Goal: Task Accomplishment & Management: Complete application form

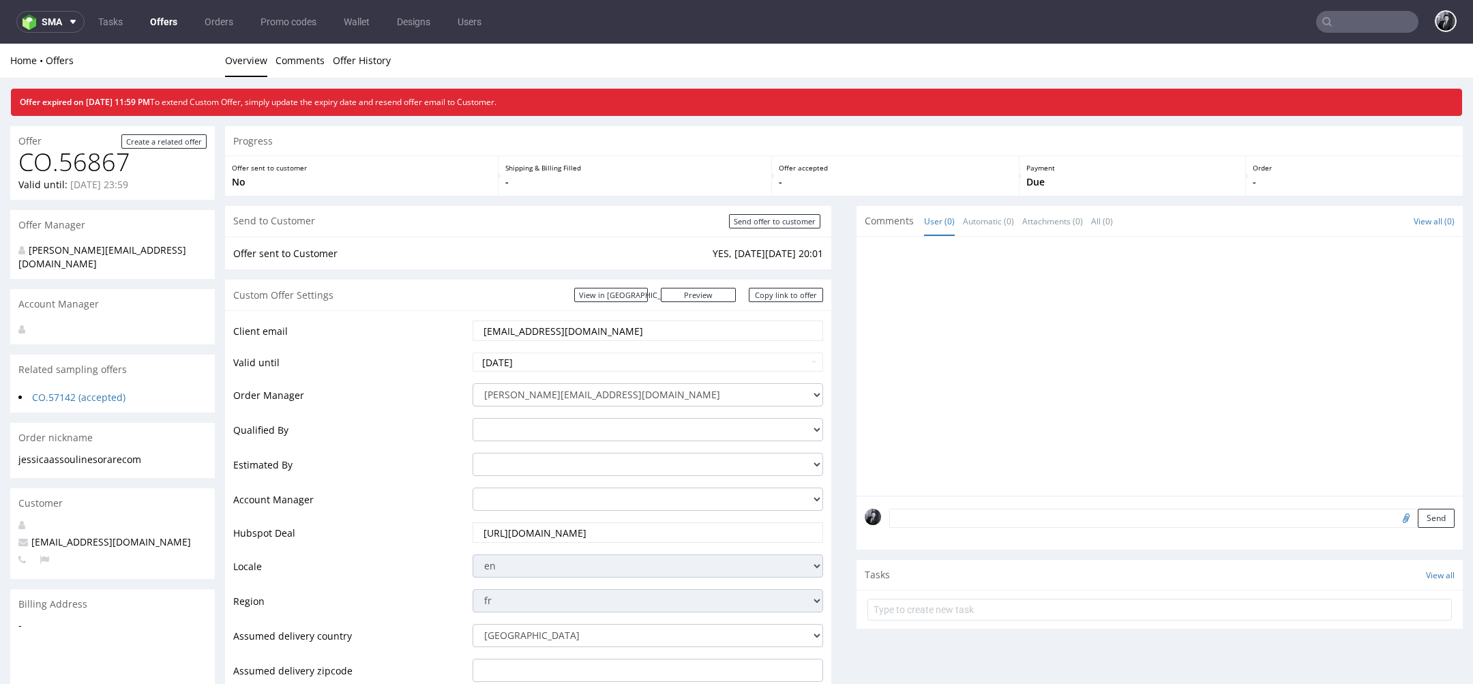
click at [161, 30] on link "Offers" at bounding box center [164, 22] width 44 height 22
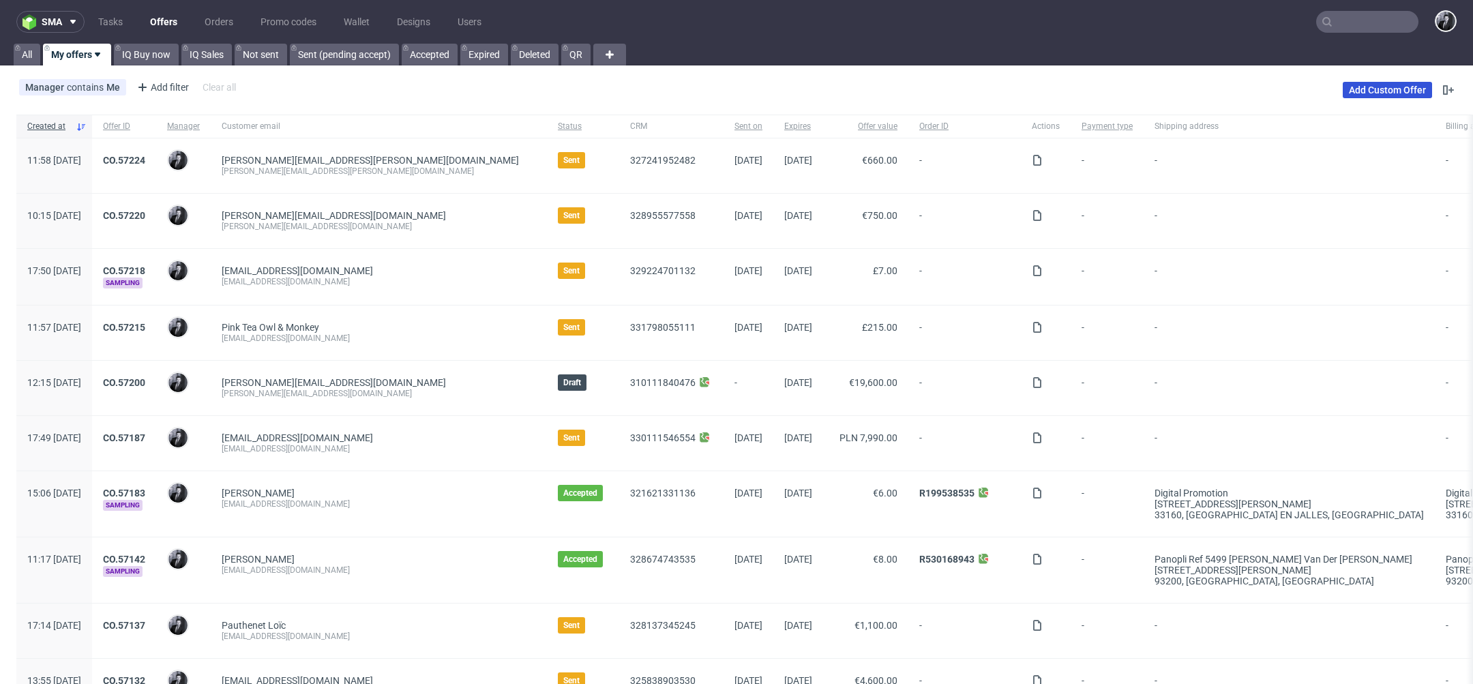
click at [1383, 85] on link "Add Custom Offer" at bounding box center [1387, 90] width 89 height 16
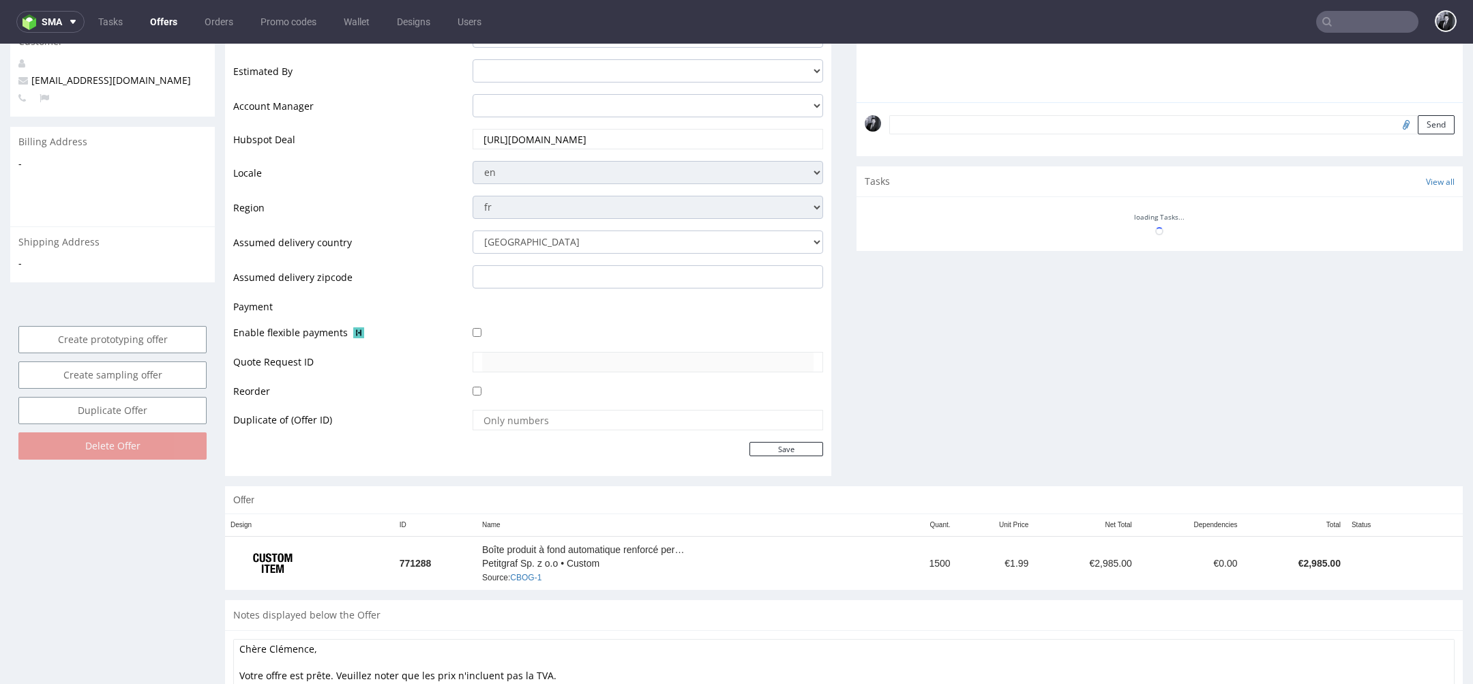
scroll to position [376, 0]
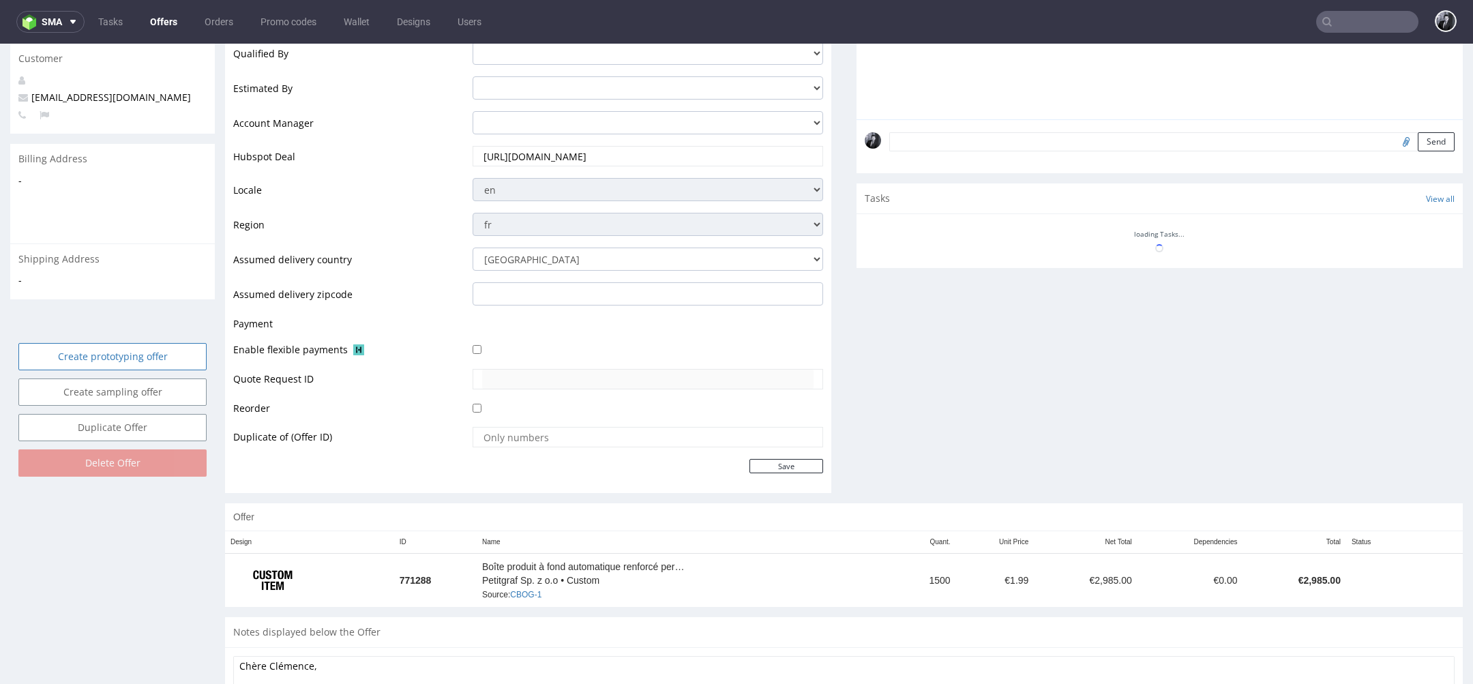
click at [154, 343] on link "Create prototyping offer" at bounding box center [112, 356] width 188 height 27
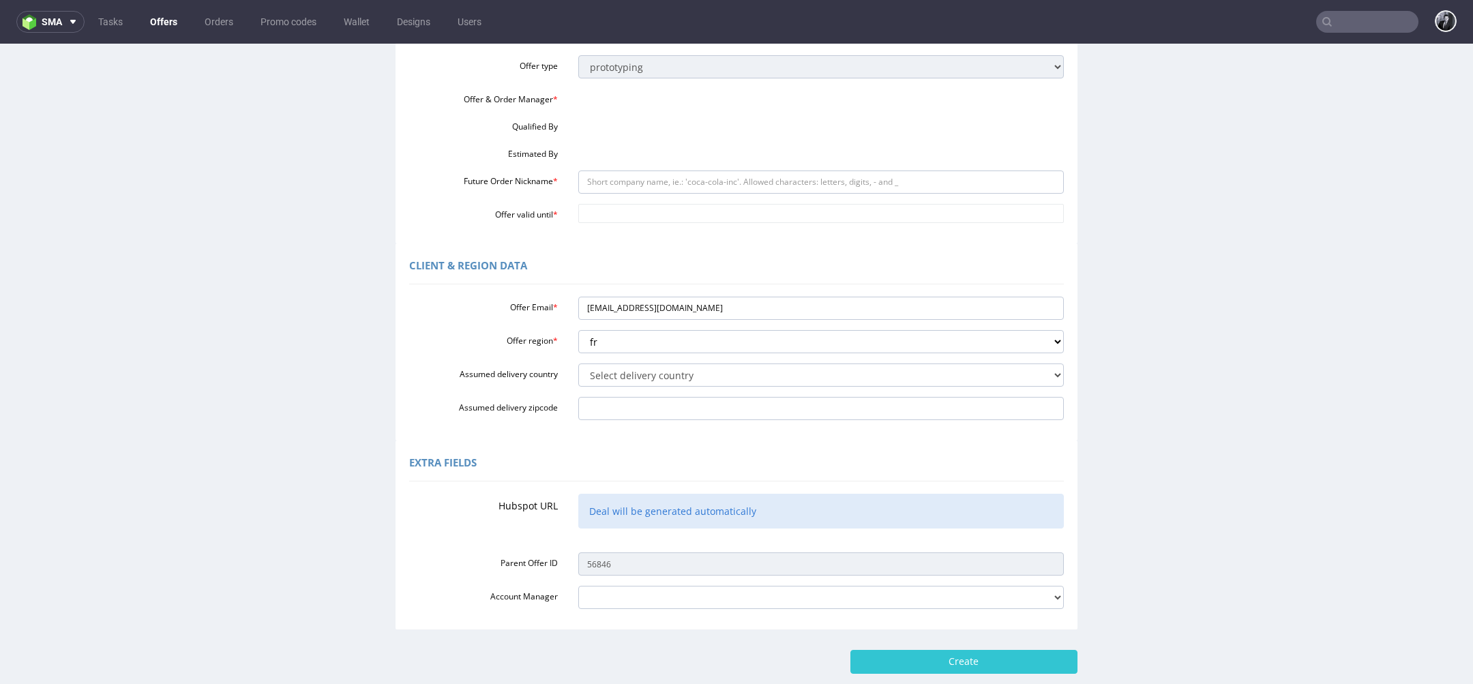
scroll to position [150, 0]
click at [649, 177] on input "Future Order Nickname *" at bounding box center [821, 179] width 486 height 23
click at [639, 314] on input "cdumurgierpro@gmail.com" at bounding box center [821, 306] width 486 height 23
drag, startPoint x: 721, startPoint y: 312, endPoint x: 532, endPoint y: 310, distance: 189.6
click at [532, 310] on div "Offer Email * cdumurgierpro@gmail.com" at bounding box center [736, 306] width 675 height 23
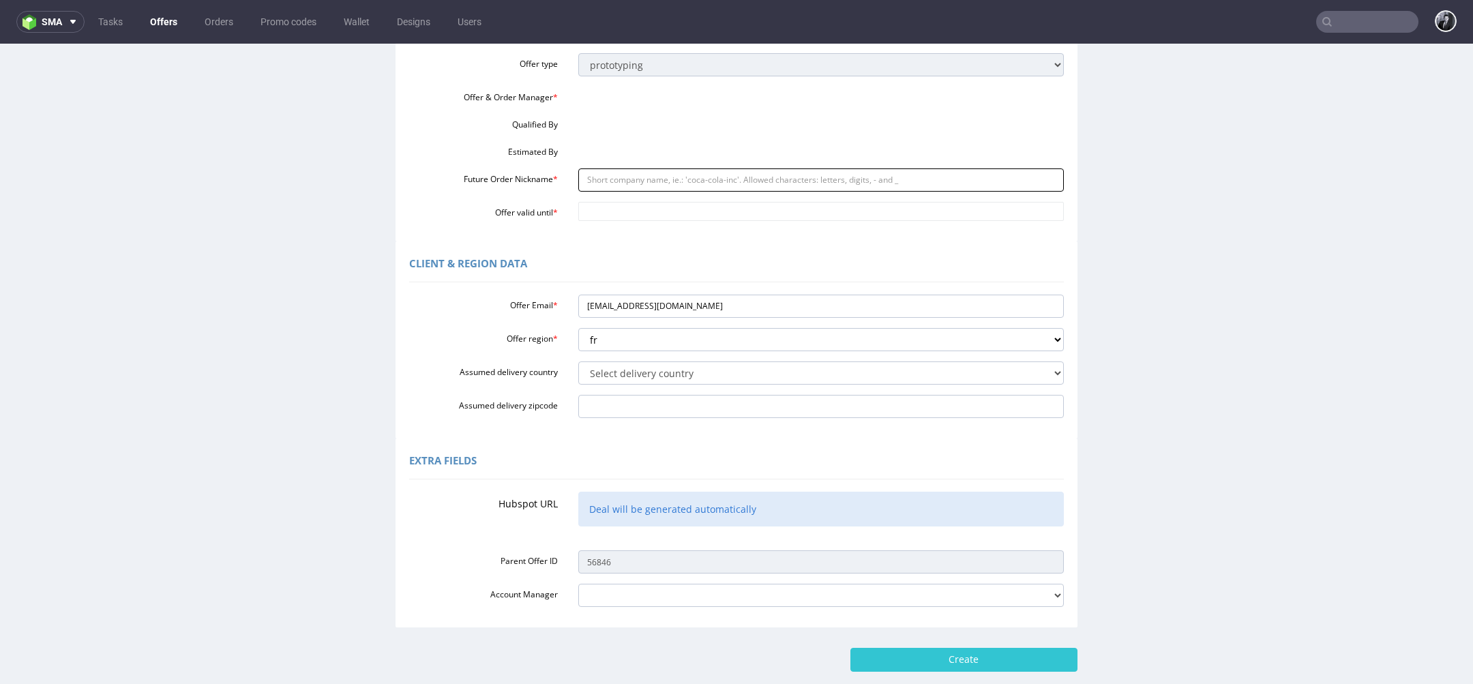
click at [681, 170] on input "Future Order Nickname *" at bounding box center [821, 179] width 486 height 23
paste input "cdumurgierprogmailcom"
type input "cdumurgierprogmailcom"
click at [644, 209] on input "Offer valid until *" at bounding box center [821, 211] width 486 height 19
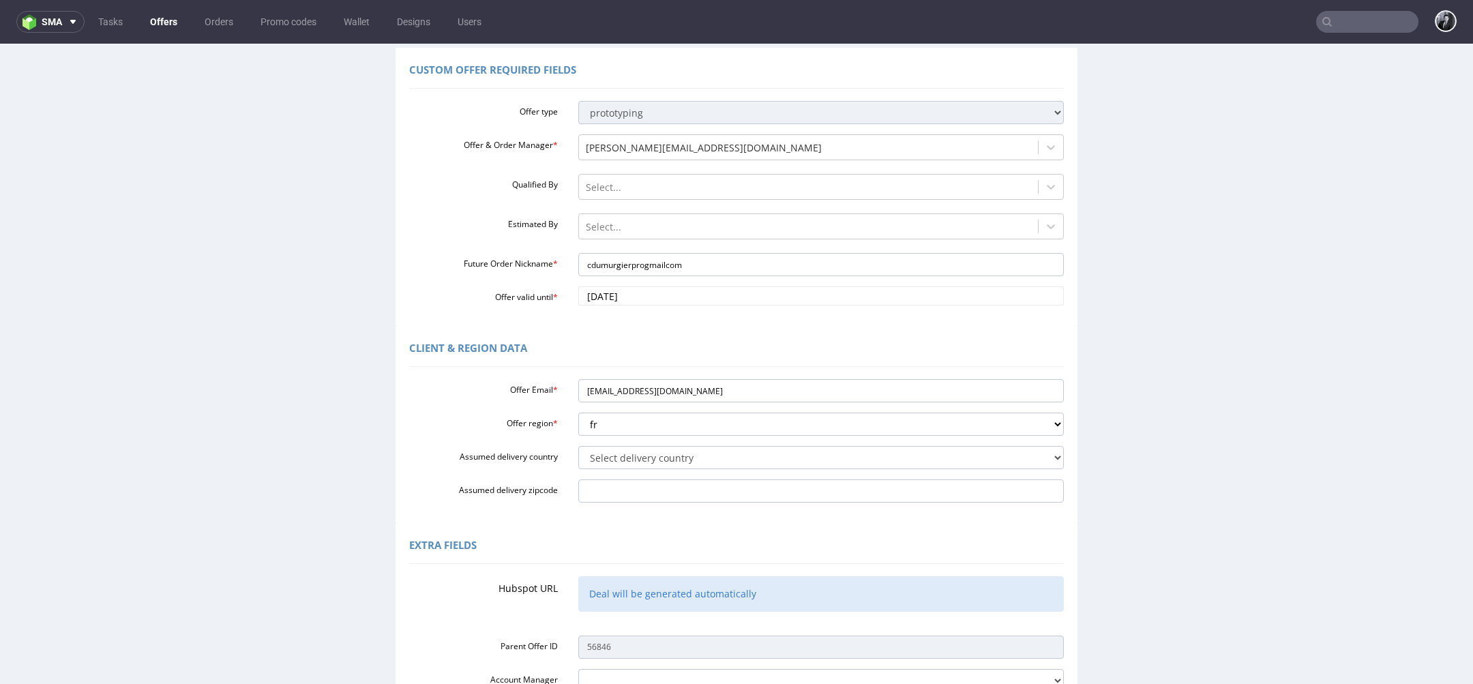
scroll to position [101, 0]
type input "2025-10-24"
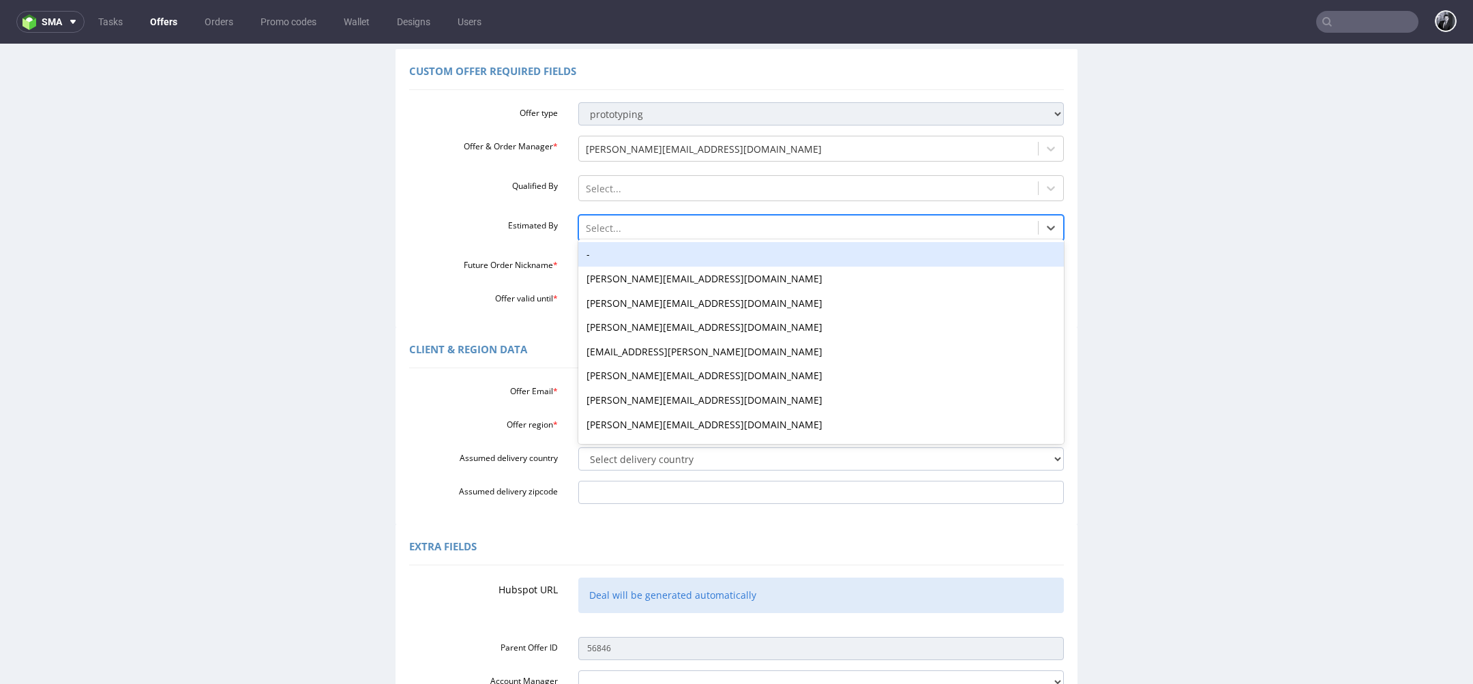
click at [676, 225] on div at bounding box center [809, 228] width 446 height 16
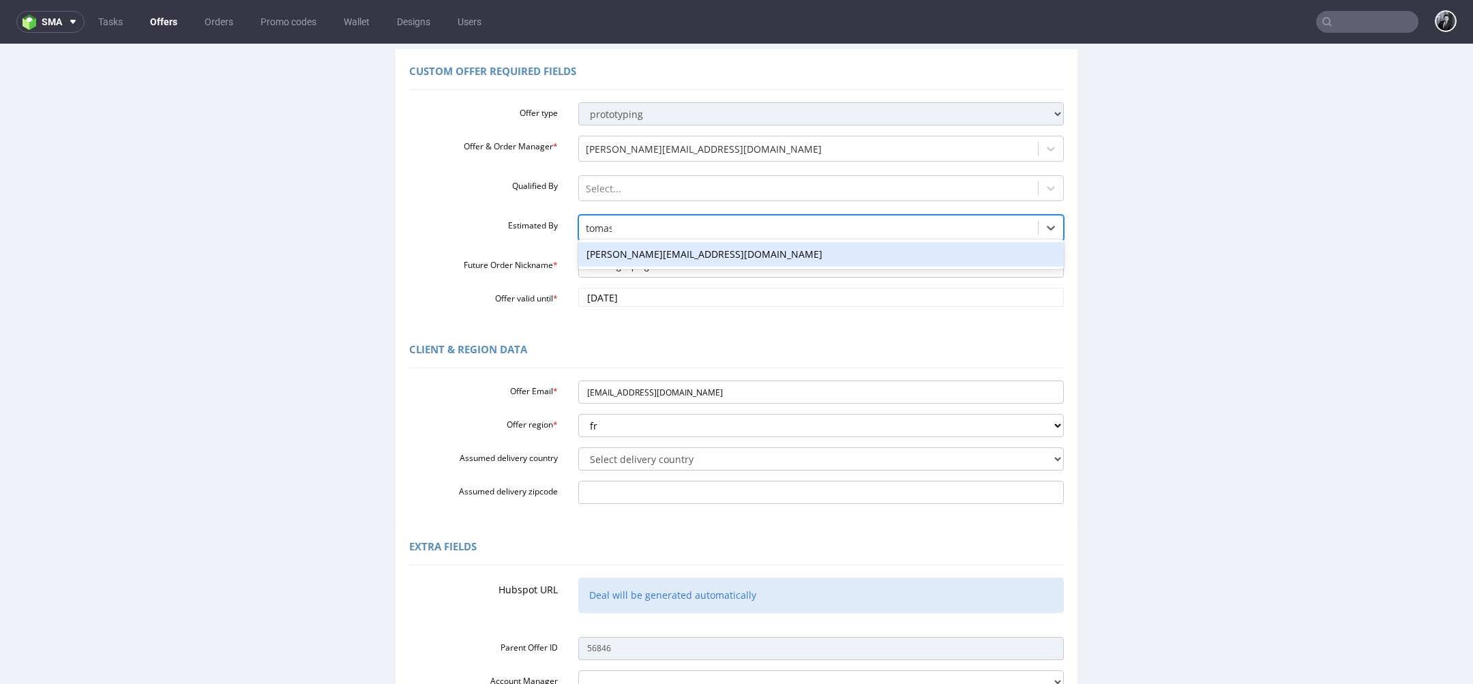
type input "tomasz"
click at [690, 251] on div "tomasz.kubiak@packhelp.com" at bounding box center [821, 254] width 486 height 25
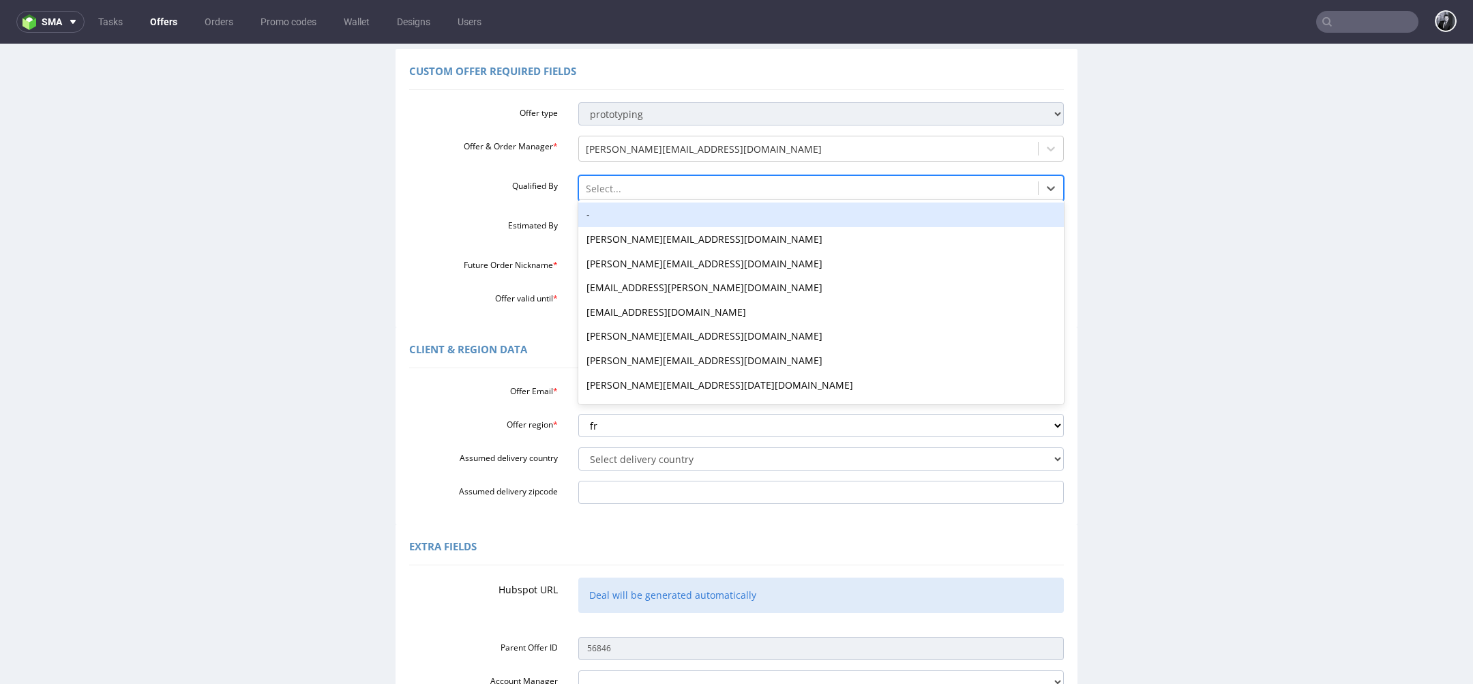
click at [694, 187] on div at bounding box center [809, 189] width 446 height 16
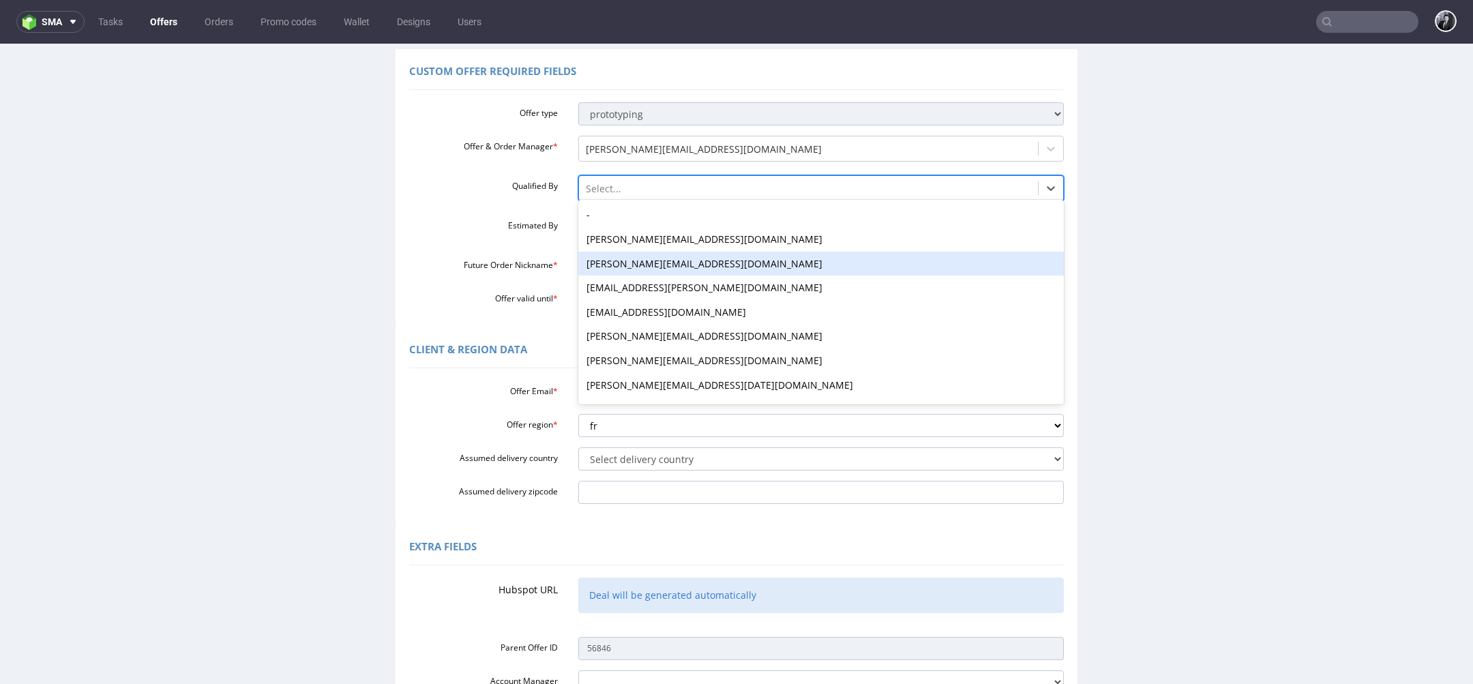
scroll to position [262, 0]
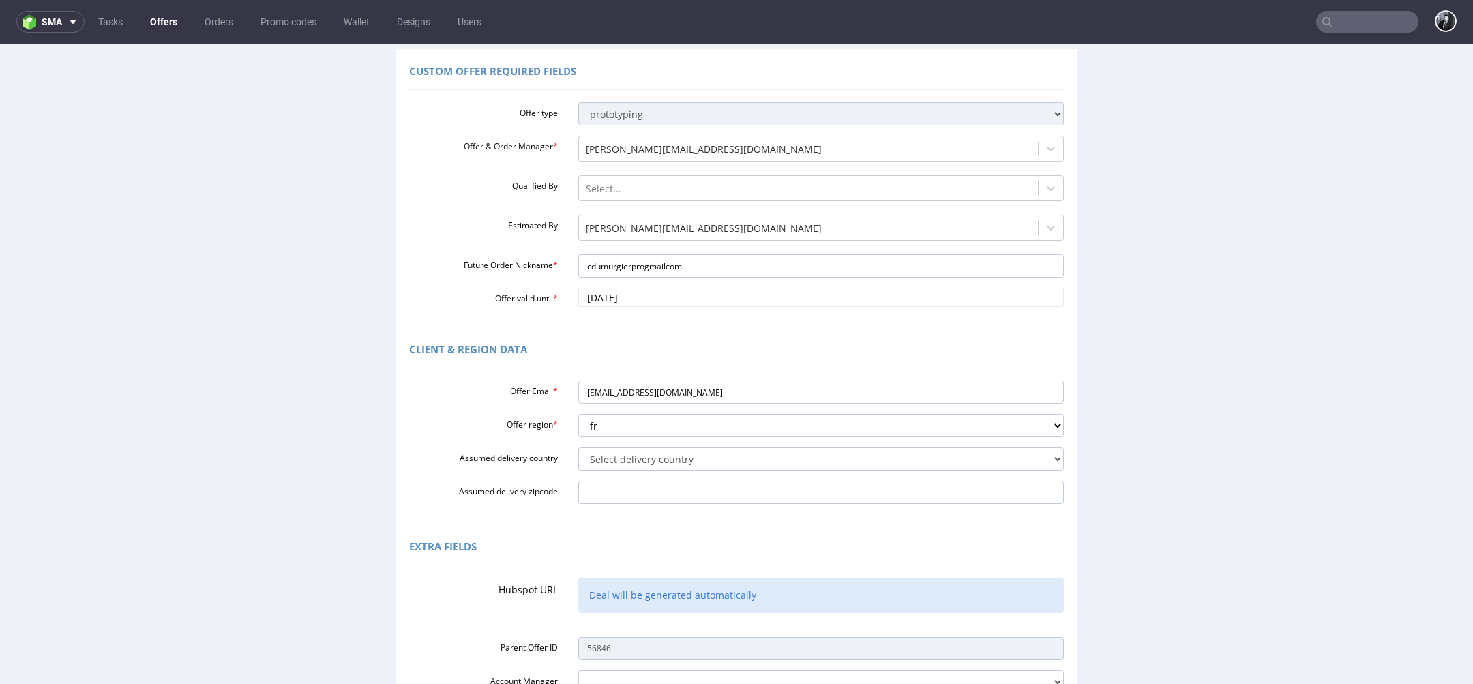
click at [370, 294] on div "Custom Offer Required Fields Offer type standard prototyping sampling Offer & O…" at bounding box center [736, 188] width 1466 height 278
click at [647, 237] on div "tomasz.kubiak@packhelp.com" at bounding box center [809, 229] width 460 height 22
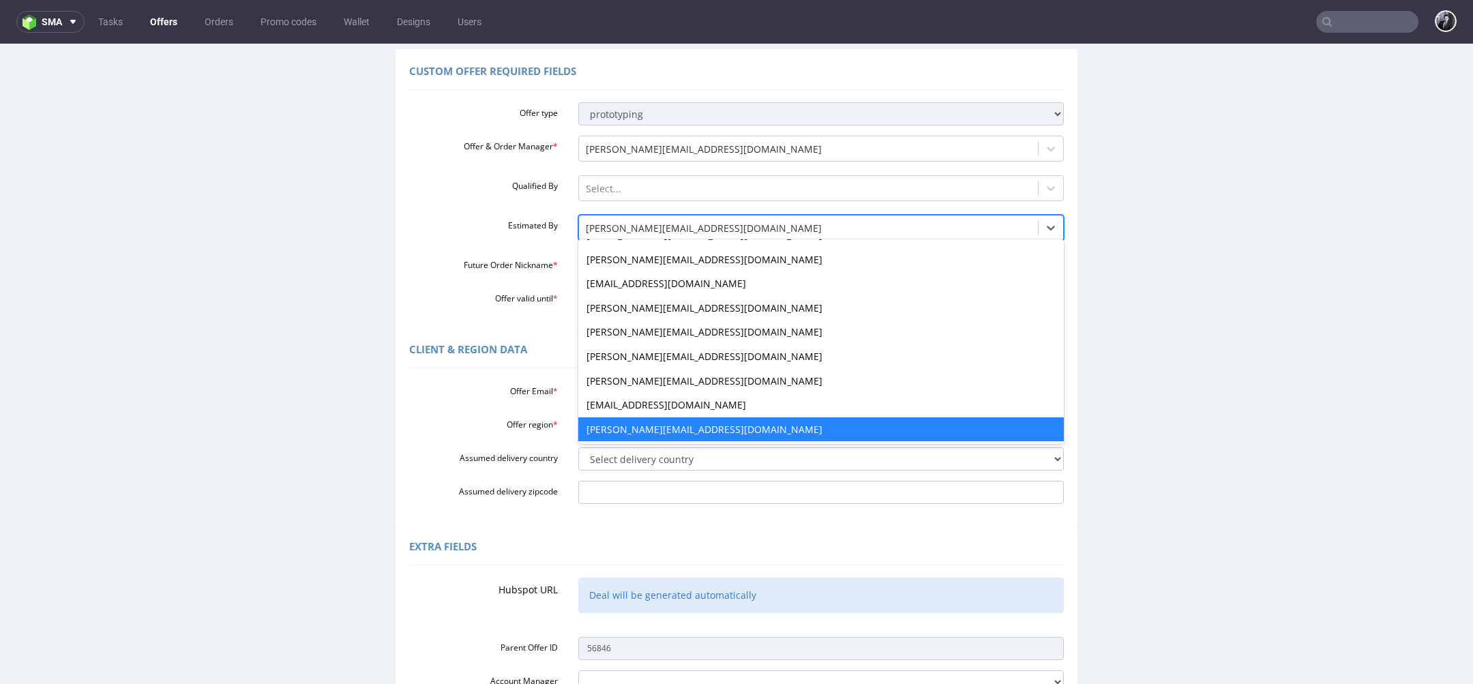
type input "s"
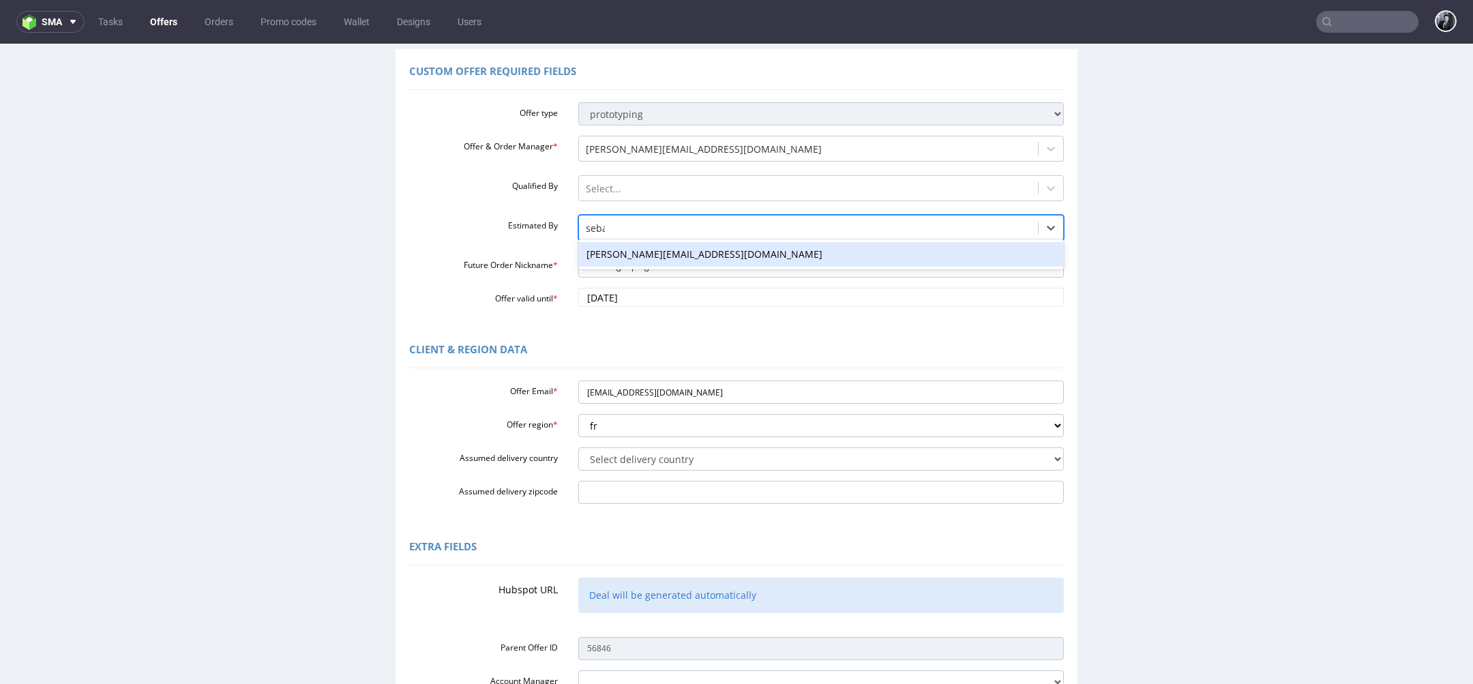
type input "sebas"
click at [767, 251] on div "sebastian.markut@packhelp.com" at bounding box center [821, 254] width 486 height 25
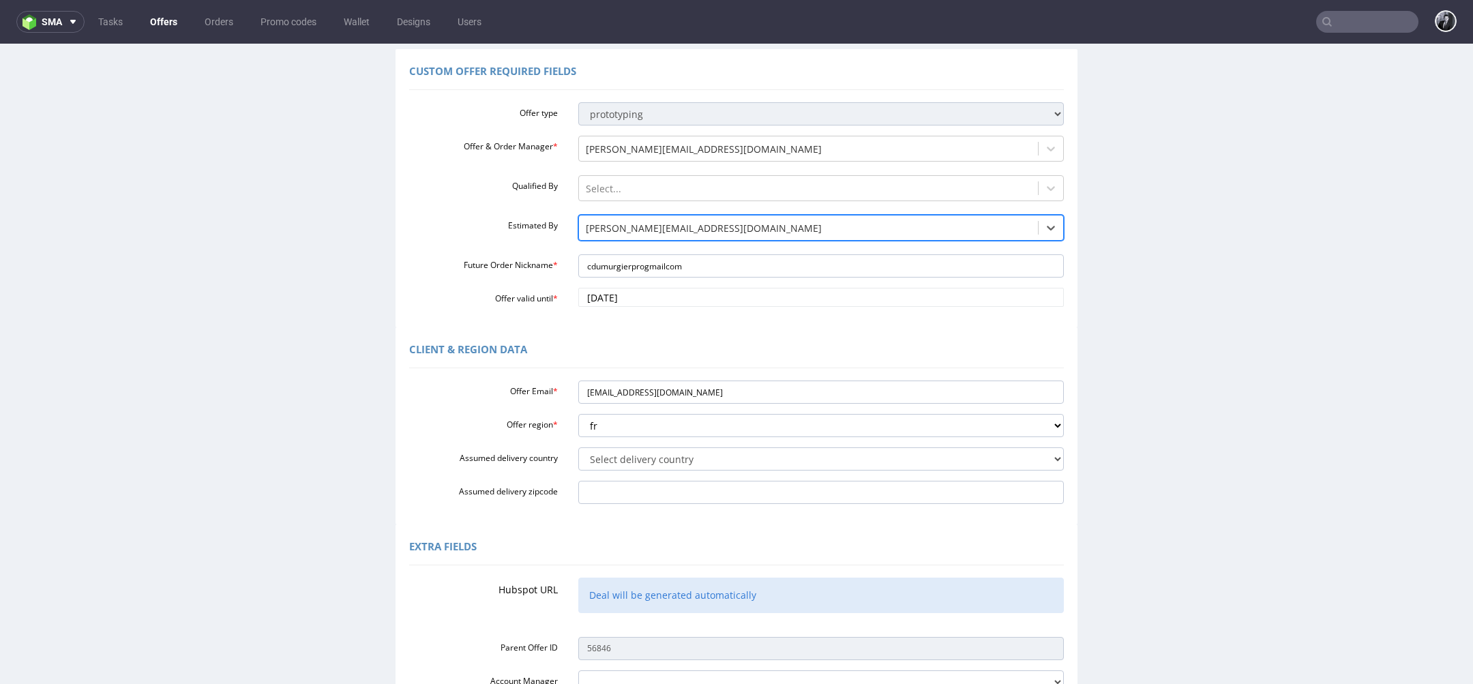
click at [490, 269] on label "Future Order Nickname *" at bounding box center [483, 263] width 169 height 16
click at [578, 269] on input "cdumurgierprogmailcom" at bounding box center [821, 265] width 486 height 23
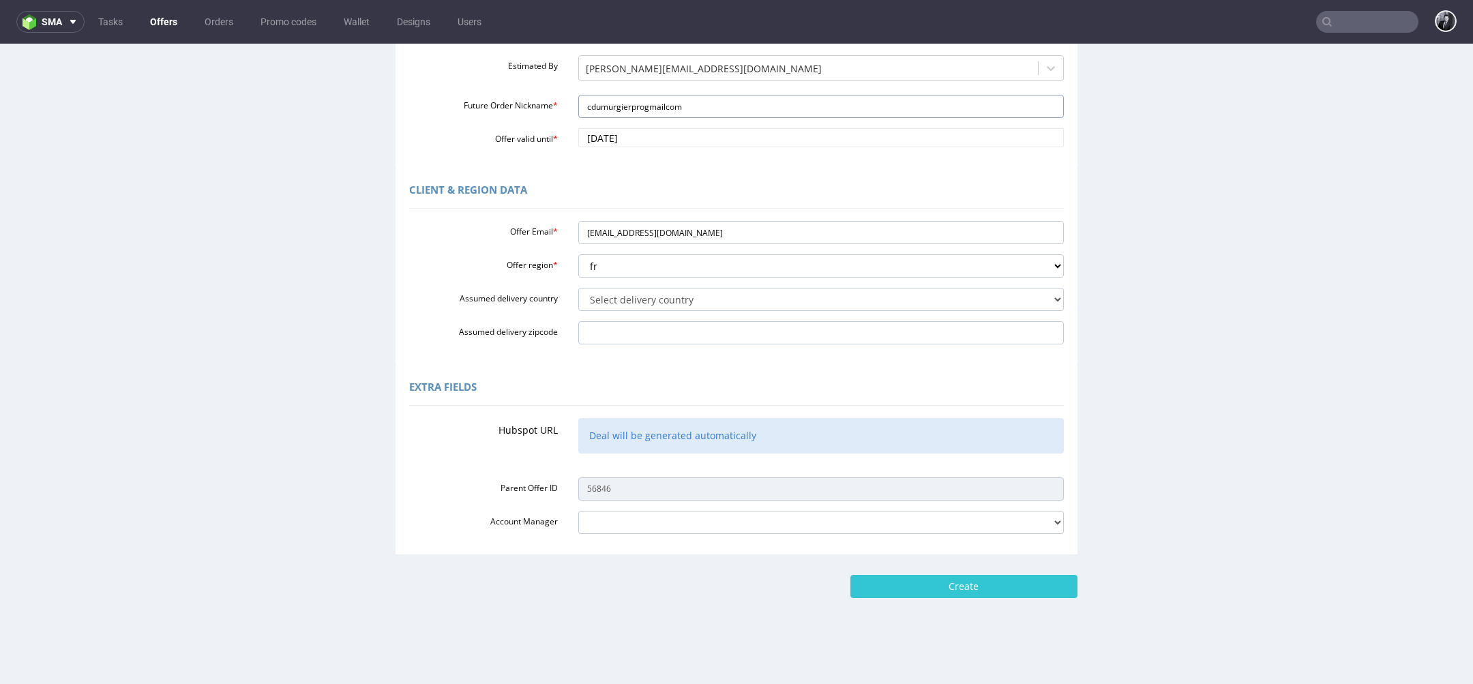
scroll to position [262, 0]
click at [648, 329] on input "Assumed delivery zipcode" at bounding box center [821, 331] width 486 height 23
click at [670, 299] on select "Select delivery country Andorra Afghanistan Anguilla Albania Armenia Antarctica…" at bounding box center [821, 297] width 486 height 23
select select "75"
click at [578, 286] on select "Select delivery country Andorra Afghanistan Anguilla Albania Armenia Antarctica…" at bounding box center [821, 297] width 486 height 23
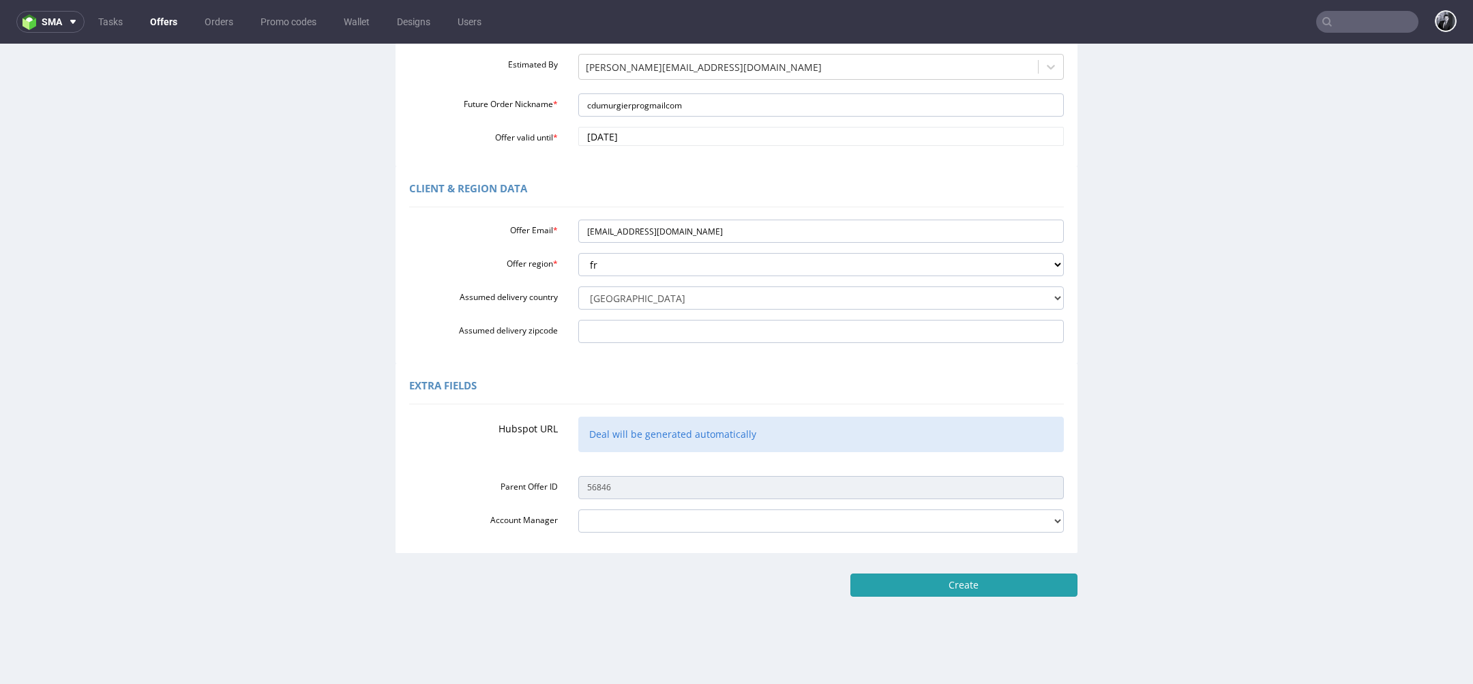
click at [952, 585] on input "Create" at bounding box center [963, 585] width 227 height 23
type input "Please wait..."
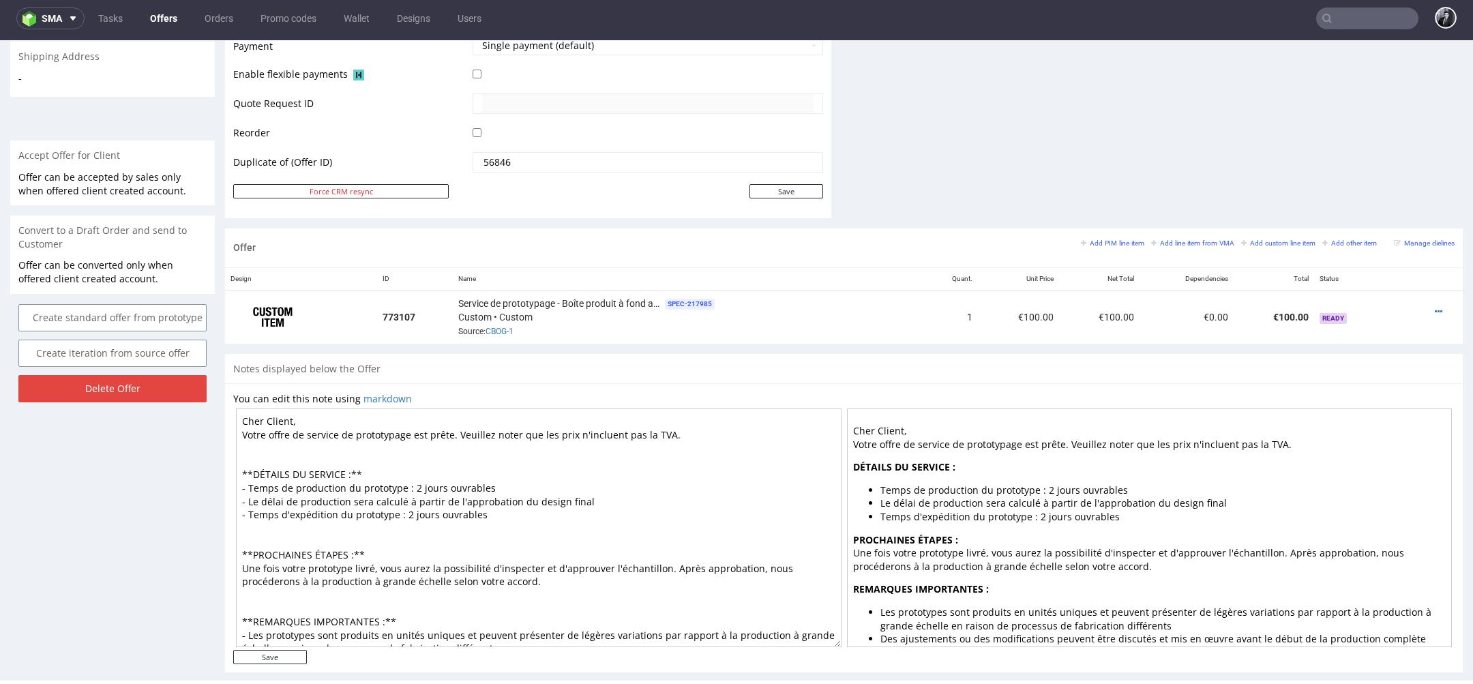
click at [327, 411] on textarea "Cher Client, Votre offre de service de prototypage est prête. Veuillez noter qu…" at bounding box center [539, 527] width 606 height 239
drag, startPoint x: 327, startPoint y: 411, endPoint x: 297, endPoint y: 417, distance: 31.2
click at [297, 417] on textarea "Cher Client, Votre offre de service de prototypage est prête. Veuillez noter qu…" at bounding box center [539, 527] width 606 height 239
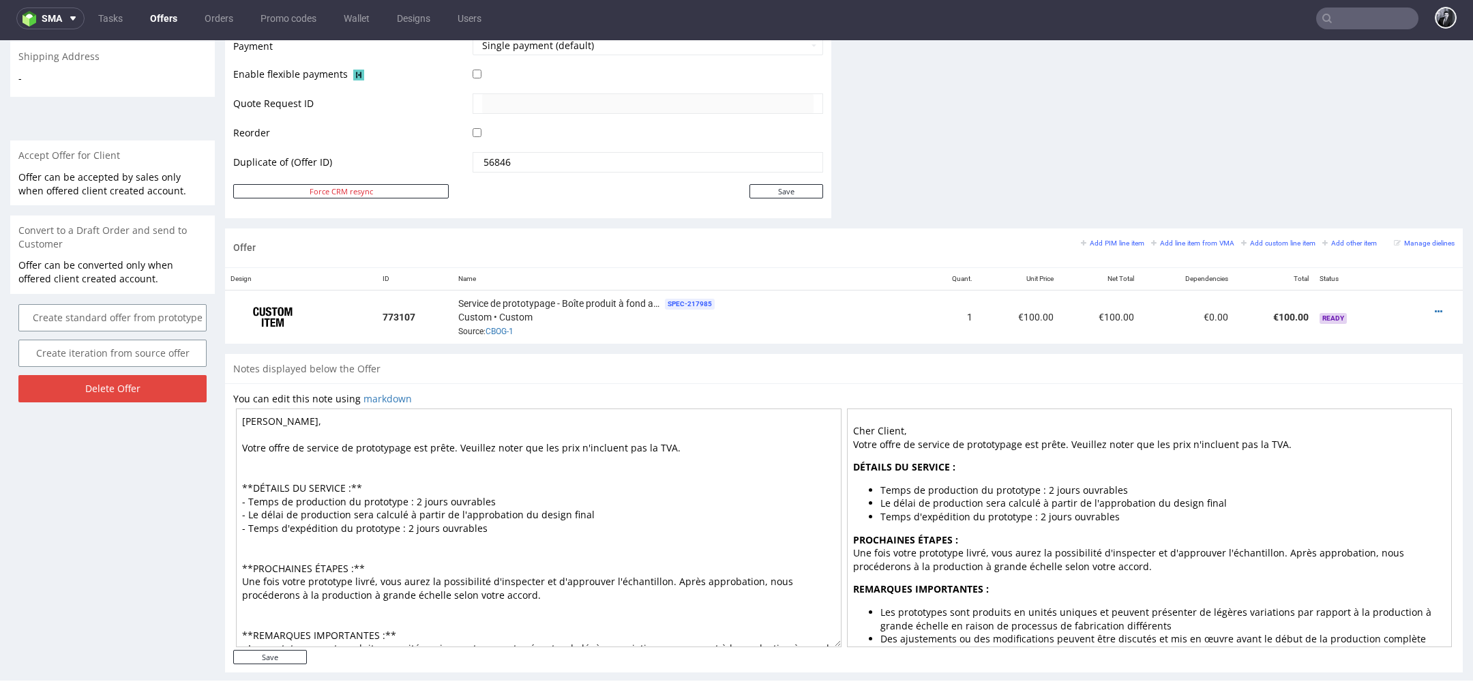
click at [411, 442] on textarea "Cher Clémence, Votre offre de service de prototypage est prête. Veuillez noter …" at bounding box center [539, 527] width 606 height 239
click at [488, 461] on textarea "Cher Clémence, Votre offre de service de prototypage imprimé est prête. Veuille…" at bounding box center [539, 527] width 606 height 239
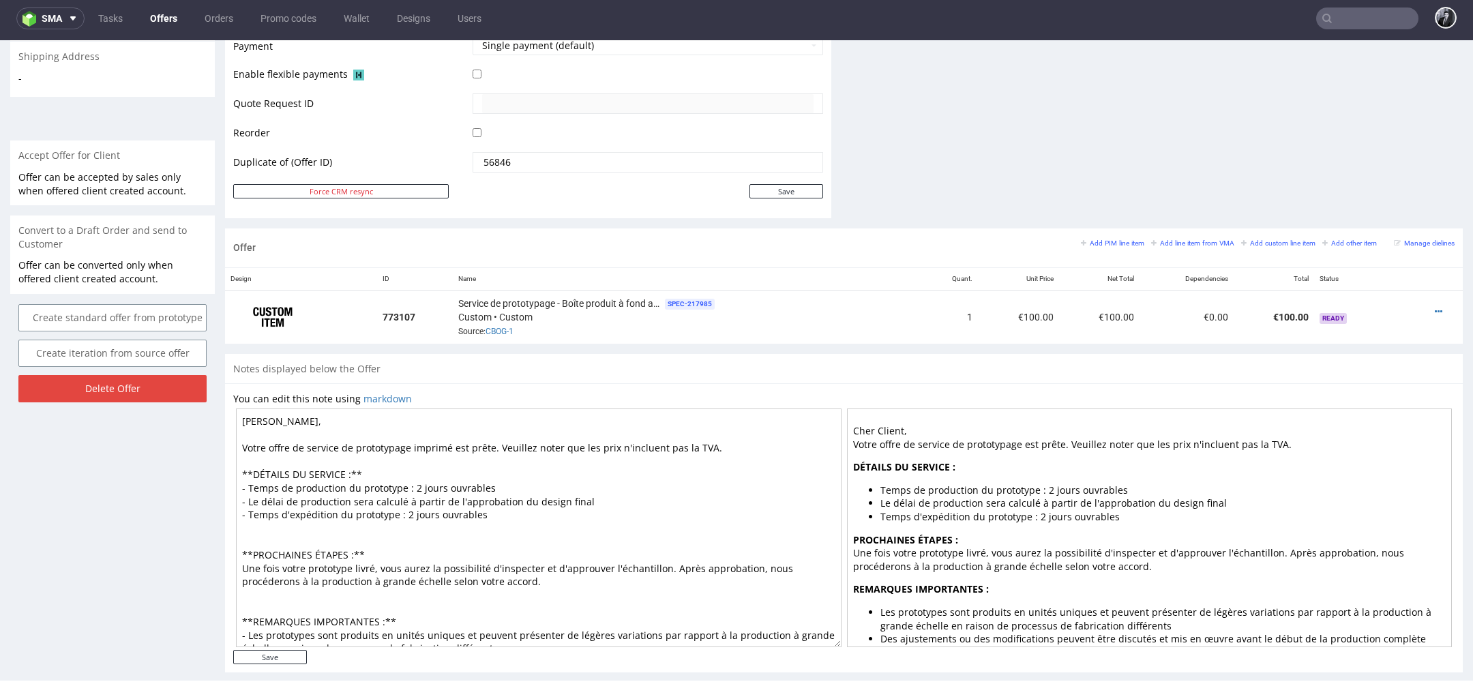
click at [416, 479] on textarea "Cher Clémence, Votre offre de service de prototypage imprimé est prête. Veuille…" at bounding box center [539, 527] width 606 height 239
click at [516, 490] on textarea "Cher Clémence, Votre offre de service de prototypage imprimé est prête. Veuille…" at bounding box center [539, 527] width 606 height 239
click at [548, 501] on textarea "Cher Clémence, Votre offre de service de prototypage imprimé est prête. Veuille…" at bounding box center [539, 527] width 606 height 239
click at [595, 499] on textarea "Cher Clémence, Votre offre de service de prototypage imprimé est prête. Veuille…" at bounding box center [539, 527] width 606 height 239
click at [531, 511] on textarea "Cher Clémence, Votre offre de service de prototypage imprimé est prête. Veuille…" at bounding box center [539, 527] width 606 height 239
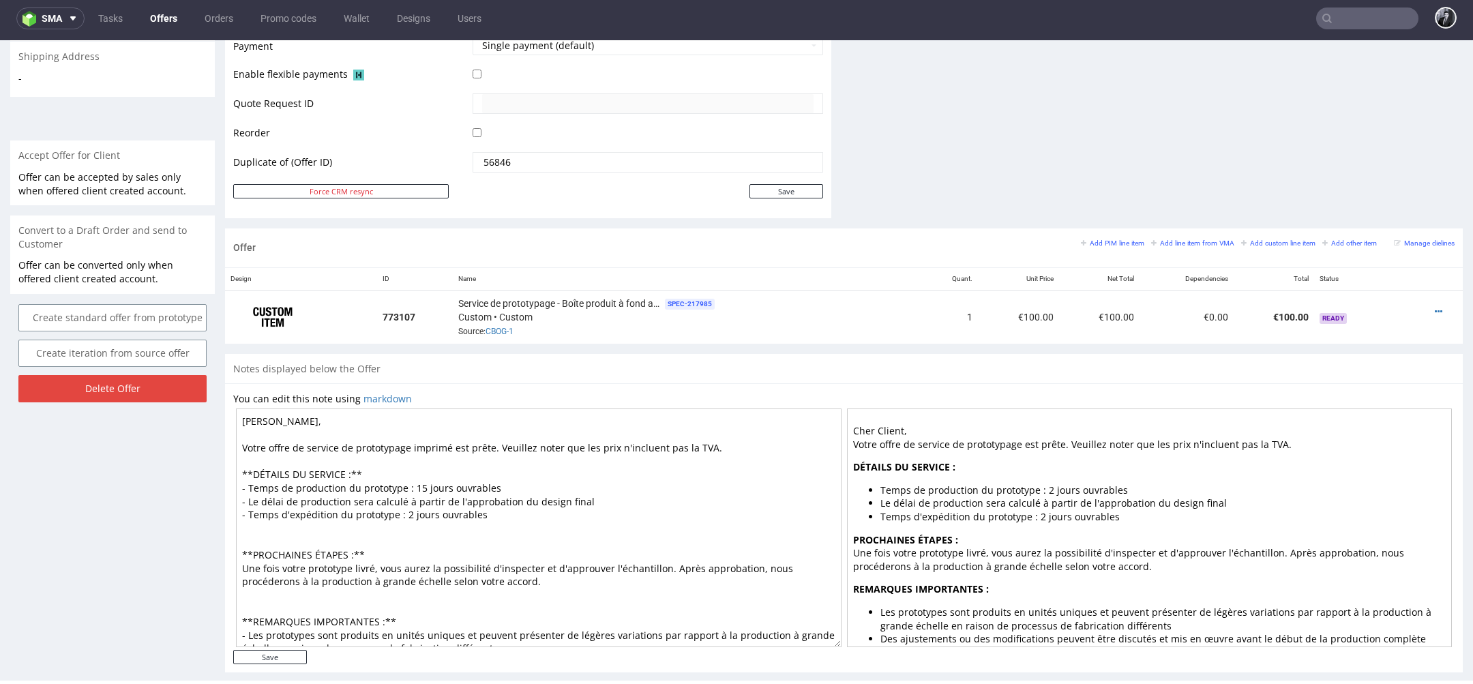
click at [410, 505] on textarea "Cher Clémence, Votre offre de service de prototypage imprimé est prête. Veuille…" at bounding box center [539, 527] width 606 height 239
click at [511, 520] on textarea "Cher Clémence, Votre offre de service de prototypage imprimé est prête. Veuille…" at bounding box center [539, 527] width 606 height 239
click at [434, 546] on textarea "Cher Clémence, Votre offre de service de prototypage imprimé est prête. Veuille…" at bounding box center [539, 527] width 606 height 239
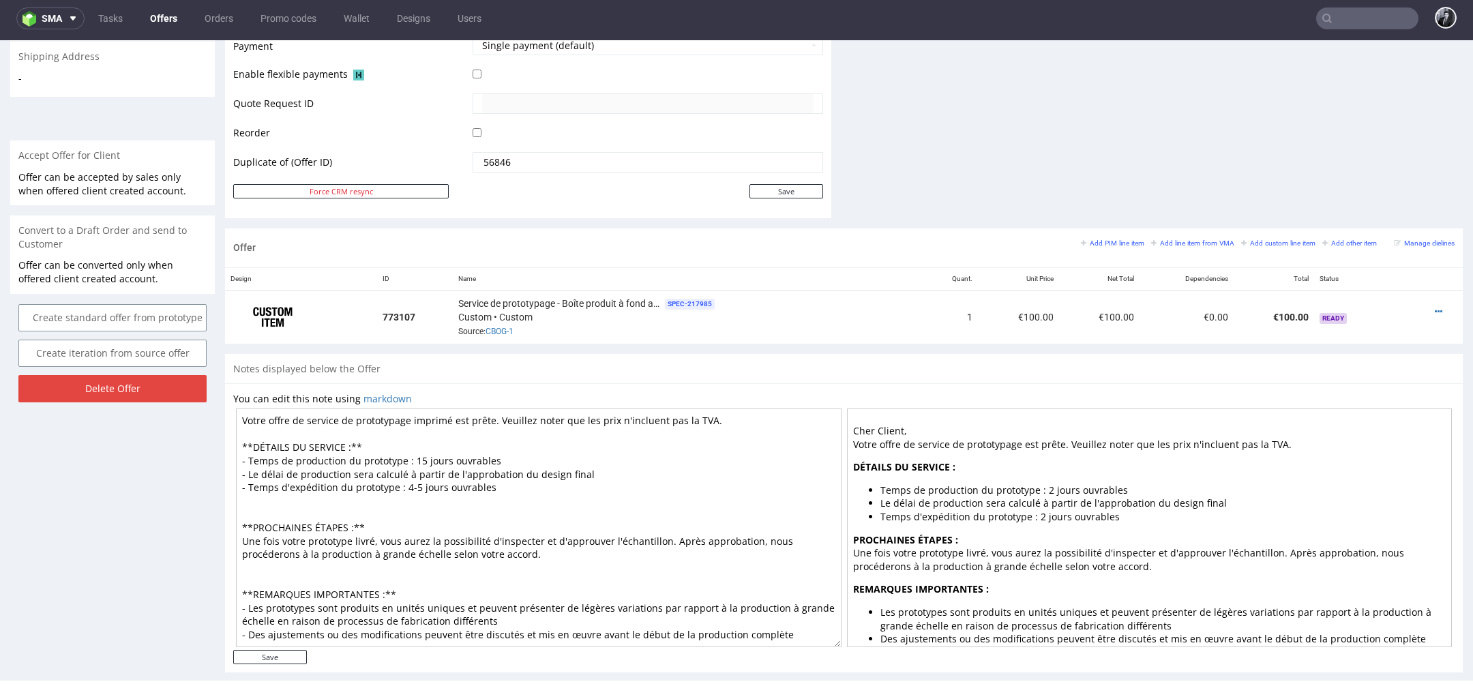
click at [544, 543] on textarea "Cher Clémence, Votre offre de service de prototypage imprimé est prête. Veuille…" at bounding box center [539, 527] width 606 height 239
click at [492, 557] on textarea "Cher Clémence, Votre offre de service de prototypage imprimé est prête. Veuille…" at bounding box center [539, 527] width 606 height 239
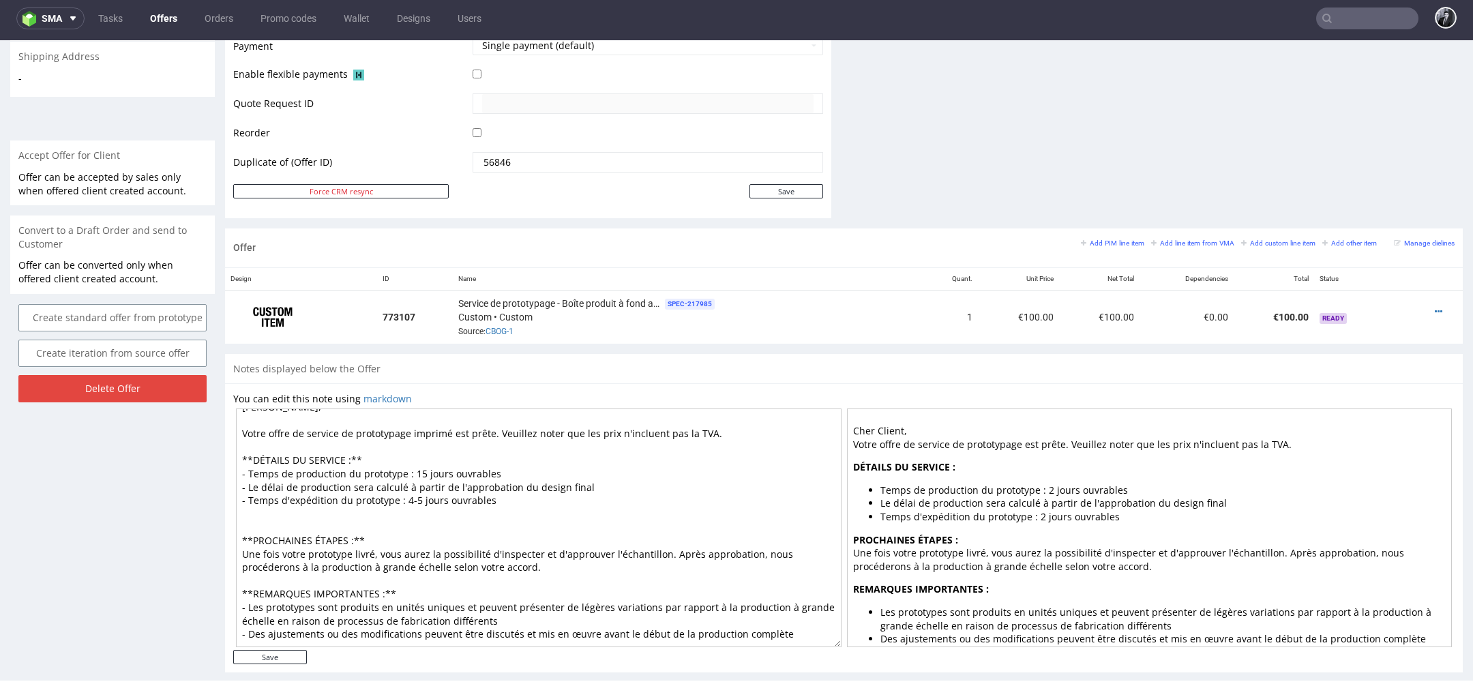
scroll to position [27, 0]
click at [436, 509] on textarea "Cher Clémence, Votre offre de service de prototypage imprimé est prête. Veuille…" at bounding box center [539, 527] width 606 height 239
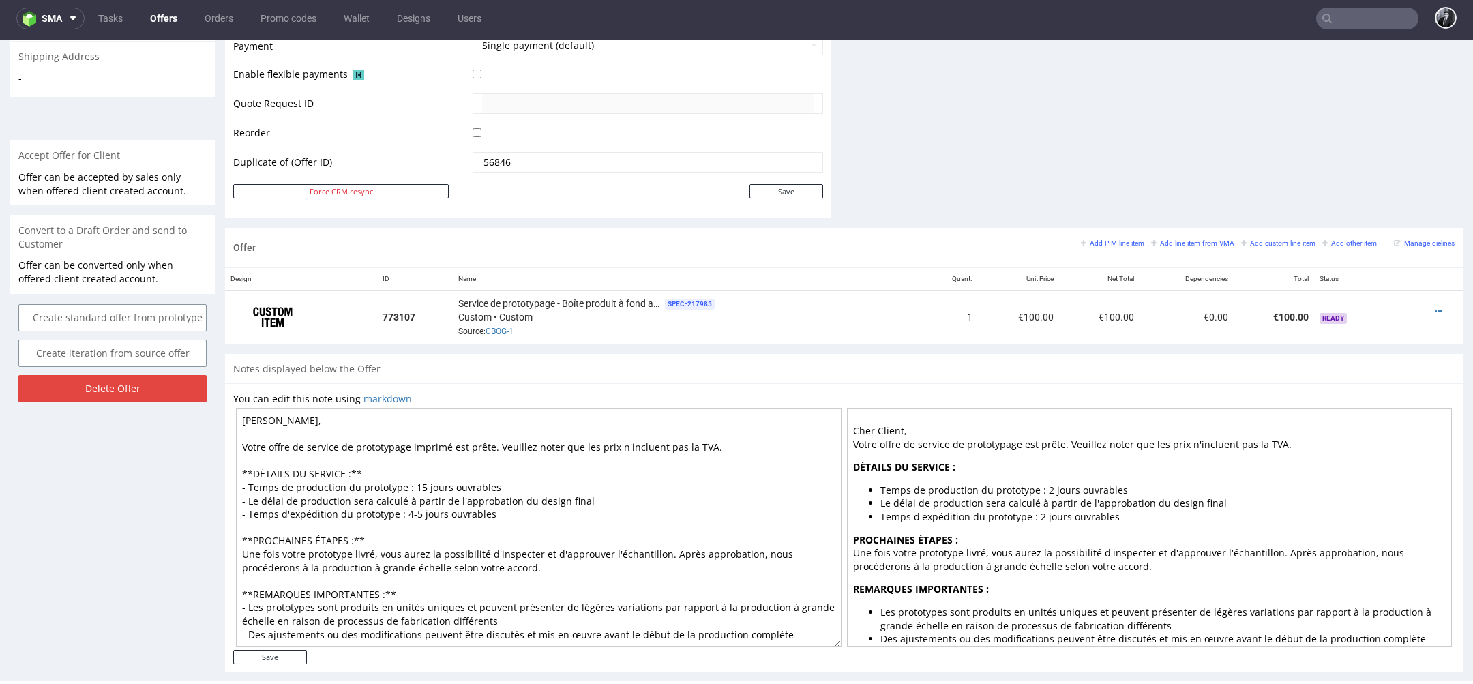
scroll to position [668, 0]
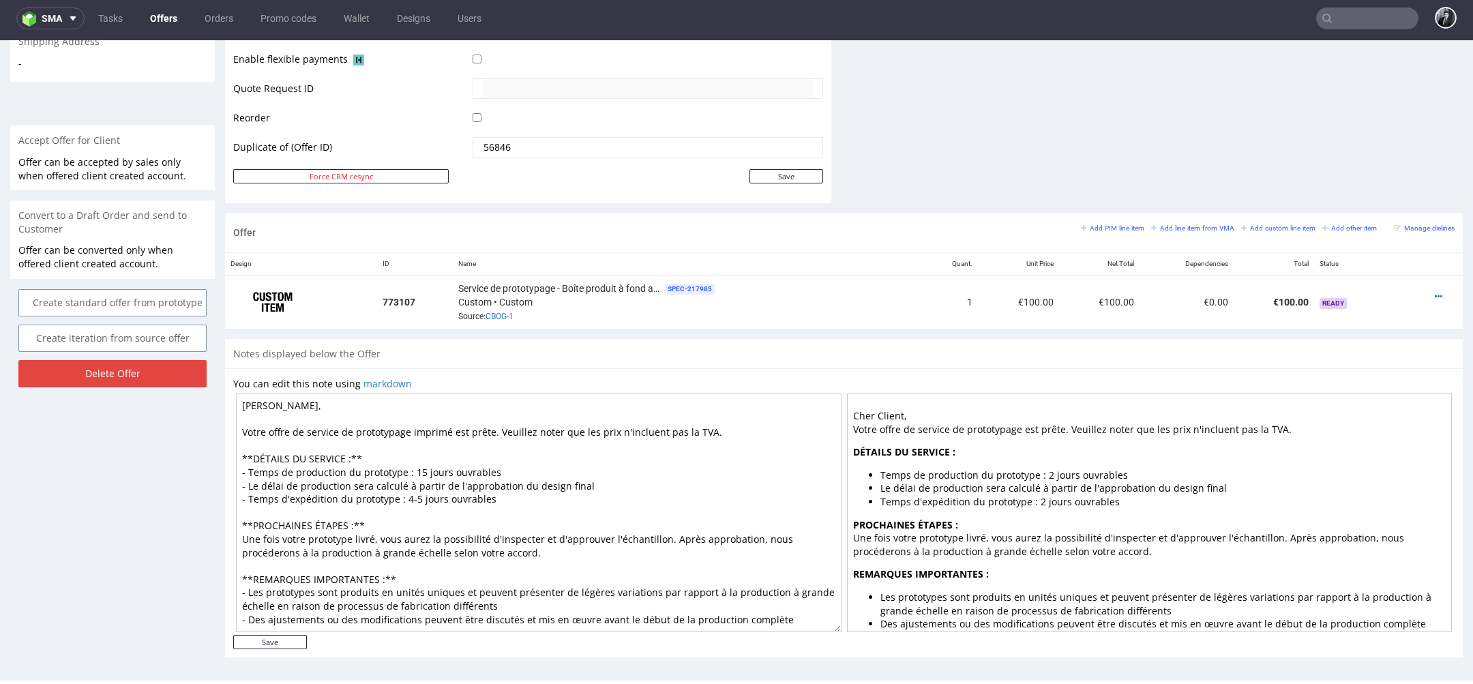
click at [795, 599] on textarea "Cher Clémence, Votre offre de service de prototypage imprimé est prête. Veuille…" at bounding box center [539, 512] width 606 height 239
click at [728, 423] on textarea "Cher Clémence, Votre offre de service de prototypage imprimé est prête. Veuille…" at bounding box center [539, 512] width 606 height 239
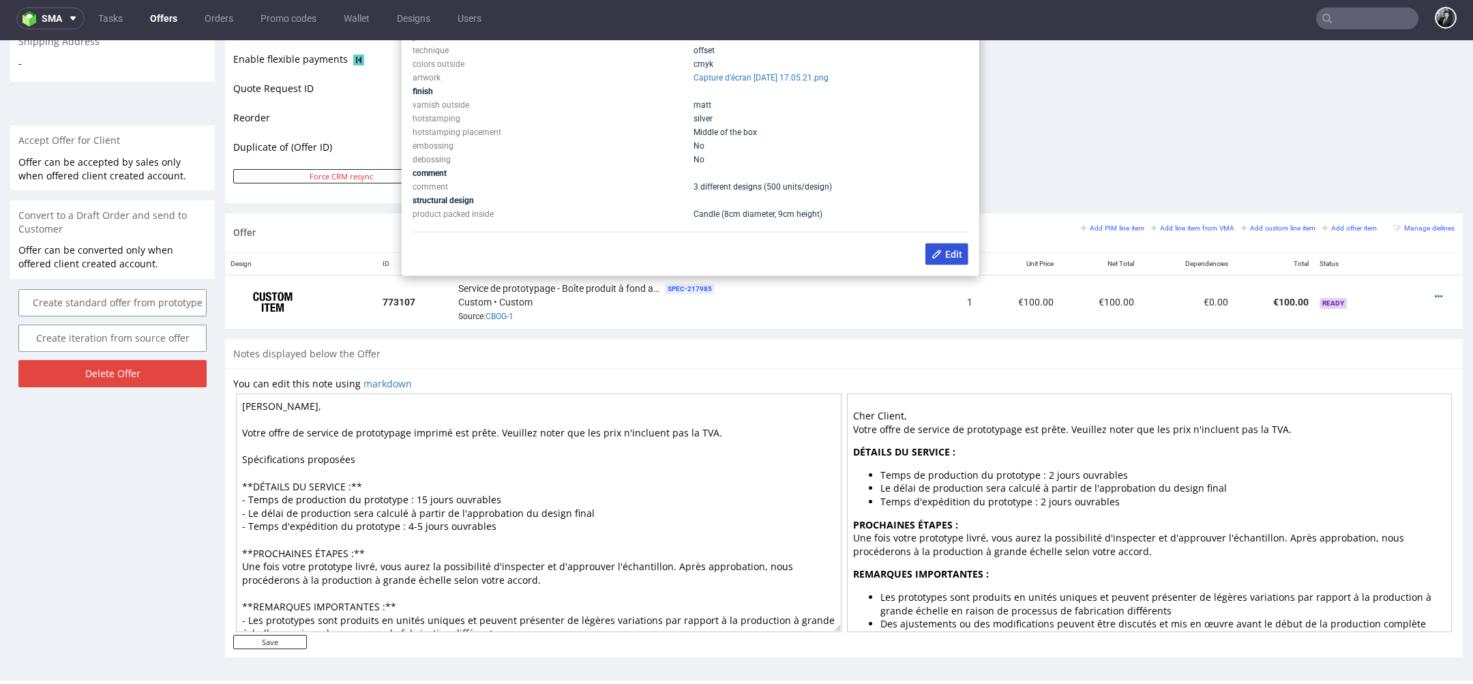
type textarea "Cher Clémence, Votre offre de service de prototypage imprimé est prête. Veuille…"
click at [932, 250] on icon at bounding box center [937, 254] width 11 height 11
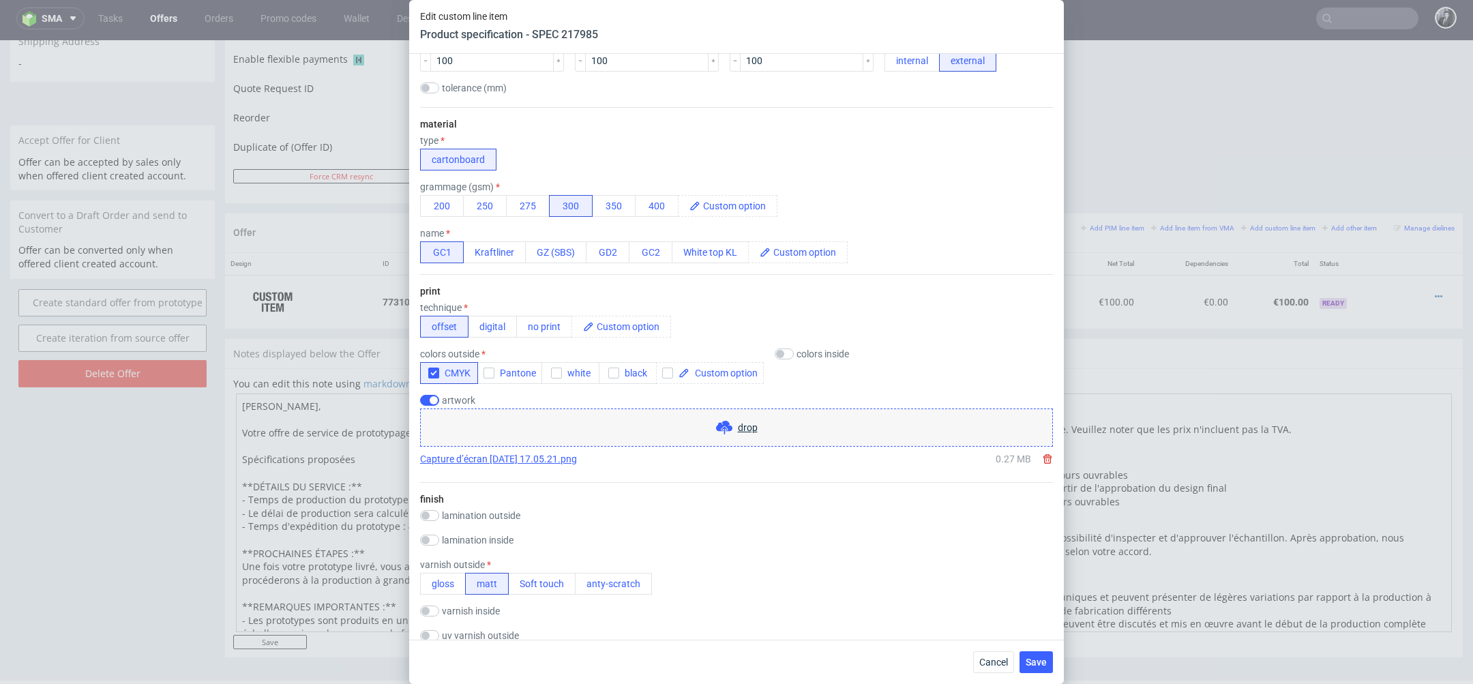
scroll to position [330, 0]
click at [614, 257] on button "GD2" at bounding box center [608, 250] width 44 height 22
click at [493, 326] on button "digital" at bounding box center [492, 324] width 49 height 22
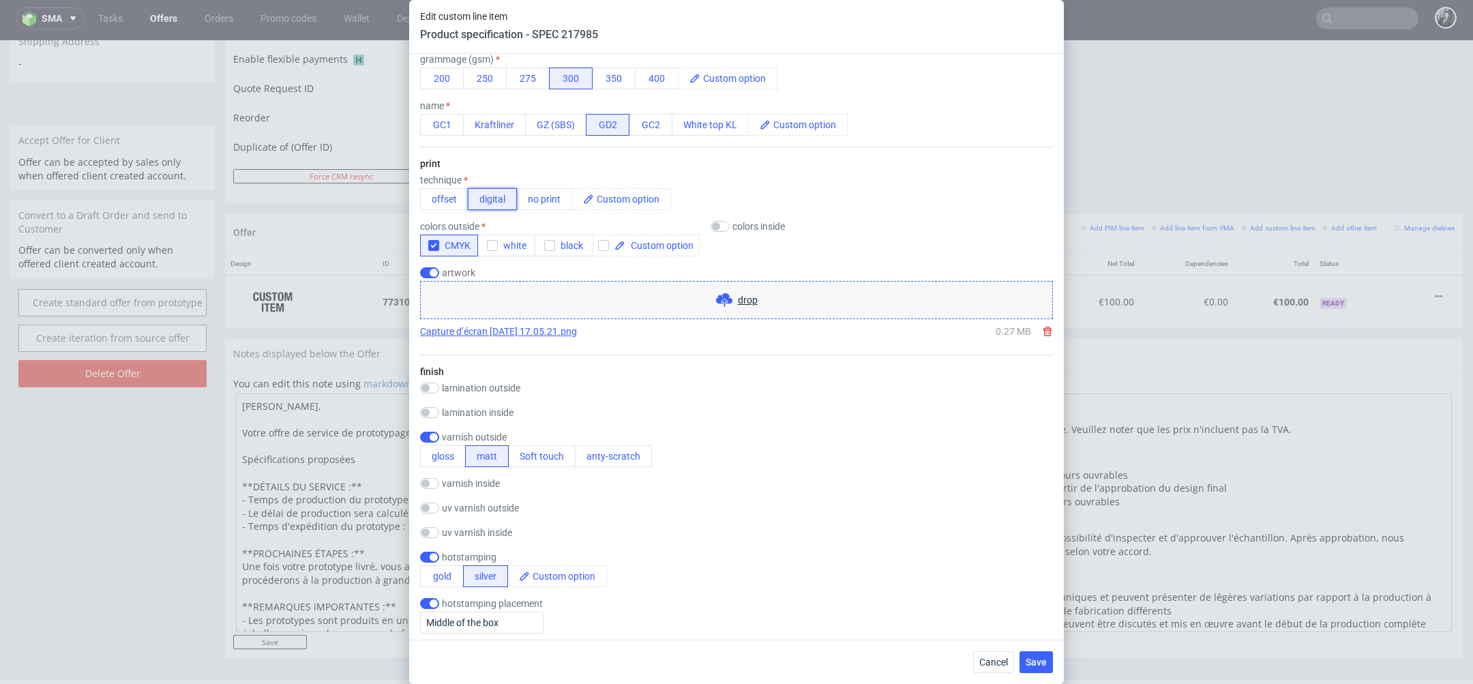
scroll to position [458, 0]
click at [1045, 331] on icon at bounding box center [1047, 328] width 11 height 11
checkbox input "false"
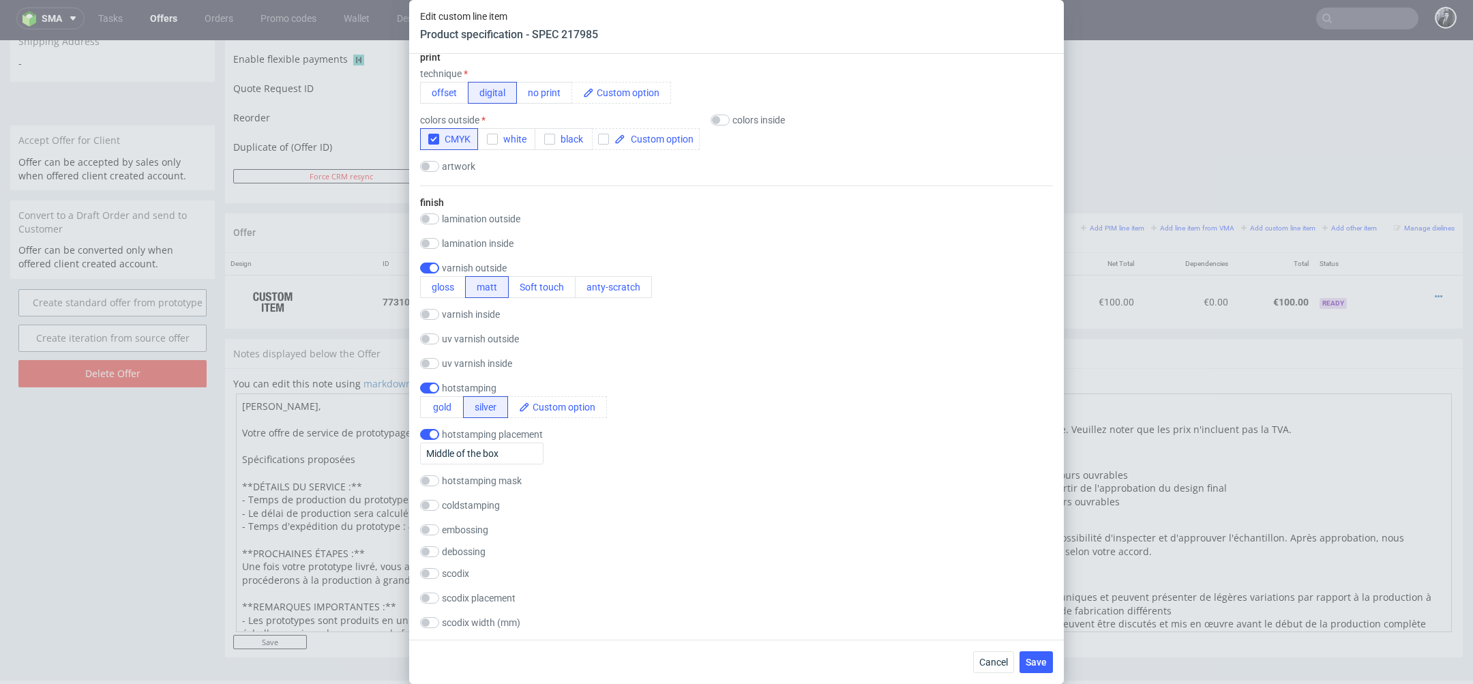
scroll to position [563, 0]
click at [528, 454] on input "Middle of the box" at bounding box center [481, 452] width 123 height 22
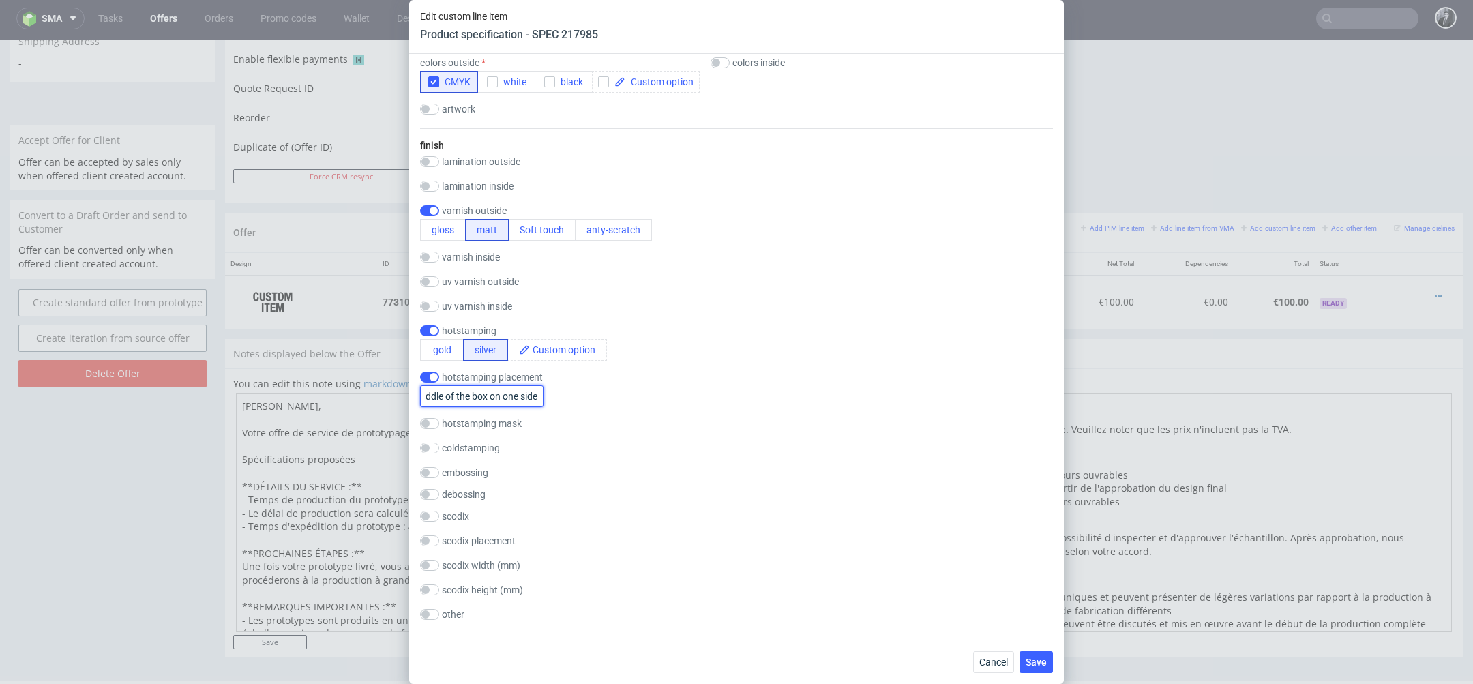
scroll to position [633, 0]
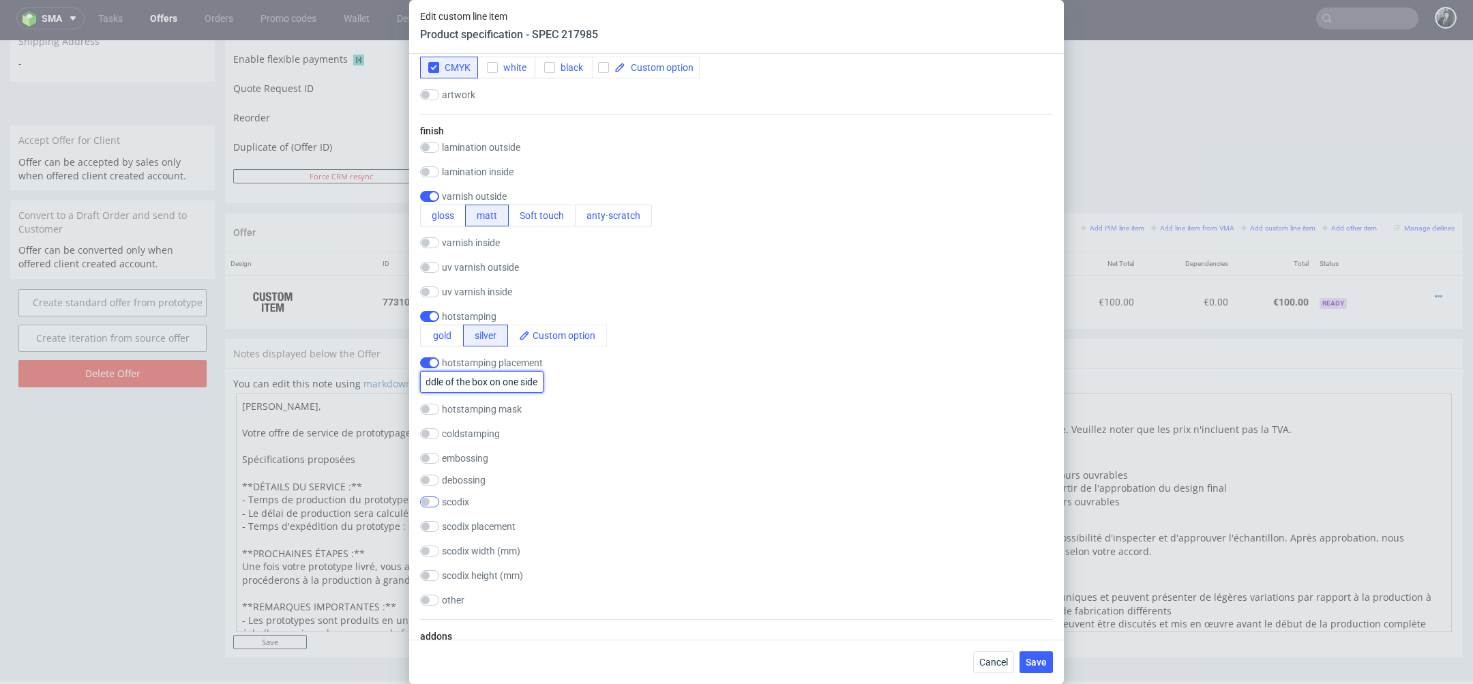
type input "Middle of the box on one side"
click at [425, 501] on input "checkbox" at bounding box center [429, 501] width 19 height 11
checkbox input "true"
click at [490, 568] on input "text" at bounding box center [481, 567] width 123 height 22
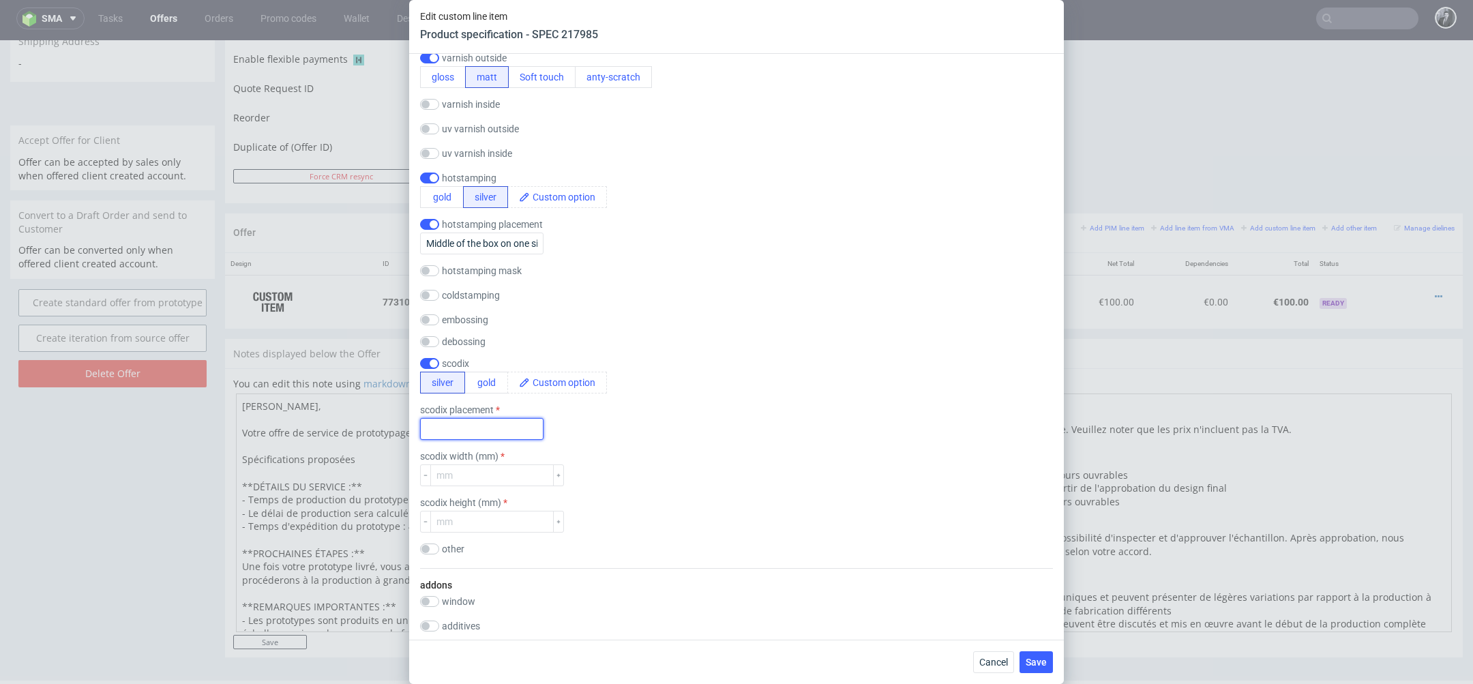
scroll to position [772, 0]
click at [482, 526] on input "number" at bounding box center [491, 521] width 123 height 22
type input "40"
click at [484, 468] on input "number" at bounding box center [491, 475] width 123 height 22
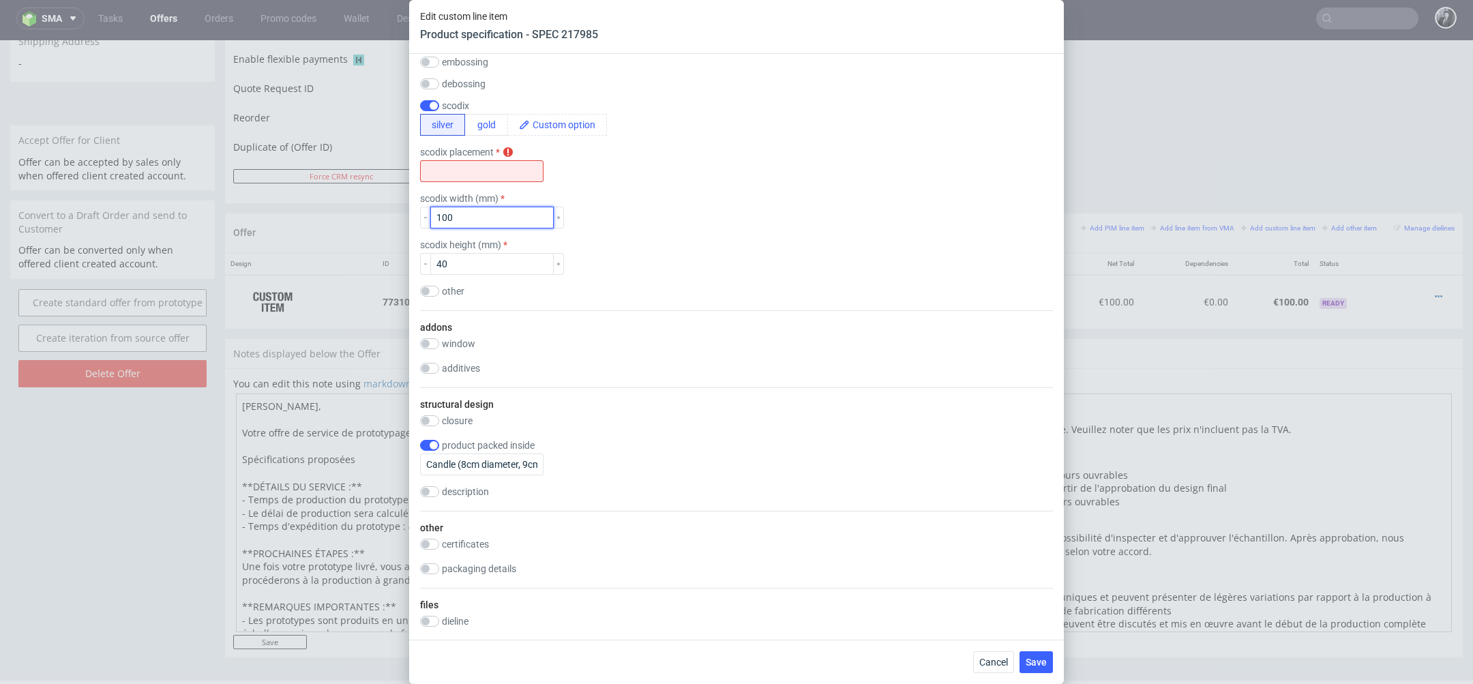
scroll to position [1034, 0]
type input "100"
click at [479, 264] on input "40" at bounding box center [491, 259] width 123 height 22
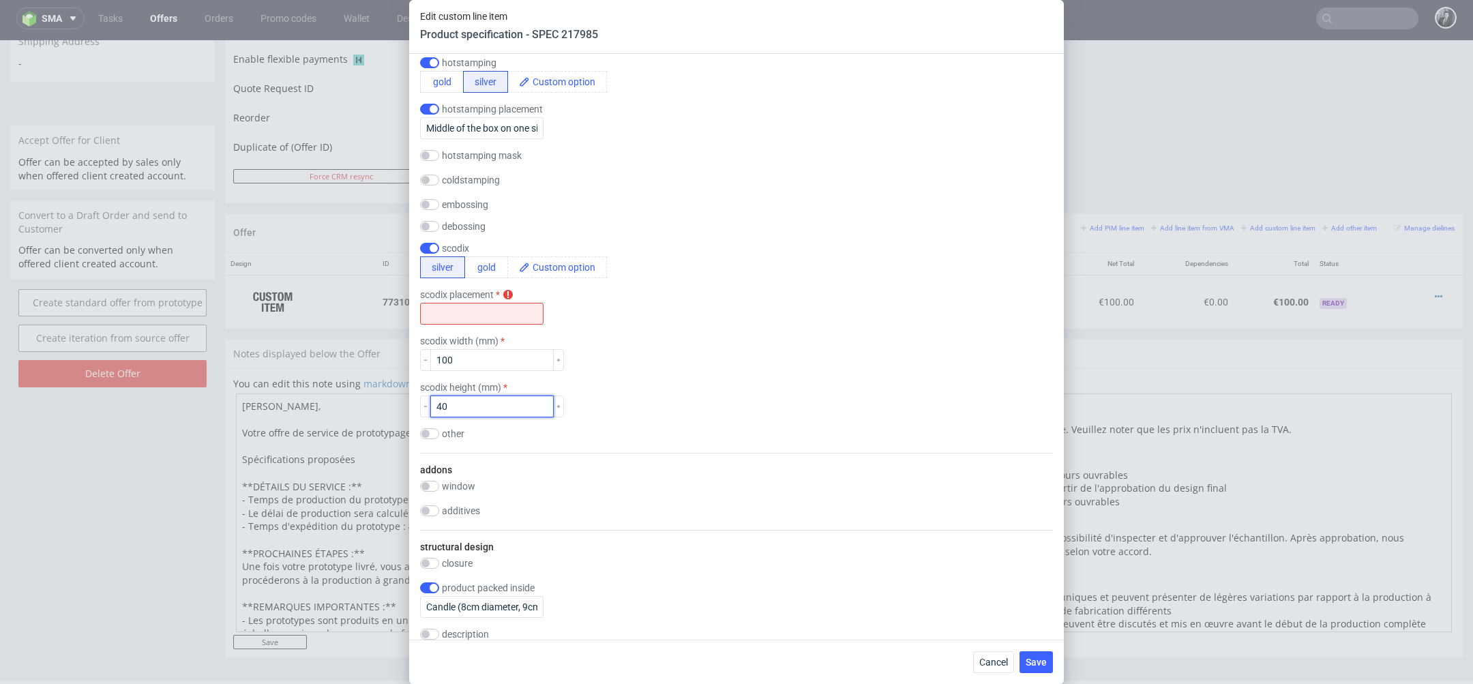
scroll to position [886, 0]
type input "4"
type input "30"
click at [782, 325] on div "finish lamination outside gloss matt Soft touch anty-scratch PE(HDPE) laminatio…" at bounding box center [736, 157] width 633 height 593
click at [484, 319] on input "text" at bounding box center [481, 314] width 123 height 22
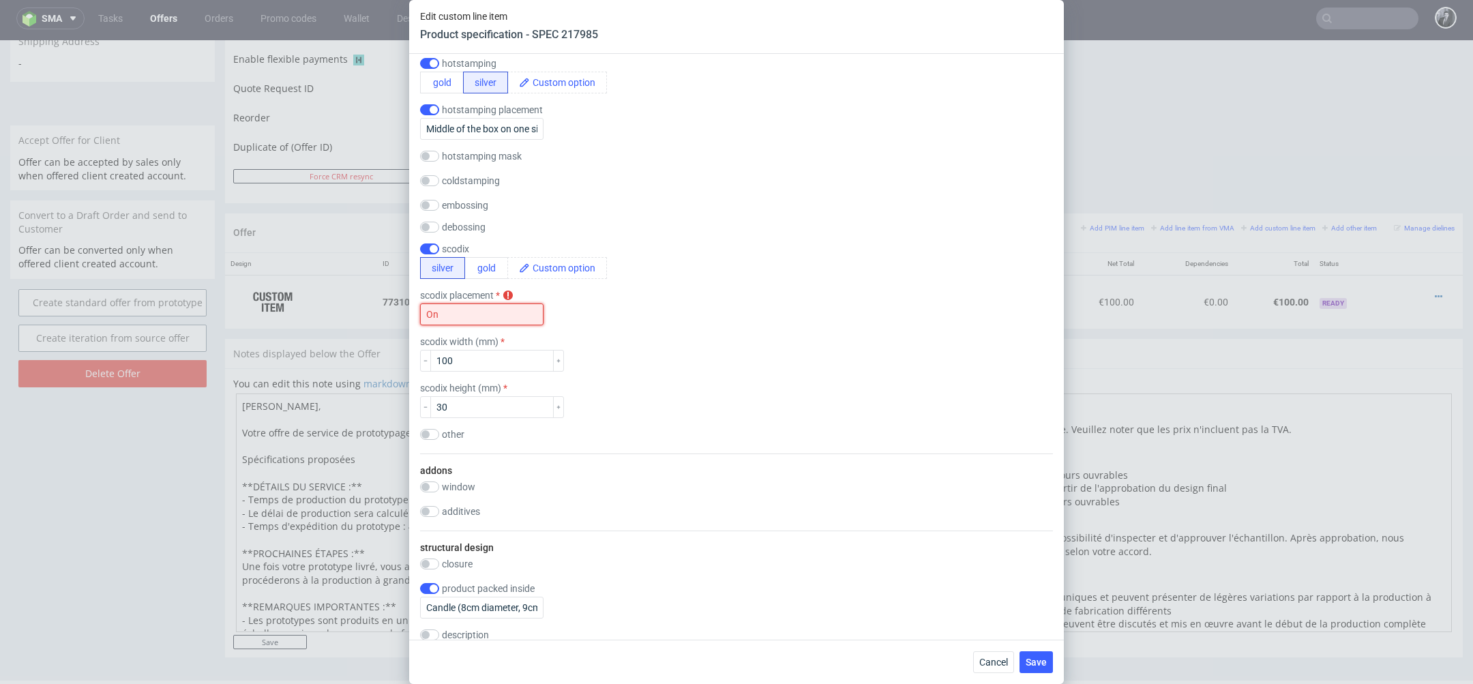
type input "O"
type input "On one side of the box"
click at [510, 291] on use at bounding box center [508, 296] width 10 height 10
click at [595, 326] on div "finish lamination outside gloss matt Soft touch anty-scratch PE(HDPE) laminatio…" at bounding box center [736, 157] width 633 height 593
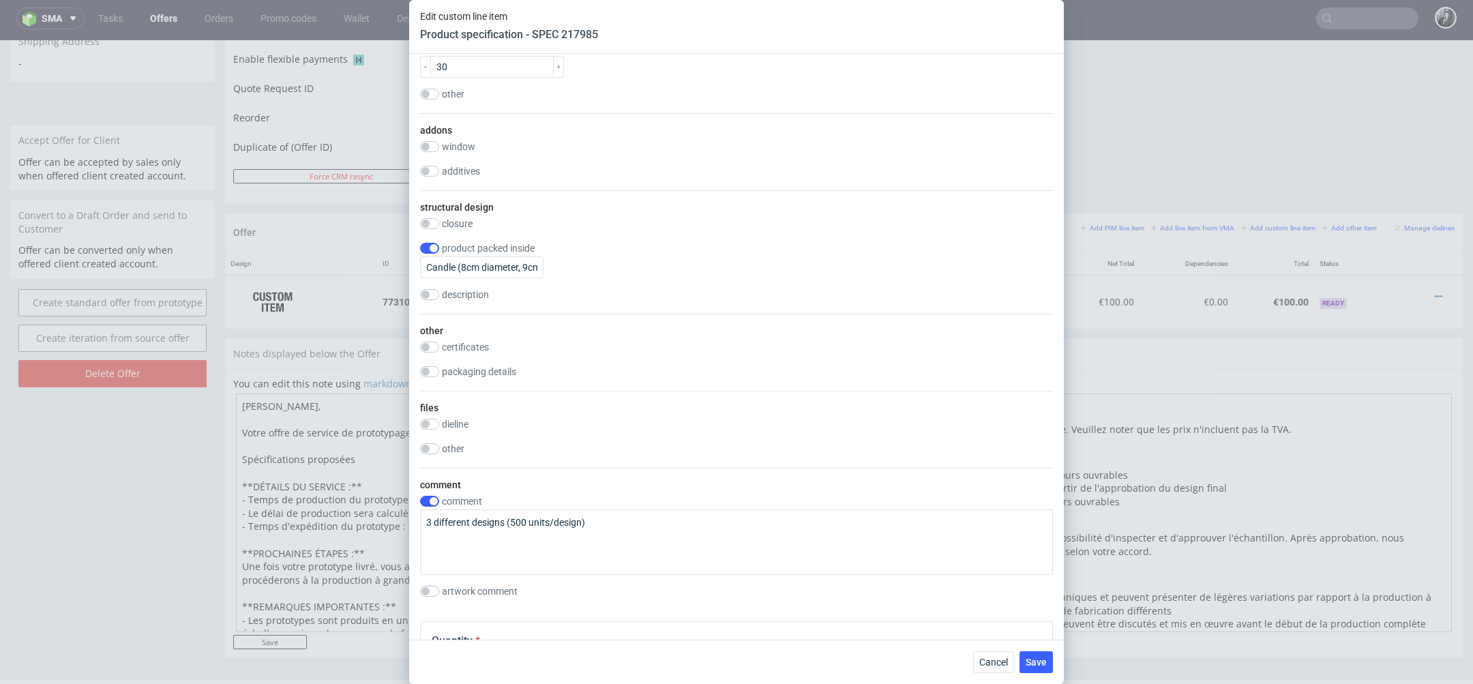
scroll to position [1228, 0]
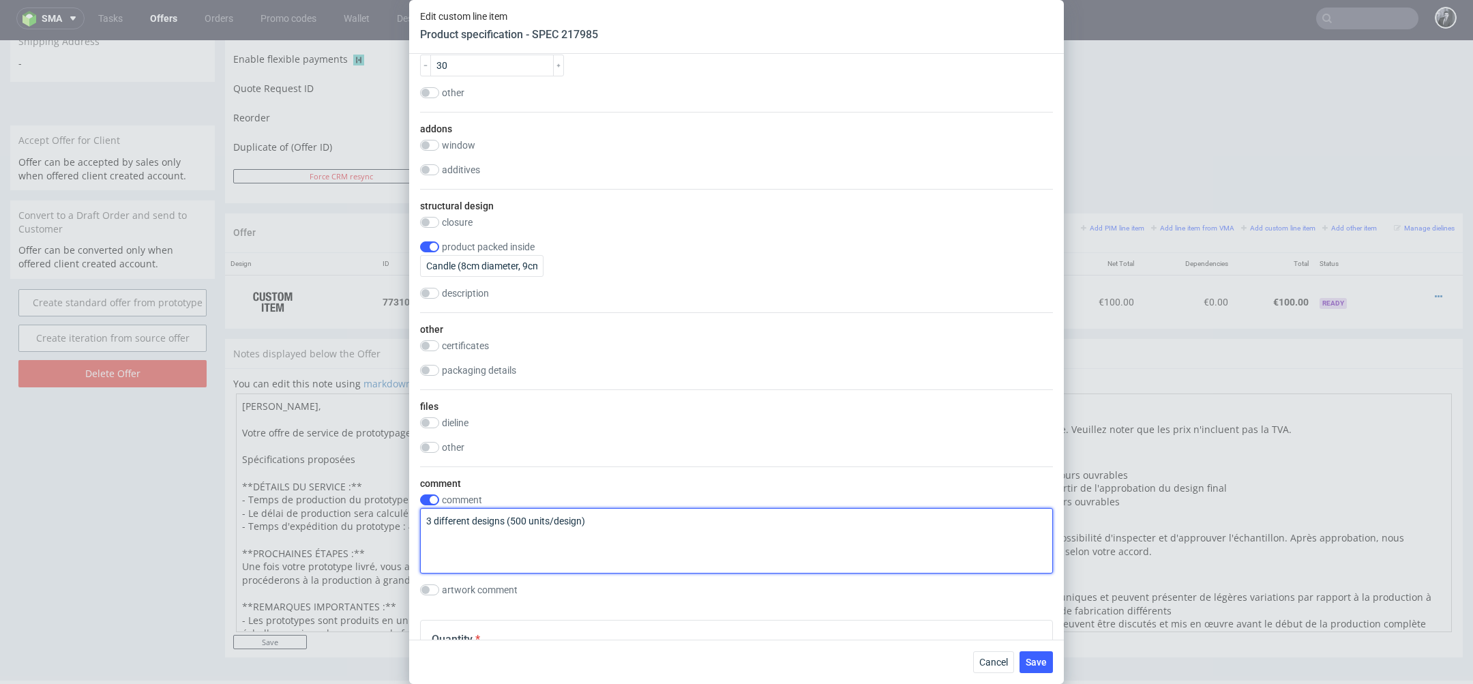
drag, startPoint x: 601, startPoint y: 520, endPoint x: 420, endPoint y: 513, distance: 180.9
click at [420, 513] on textarea "3 different designs (500 units/design)" at bounding box center [736, 540] width 633 height 65
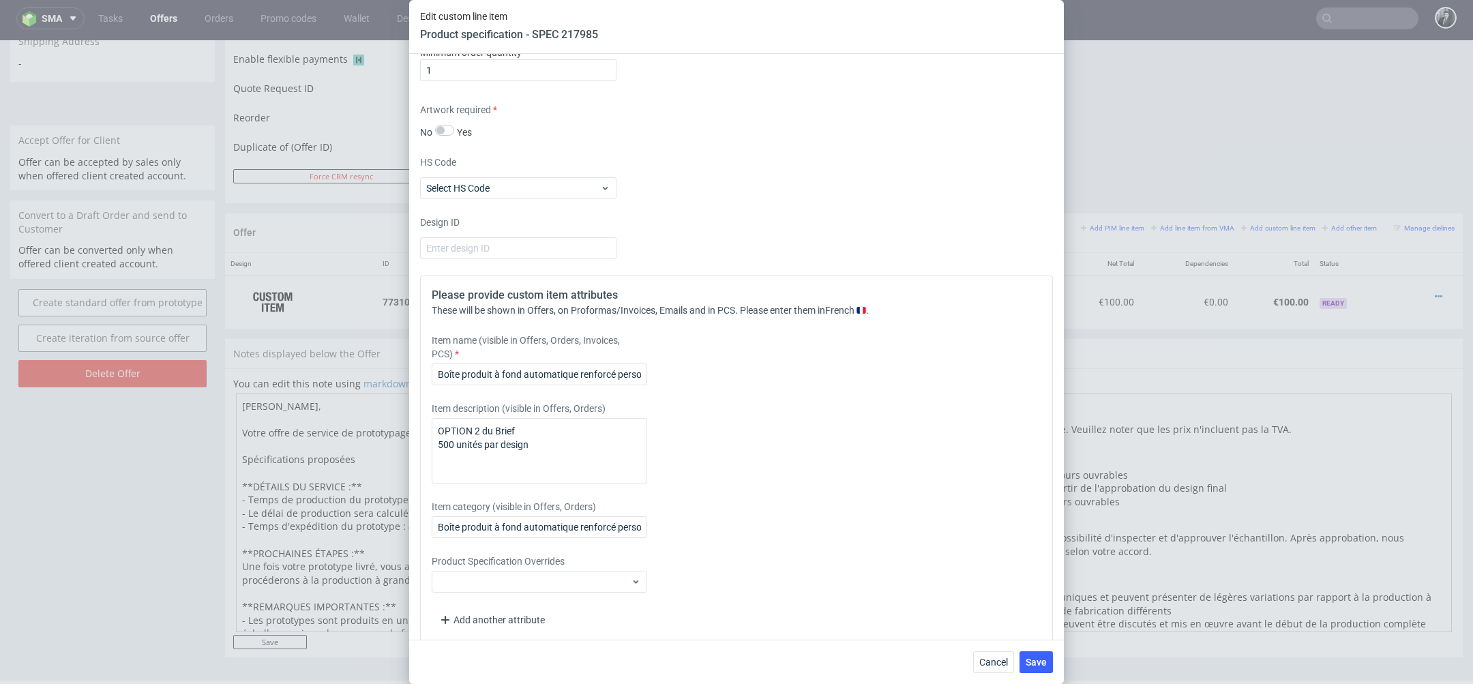
scroll to position [1952, 0]
type textarea "1 design"
drag, startPoint x: 574, startPoint y: 441, endPoint x: 401, endPoint y: 412, distance: 174.9
click at [401, 412] on div "Edit custom line item Product specification - SPEC 217985 Supplier Custom Custo…" at bounding box center [736, 342] width 1473 height 684
click at [526, 449] on textarea at bounding box center [539, 449] width 215 height 65
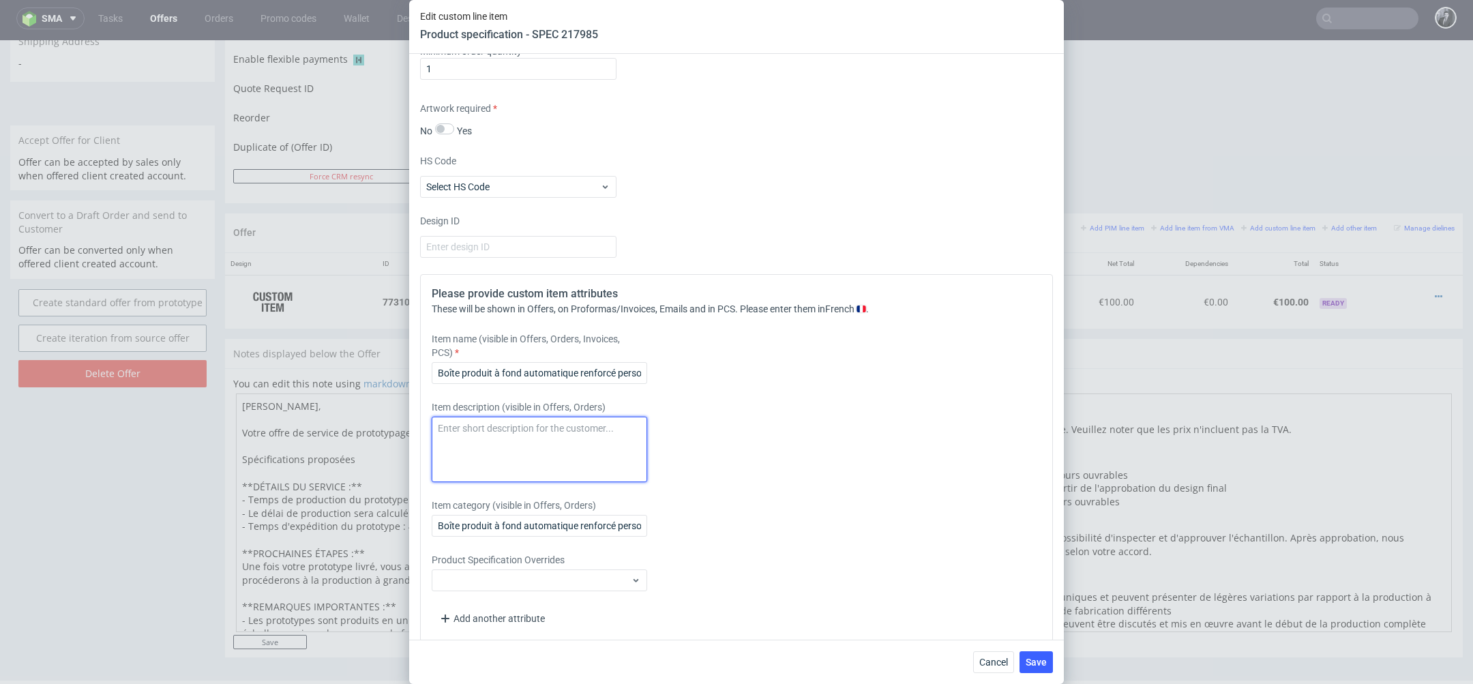
paste textarea "Printed prototype proposition Custom Product Box Packhelp Reference: Custom rei…"
click at [571, 430] on textarea "Printed prototype proposition Custom Product Box Packhelp Reference: Custom rei…" at bounding box center [539, 449] width 215 height 65
drag, startPoint x: 571, startPoint y: 430, endPoint x: 413, endPoint y: 426, distance: 158.3
click at [413, 426] on div "Supplier Custom Custom supplier Custom Technical specification Instant price RF…" at bounding box center [736, 347] width 655 height 586
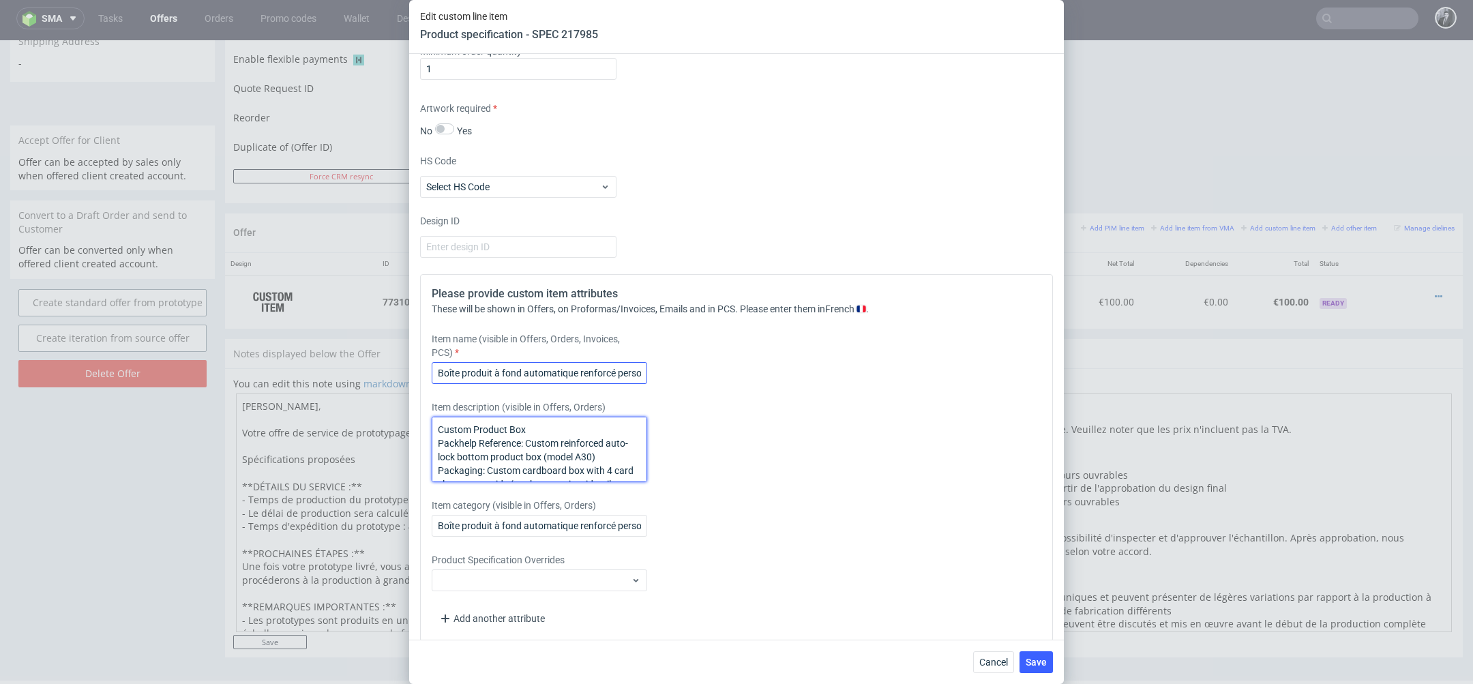
type textarea "Custom Product Box Packhelp Reference: Custom reinforced auto-lock bottom produ…"
drag, startPoint x: 439, startPoint y: 368, endPoint x: 709, endPoint y: 369, distance: 270.1
click at [709, 369] on div "Item name (visible in Offers, Orders, Invoices, PCS) Boîte produit à fond autom…" at bounding box center [658, 358] width 453 height 52
click at [640, 372] on input "Boîte produit à fond automatique renforcé personnalisable A30 (10 cm x 10 cm x …" at bounding box center [539, 373] width 215 height 22
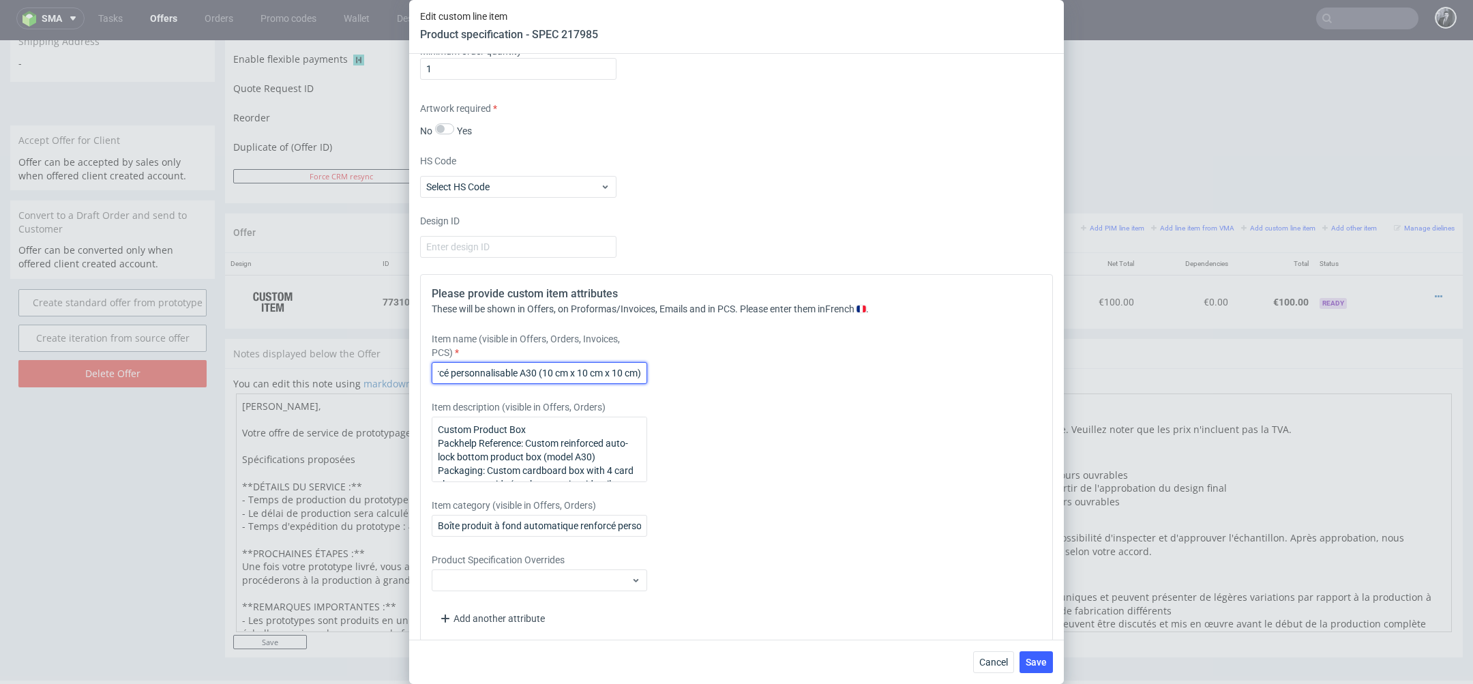
paste input "Printed prototype proposition"
drag, startPoint x: 518, startPoint y: 371, endPoint x: 332, endPoint y: 371, distance: 185.5
click at [331, 371] on div "Edit custom line item Product specification - SPEC 217985 Supplier Custom Custo…" at bounding box center [736, 342] width 1473 height 684
type input "Printed prototype proposition"
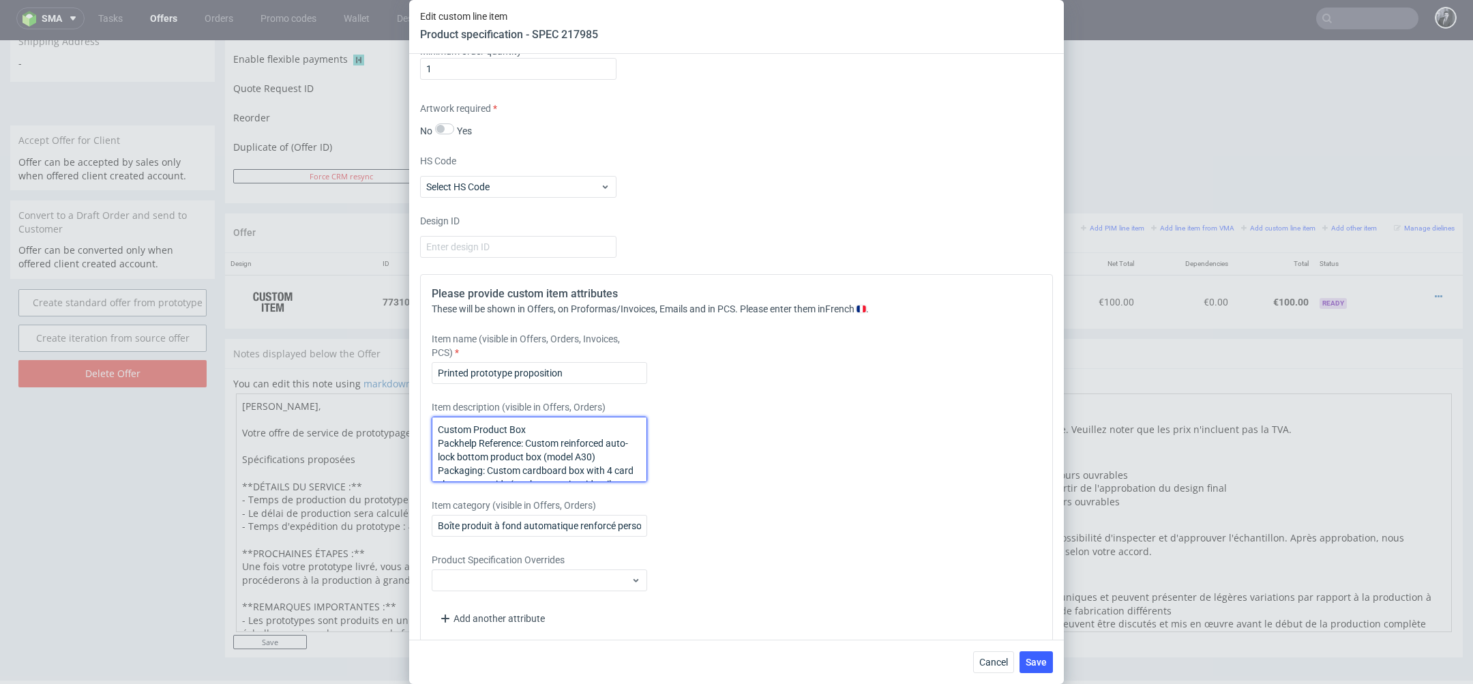
click at [550, 426] on textarea "Custom Product Box Packhelp Reference: Custom reinforced auto-lock bottom produ…" at bounding box center [539, 449] width 215 height 65
click at [604, 453] on textarea "Custom Product Box Packhelp Reference: Custom reinforced auto-lock bottom produ…" at bounding box center [539, 449] width 215 height 65
paste textarea "Boîte produit à fond automatique renforcé personnalisable A30 (10 cm x 10 cm x …"
drag, startPoint x: 635, startPoint y: 475, endPoint x: 601, endPoint y: 436, distance: 50.7
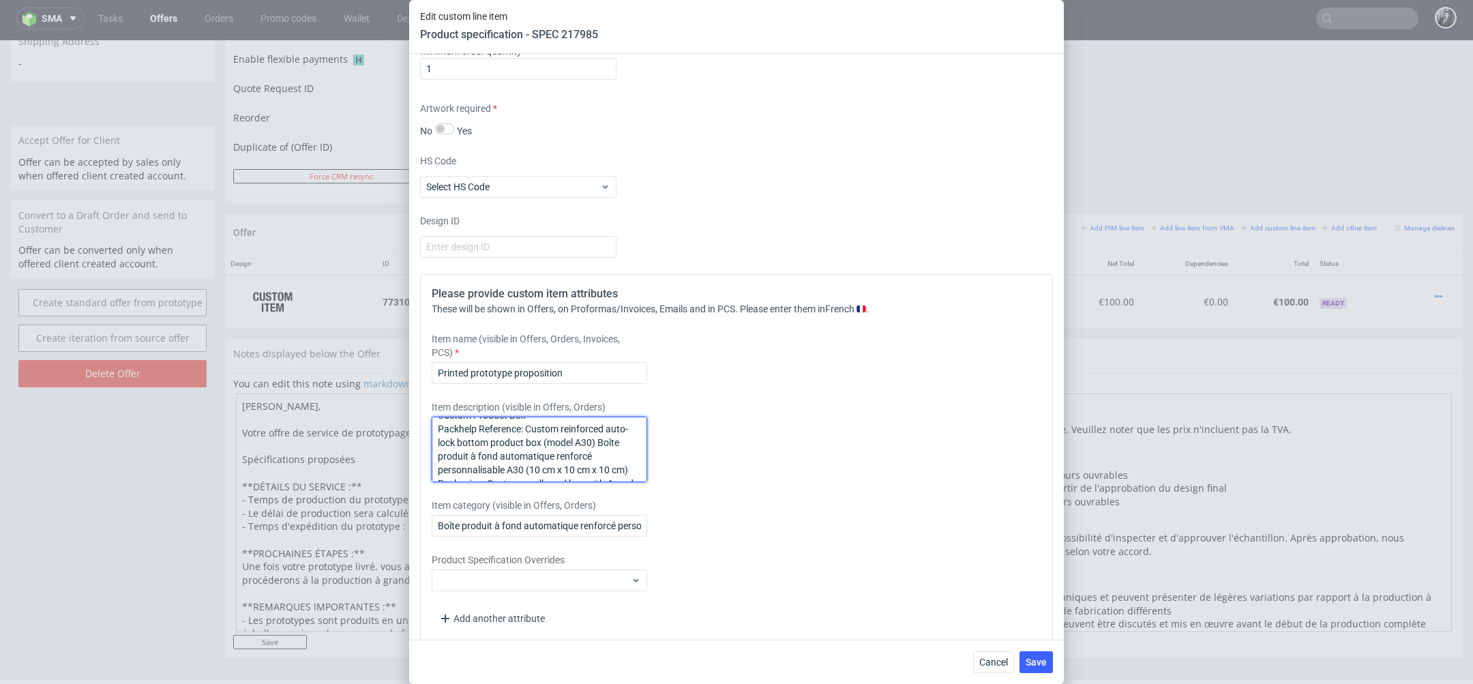
click at [601, 436] on textarea "Custom Product Box Packhelp Reference: Custom reinforced auto-lock bottom produ…" at bounding box center [539, 449] width 215 height 65
click at [522, 451] on textarea "Custom Product Box Packhelp Reference: Custom reinforced auto-lock bottom produ…" at bounding box center [539, 449] width 215 height 65
click at [623, 455] on textarea "Custom Product Box Packhelp Reference: Custom reinforced auto-lock bottom produ…" at bounding box center [539, 449] width 215 height 65
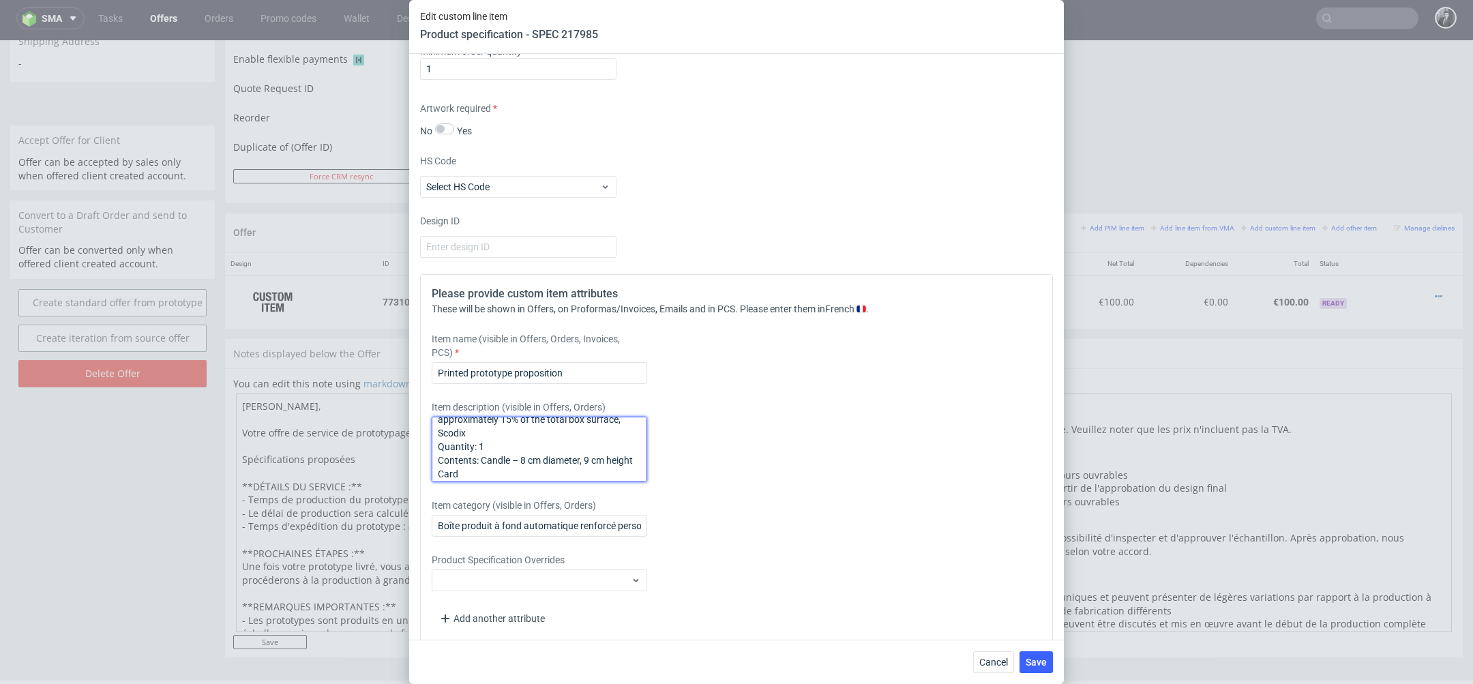
scroll to position [198, 0]
click at [439, 459] on textarea "Custom Product Box Packhelp Reference: Custom reinforced auto-lock bottom produ…" at bounding box center [539, 449] width 215 height 65
click at [505, 467] on textarea "Custom Product Box Packhelp Reference: Custom reinforced auto-lock bottom produ…" at bounding box center [539, 449] width 215 height 65
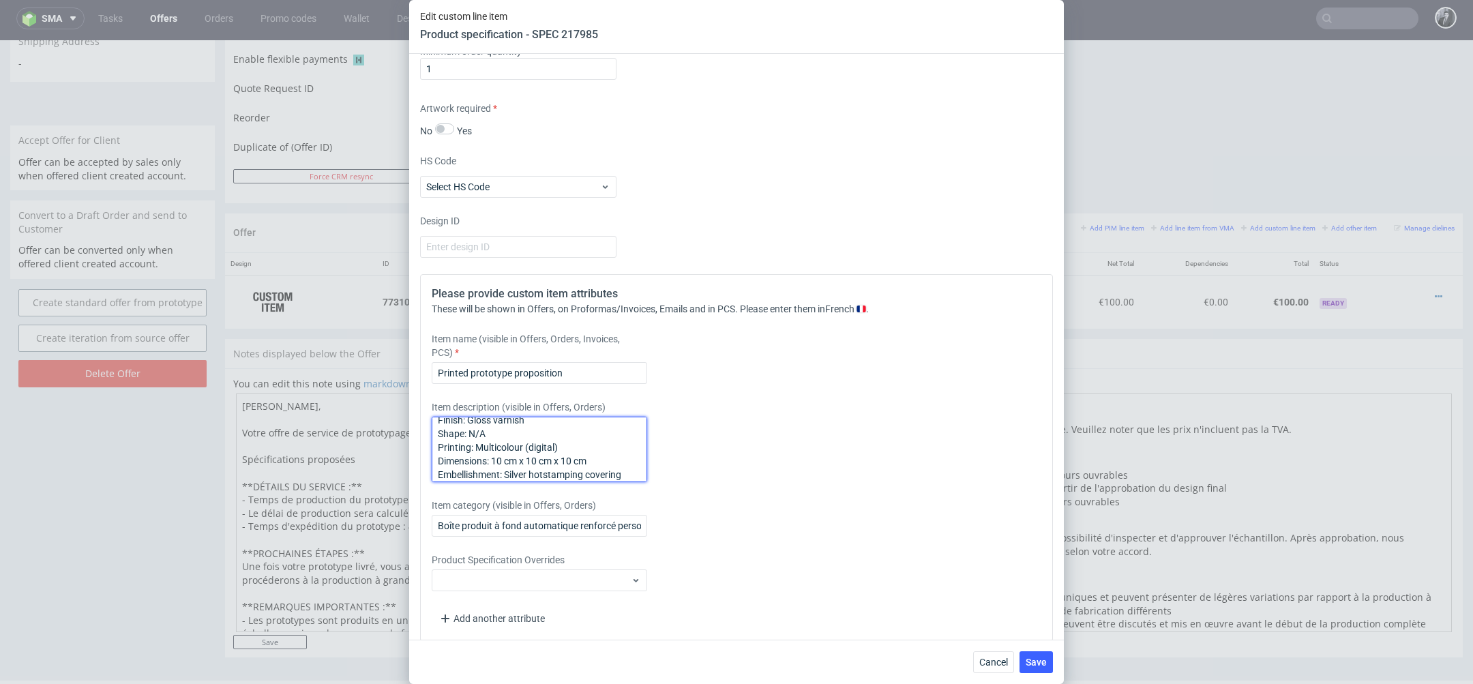
drag, startPoint x: 563, startPoint y: 445, endPoint x: 424, endPoint y: 449, distance: 138.5
click at [424, 449] on div "Please provide custom item attributes These will be shown in Offers, on Proform…" at bounding box center [736, 458] width 633 height 368
click at [477, 469] on textarea "Custom Product Box Packhelp Reference: Custom reinforced auto-lock bottom produ…" at bounding box center [539, 449] width 215 height 65
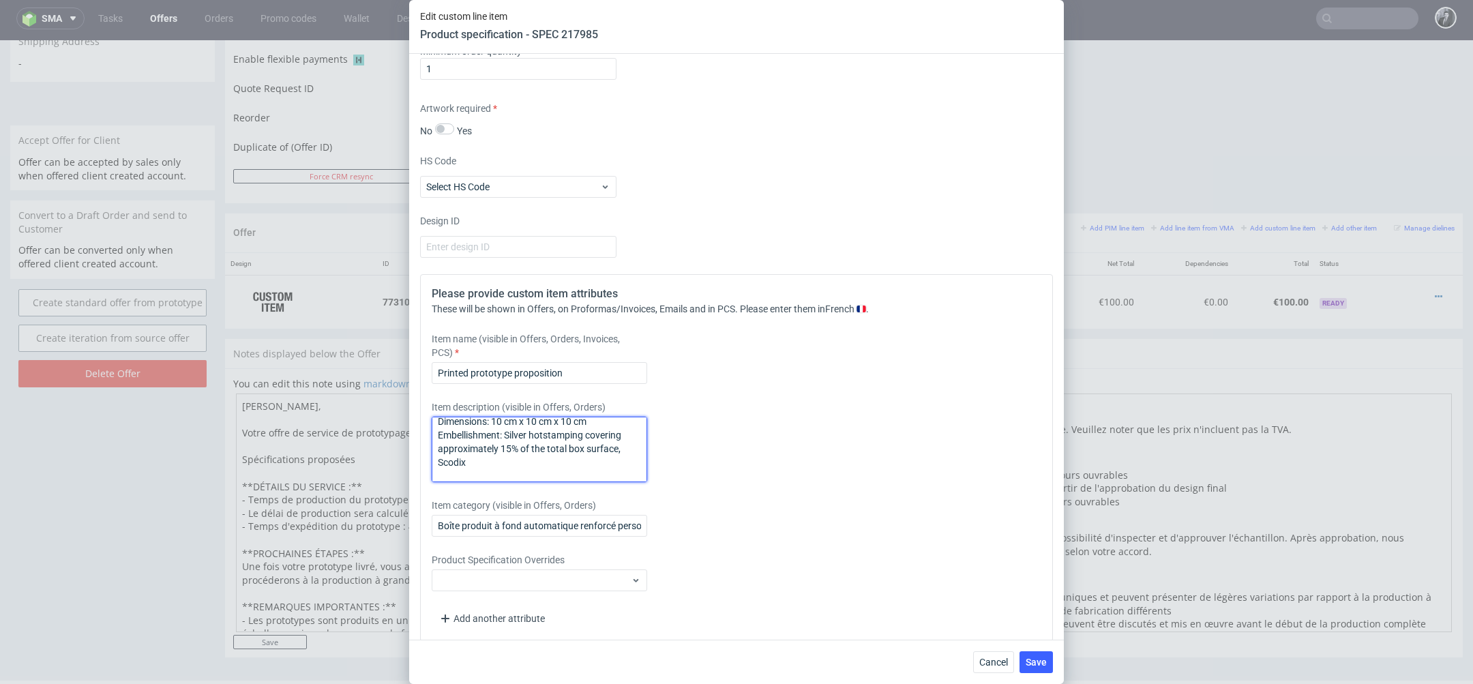
paste textarea "Printing: Multicolour (digital)"
drag, startPoint x: 585, startPoint y: 447, endPoint x: 431, endPoint y: 451, distance: 154.2
click at [432, 451] on textarea "Custom Product Box Packhelp Reference: Custom reinforced auto-lock bottom produ…" at bounding box center [539, 449] width 215 height 65
paste textarea "Printing: Multicolour (digital)"
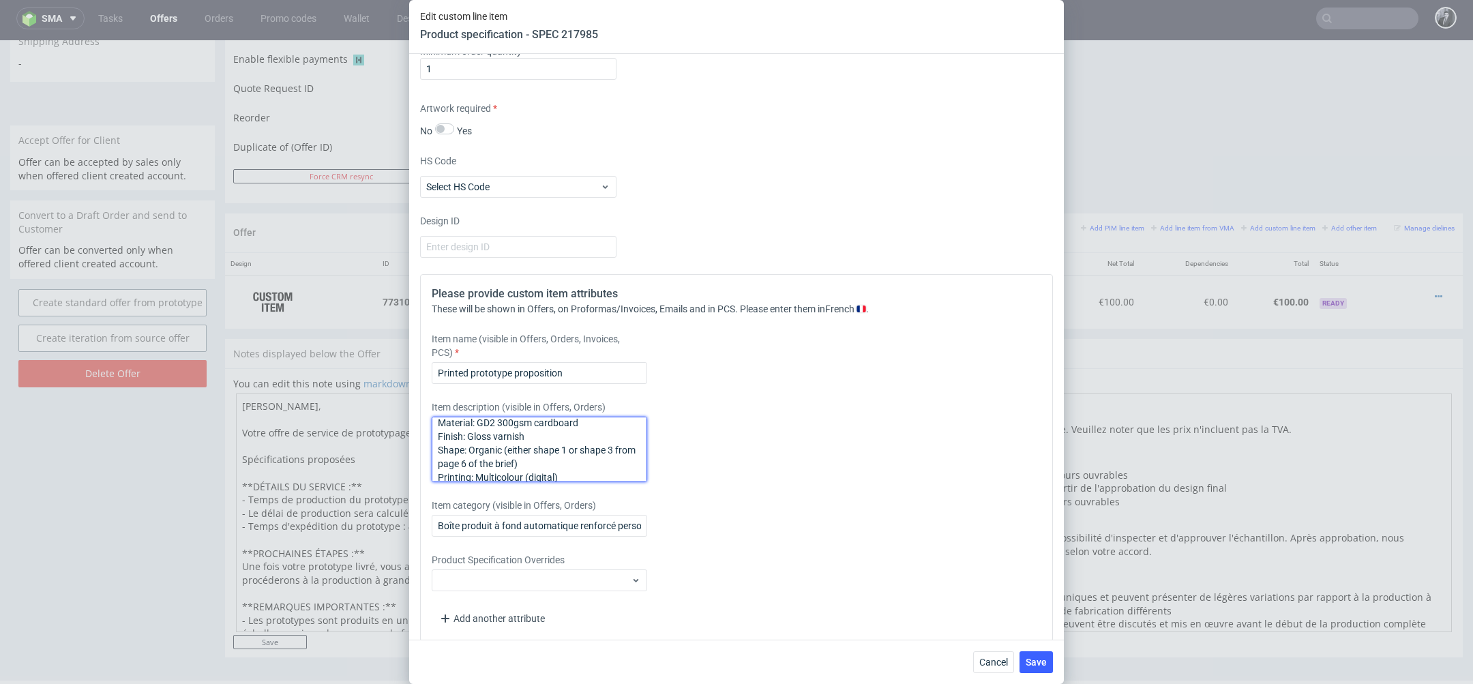
scroll to position [355, 0]
drag, startPoint x: 527, startPoint y: 450, endPoint x: 398, endPoint y: 451, distance: 129.6
click at [398, 450] on div "Edit custom line item Product specification - SPEC 217985 Supplier Custom Custo…" at bounding box center [736, 342] width 1473 height 684
click at [568, 465] on textarea "Custom Product Box Packhelp Reference: Custom reinforced auto-lock bottom produ…" at bounding box center [539, 449] width 215 height 65
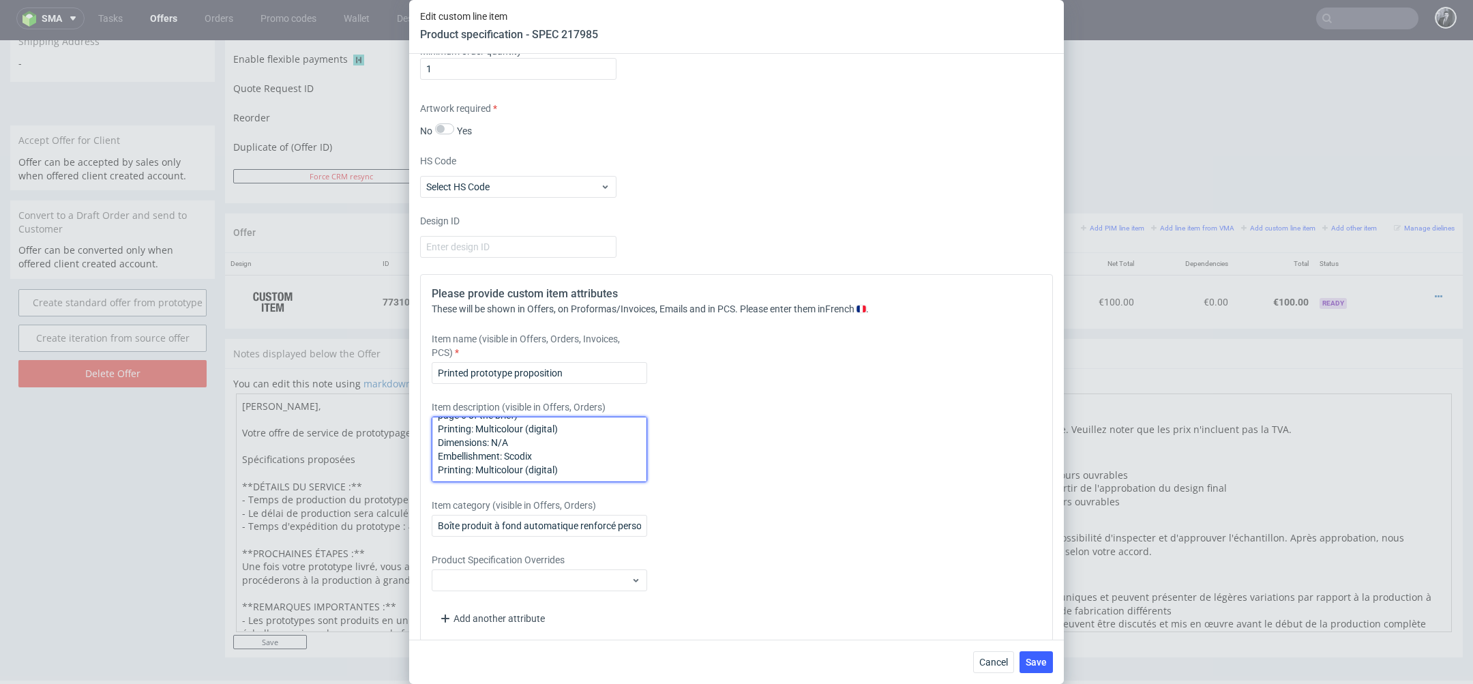
scroll to position [355, 0]
paste textarea "Quantity: 1"
type textarea "Custom Product Box Packhelp Reference: Custom reinforced auto-lock bottom produ…"
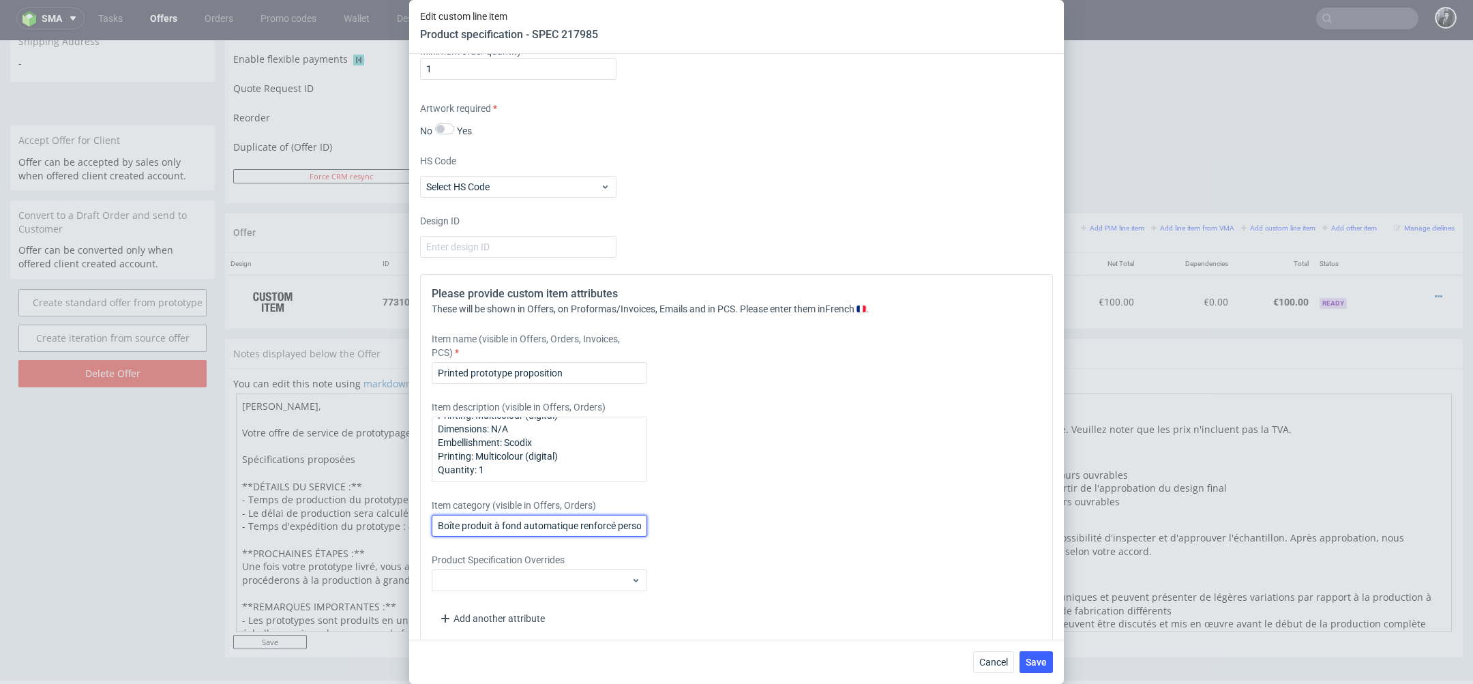
click at [577, 526] on input "Boîte produit à fond automatique renforcé personnalisable A30 (10 cm x 10 cm x …" at bounding box center [539, 526] width 215 height 22
click at [704, 486] on div "Please provide custom item attributes These will be shown in Offers, on Proform…" at bounding box center [736, 458] width 633 height 368
click at [685, 376] on div "Item name (visible in Offers, Orders, Invoices, PCS) Printed prototype proposit…" at bounding box center [658, 358] width 453 height 52
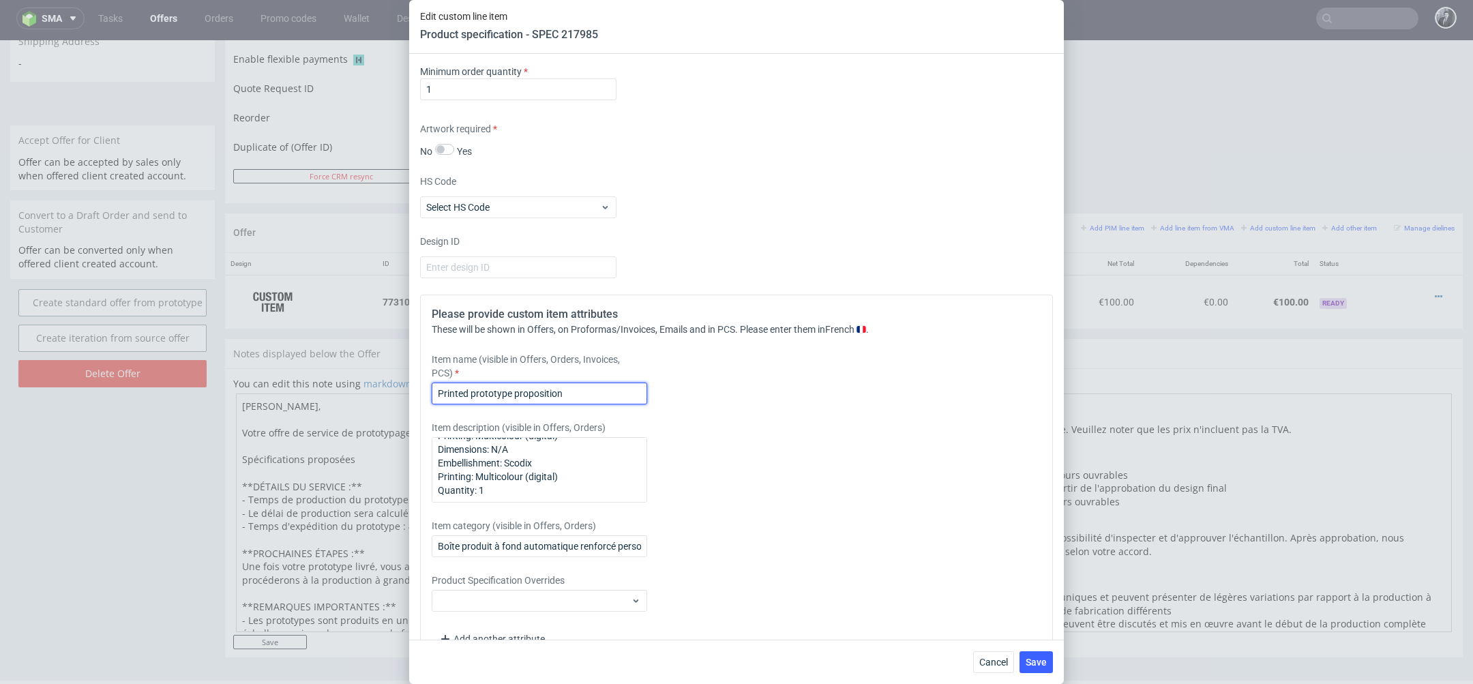
drag, startPoint x: 582, startPoint y: 389, endPoint x: 355, endPoint y: 380, distance: 227.3
click at [355, 381] on div "Edit custom line item Product specification - SPEC 217985 Supplier Custom Custo…" at bounding box center [736, 342] width 1473 height 684
click at [636, 390] on input "Proposition de prototype imprimé (option 1 & 2 sur chaque moitié de la boîte)" at bounding box center [539, 394] width 215 height 22
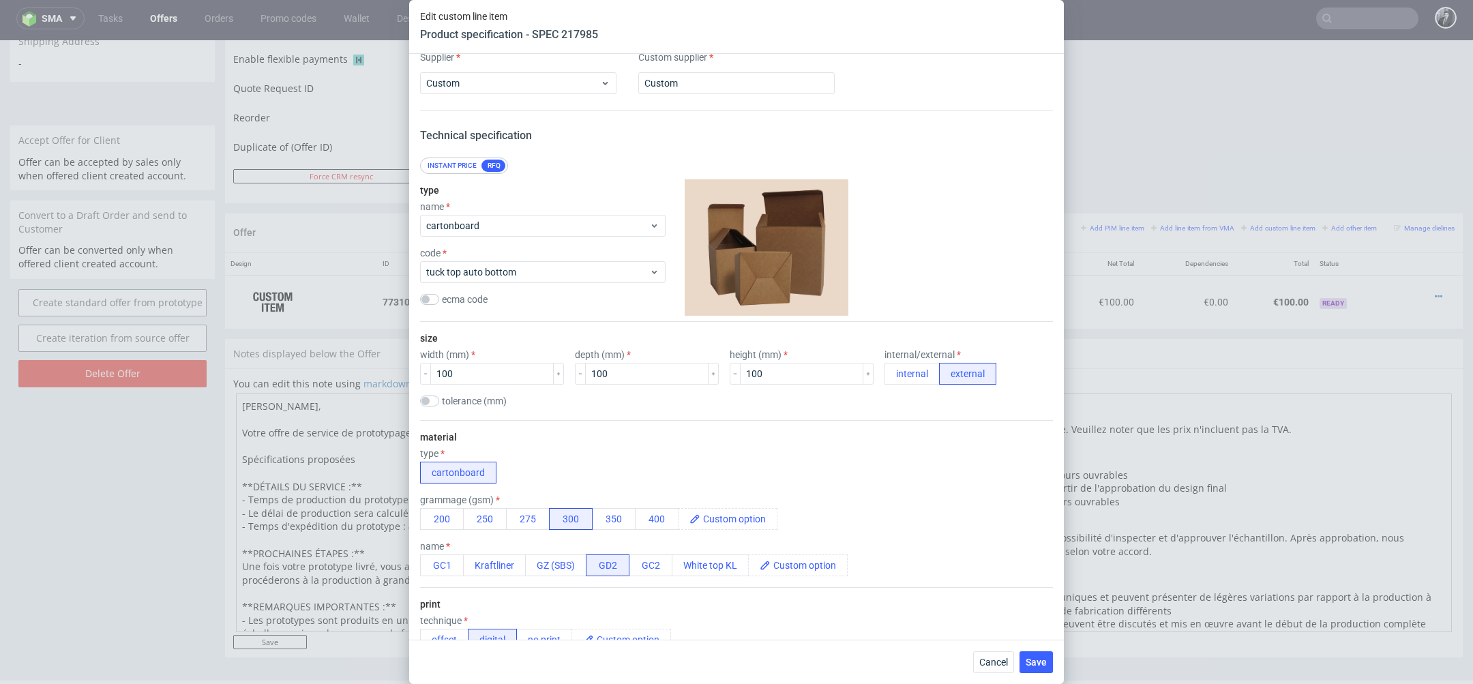
scroll to position [0, 0]
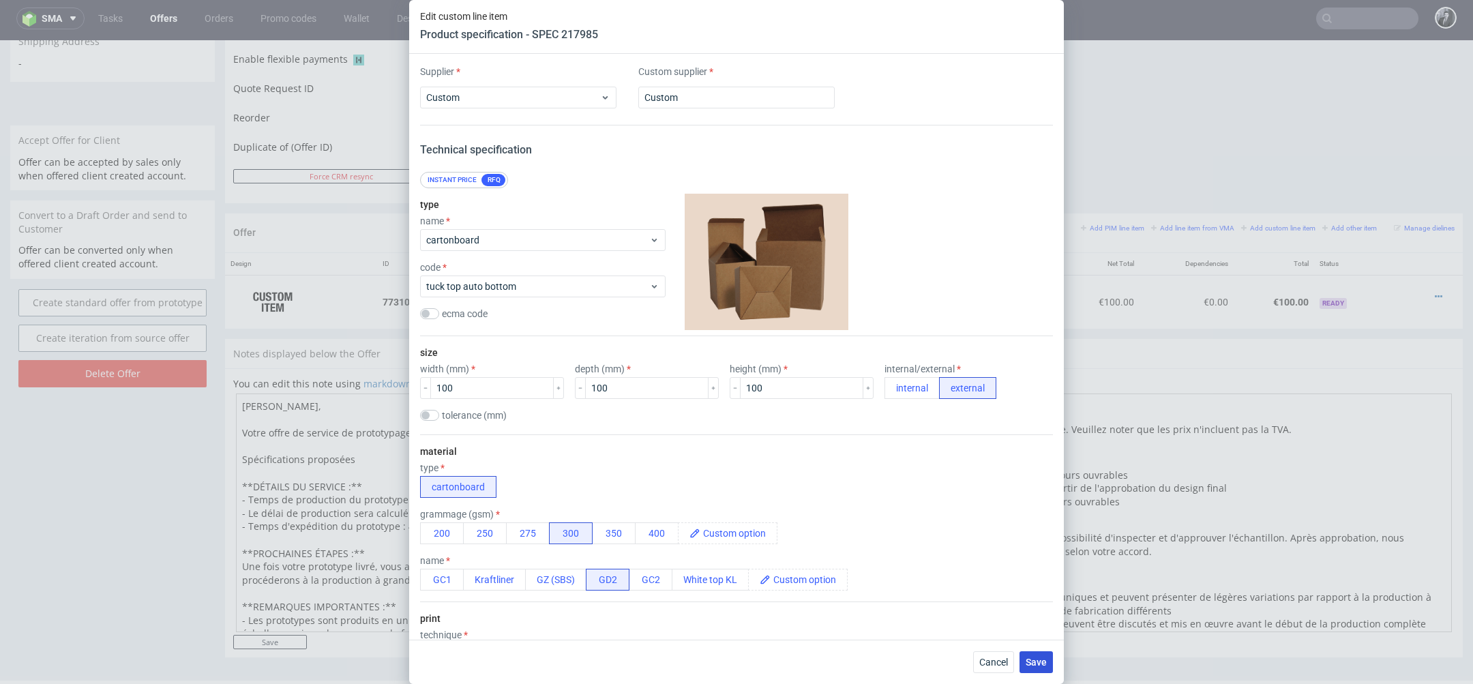
type input "Proposition de prototype imprimé (option 1 & 2 sur chaque moitié de la boîte)"
click at [1038, 660] on span "Save" at bounding box center [1036, 662] width 21 height 10
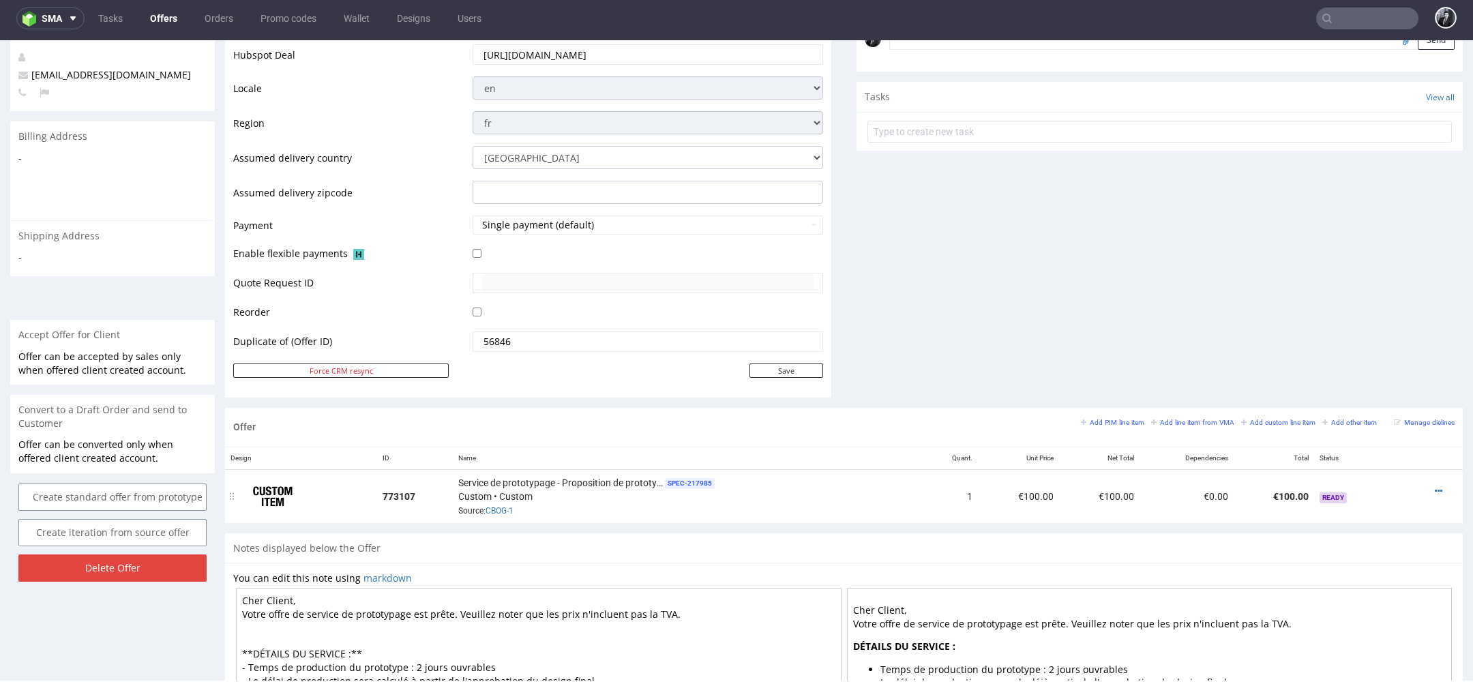
scroll to position [516, 0]
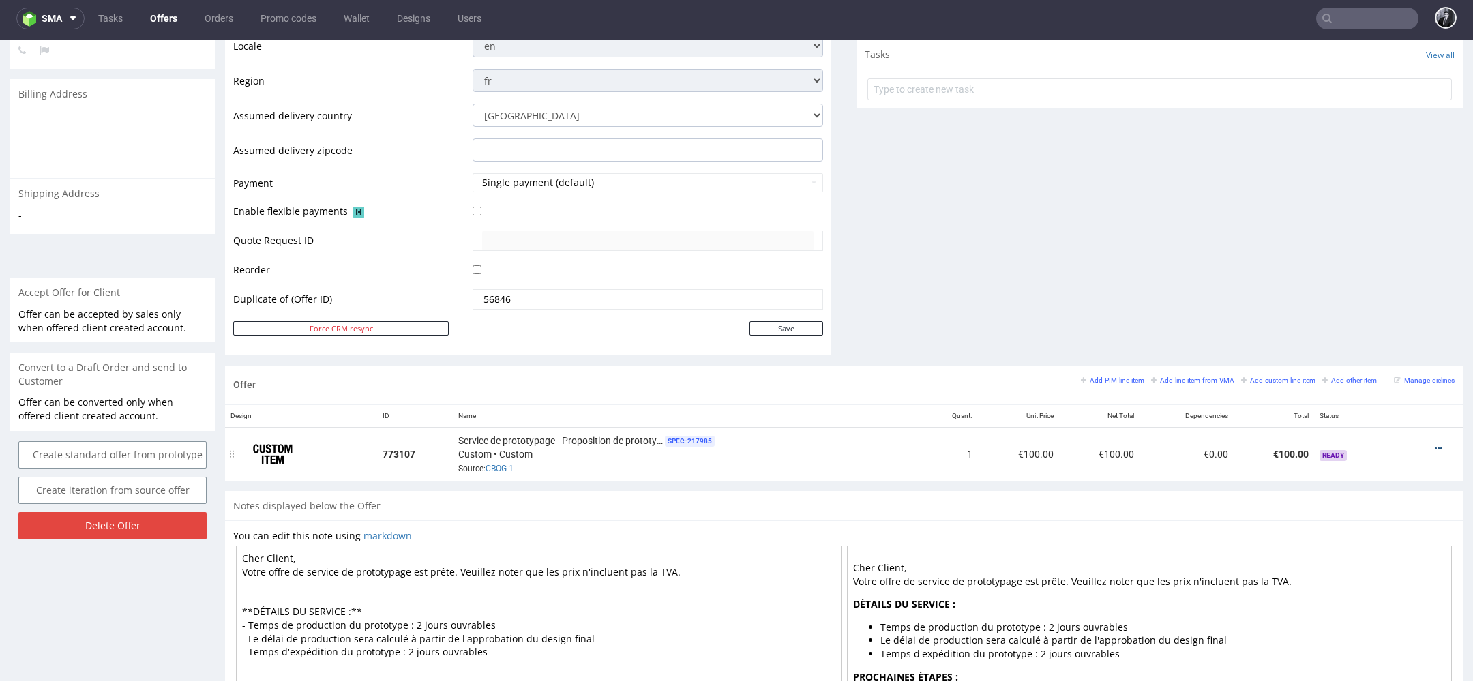
click at [1435, 447] on icon at bounding box center [1439, 449] width 8 height 10
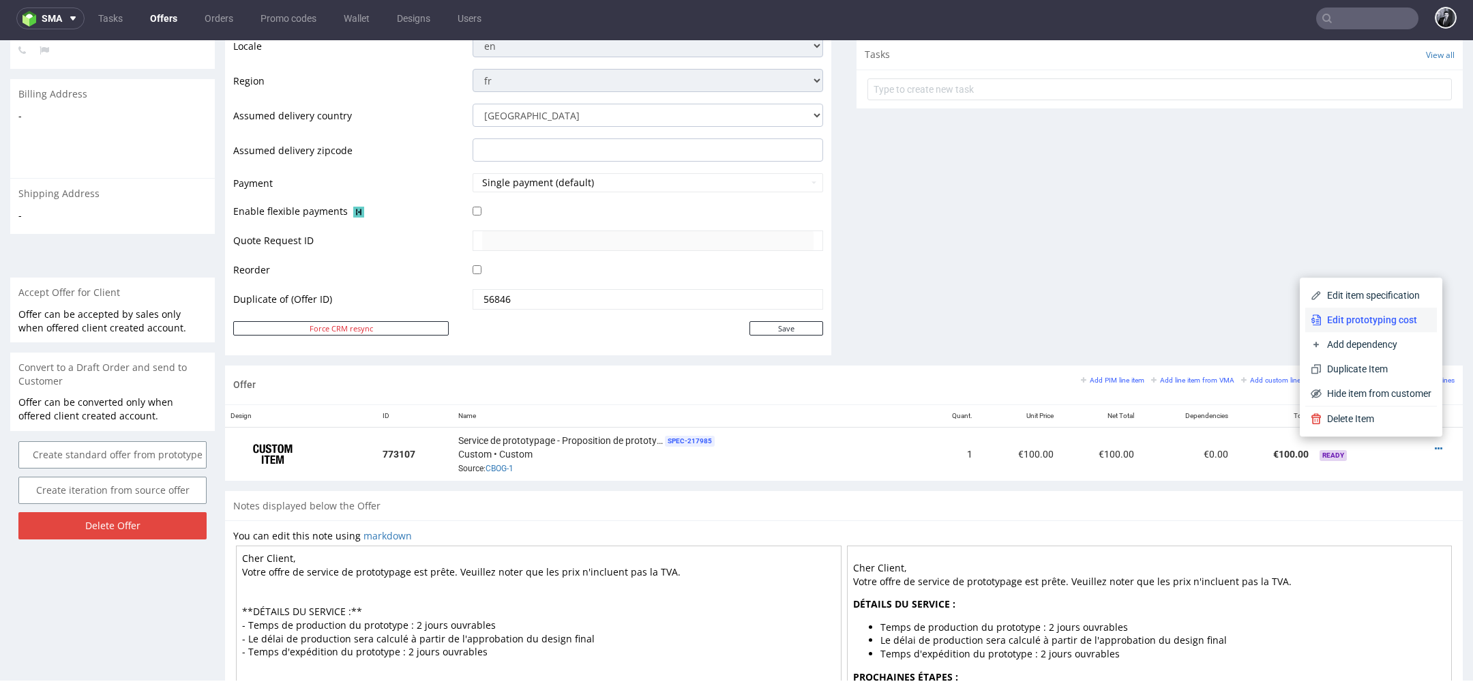
click at [1383, 319] on span "Edit prototyping cost" at bounding box center [1377, 320] width 110 height 14
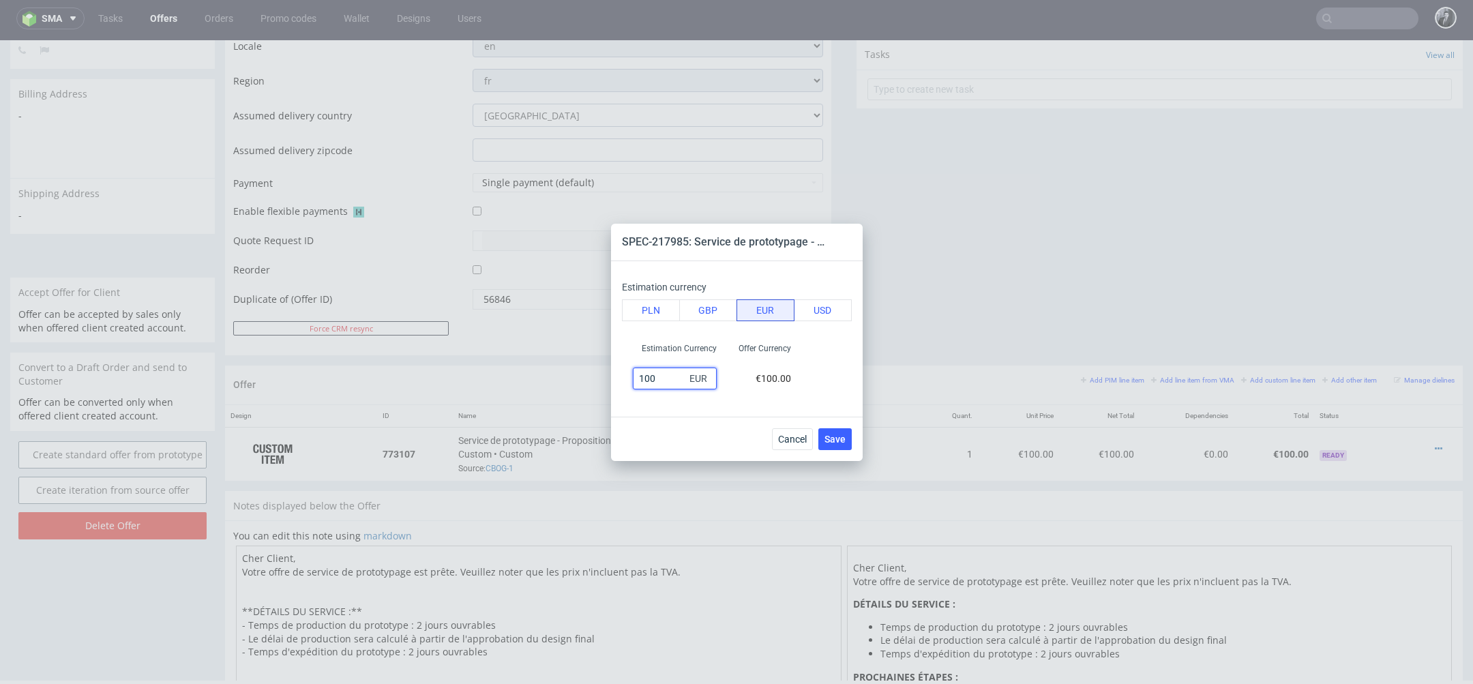
drag, startPoint x: 668, startPoint y: 372, endPoint x: 608, endPoint y: 372, distance: 60.7
click at [608, 372] on div "SPEC-217985: Service de prototypage - Proposition de prototype imprimé (option …" at bounding box center [736, 342] width 1473 height 684
type input "250"
click at [835, 436] on span "Save" at bounding box center [834, 439] width 21 height 10
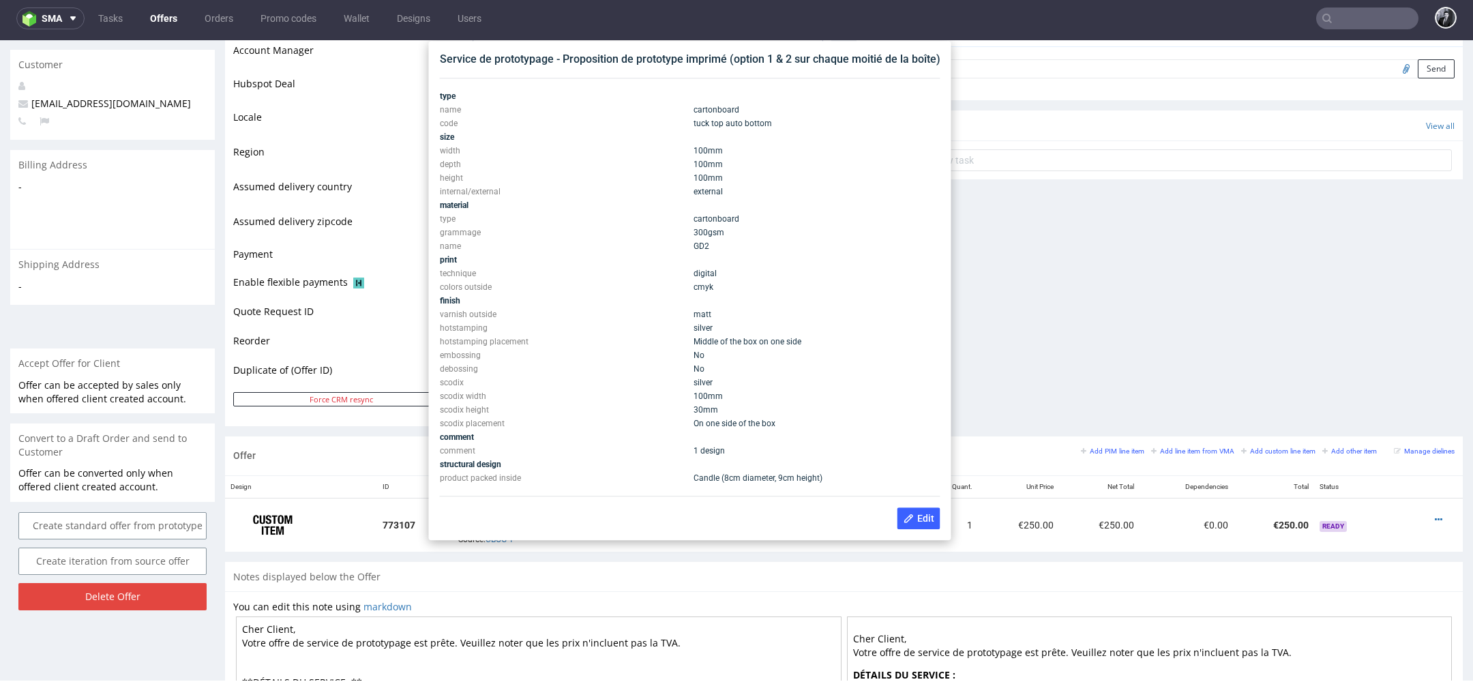
scroll to position [444, 0]
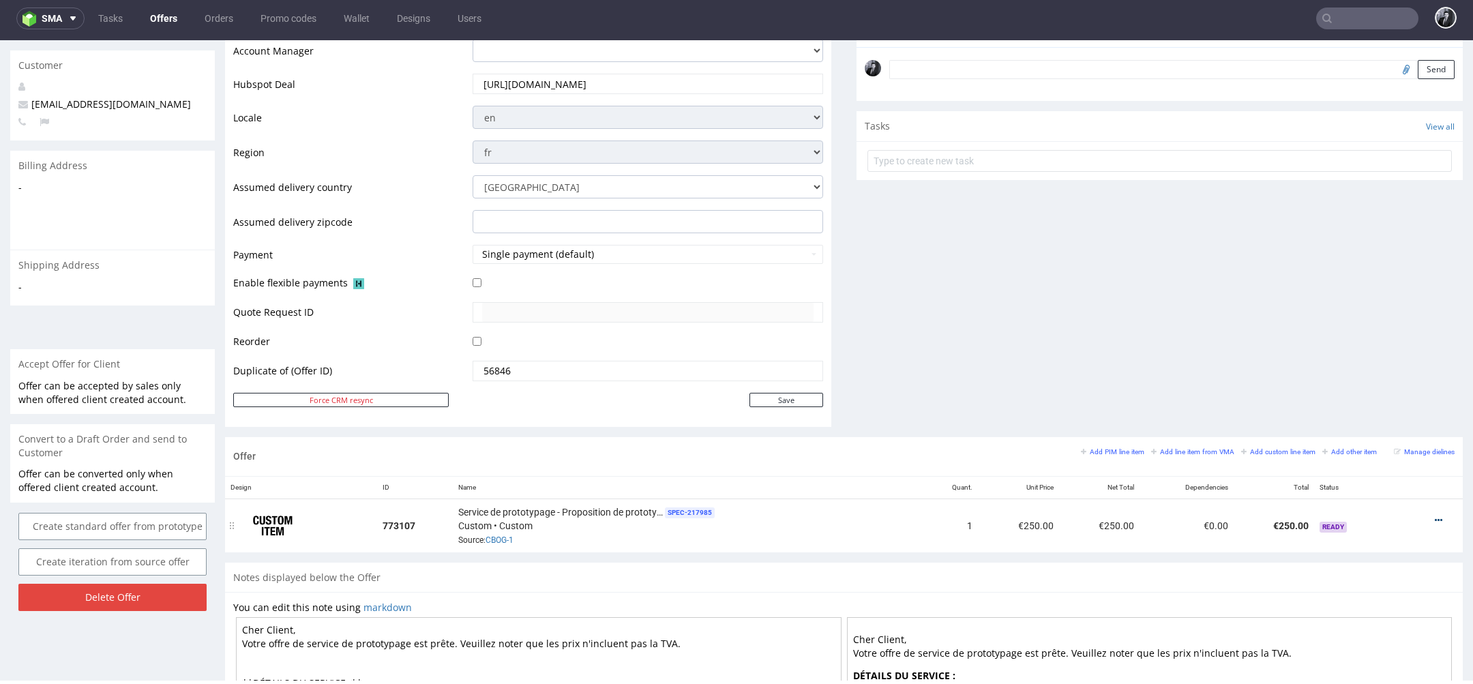
click at [1435, 516] on icon at bounding box center [1439, 521] width 8 height 10
click at [1369, 419] on span "Add dependency" at bounding box center [1377, 416] width 110 height 14
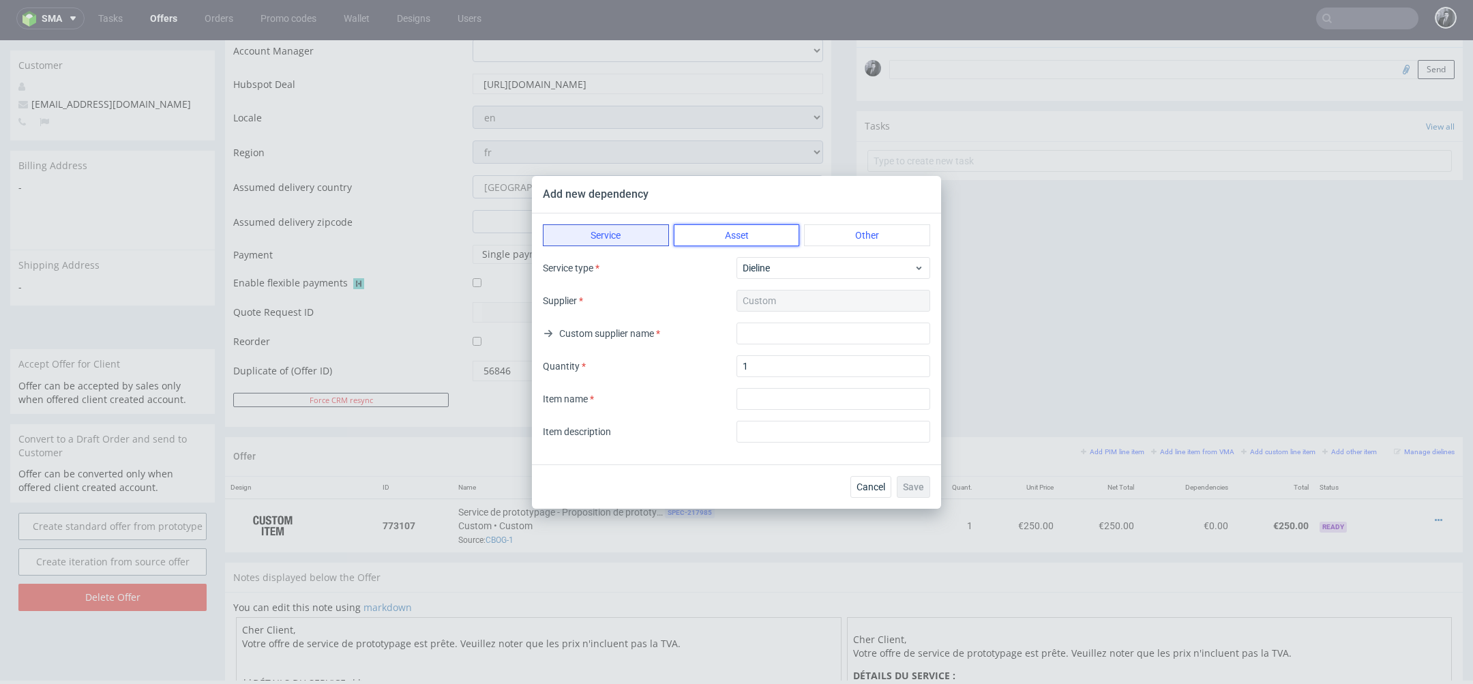
click at [760, 233] on button "Asset" at bounding box center [737, 235] width 126 height 22
click at [852, 237] on button "Other" at bounding box center [867, 235] width 126 height 22
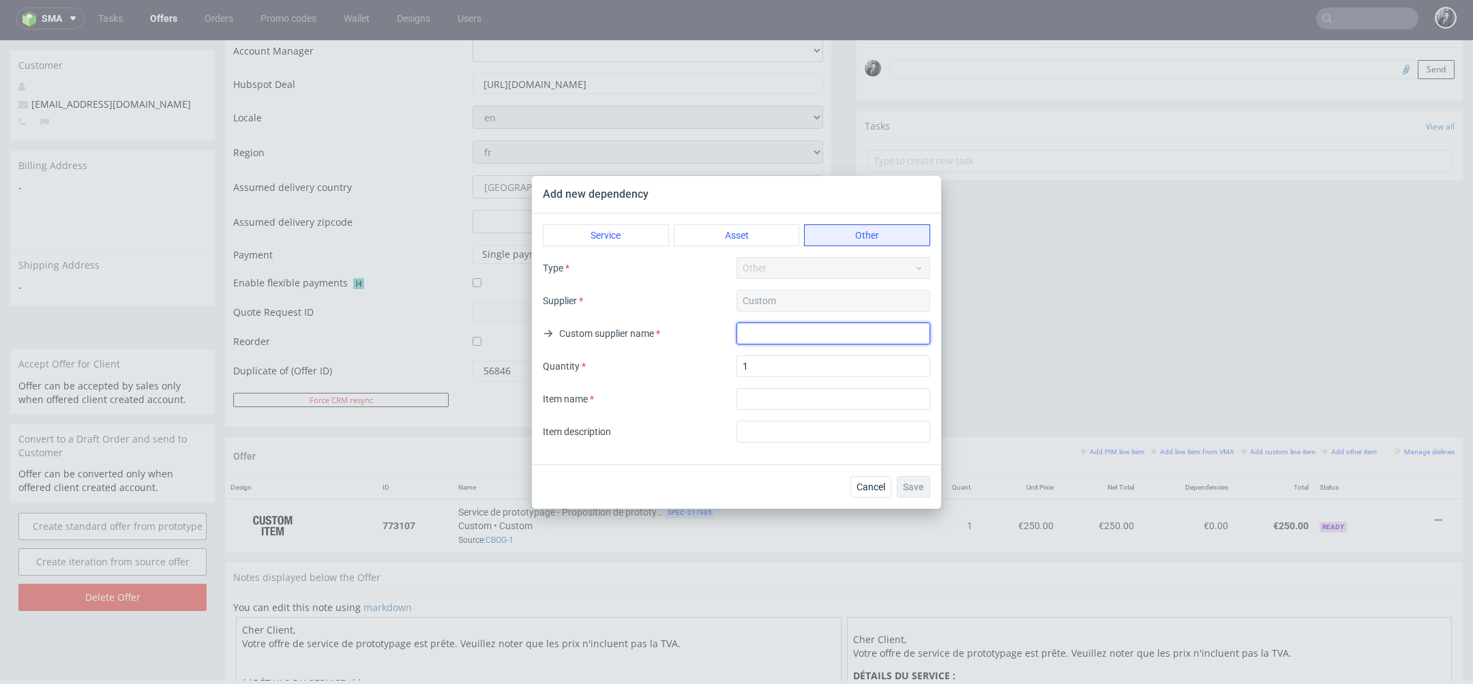
click at [778, 334] on input "text" at bounding box center [834, 334] width 194 height 22
type input "Custom"
click at [767, 404] on input "textarea" at bounding box center [834, 399] width 194 height 22
type input "Card"
click at [802, 470] on div "Cancel Save" at bounding box center [736, 486] width 409 height 44
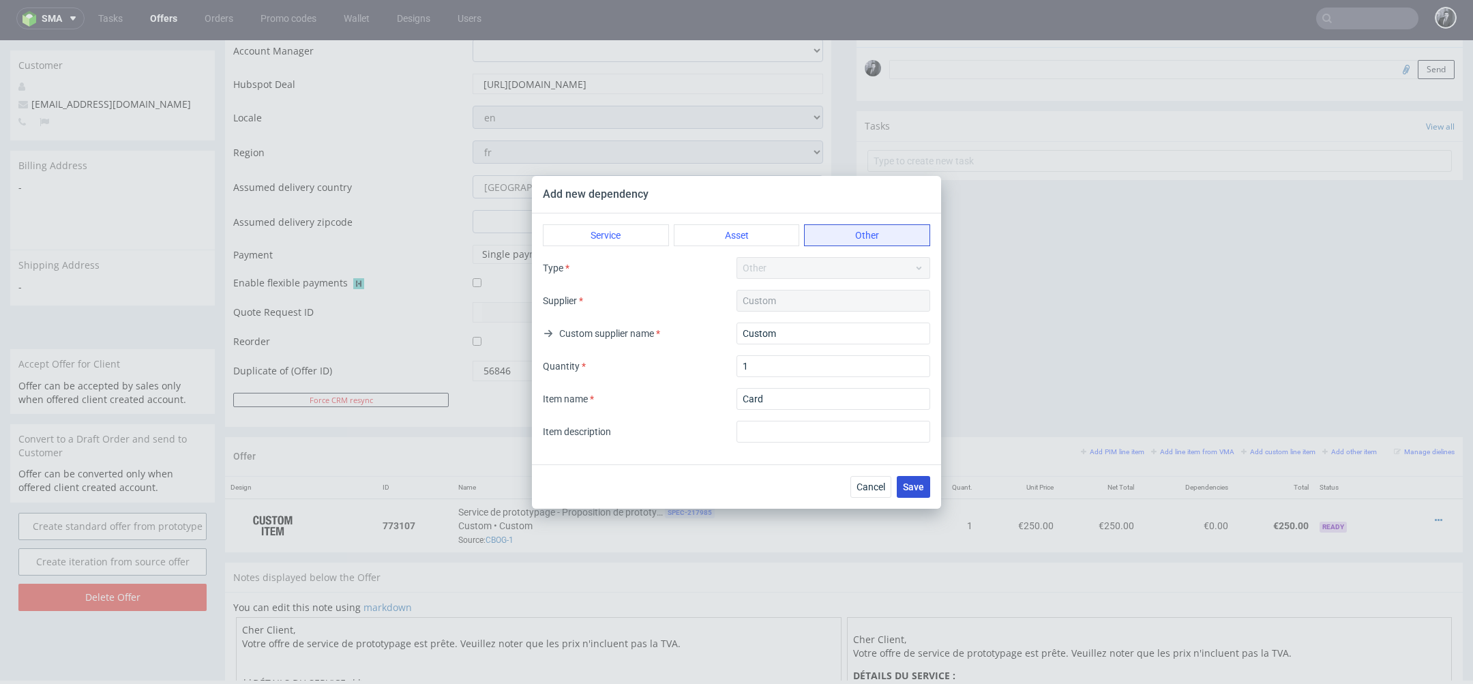
click at [910, 490] on span "Save" at bounding box center [913, 487] width 21 height 10
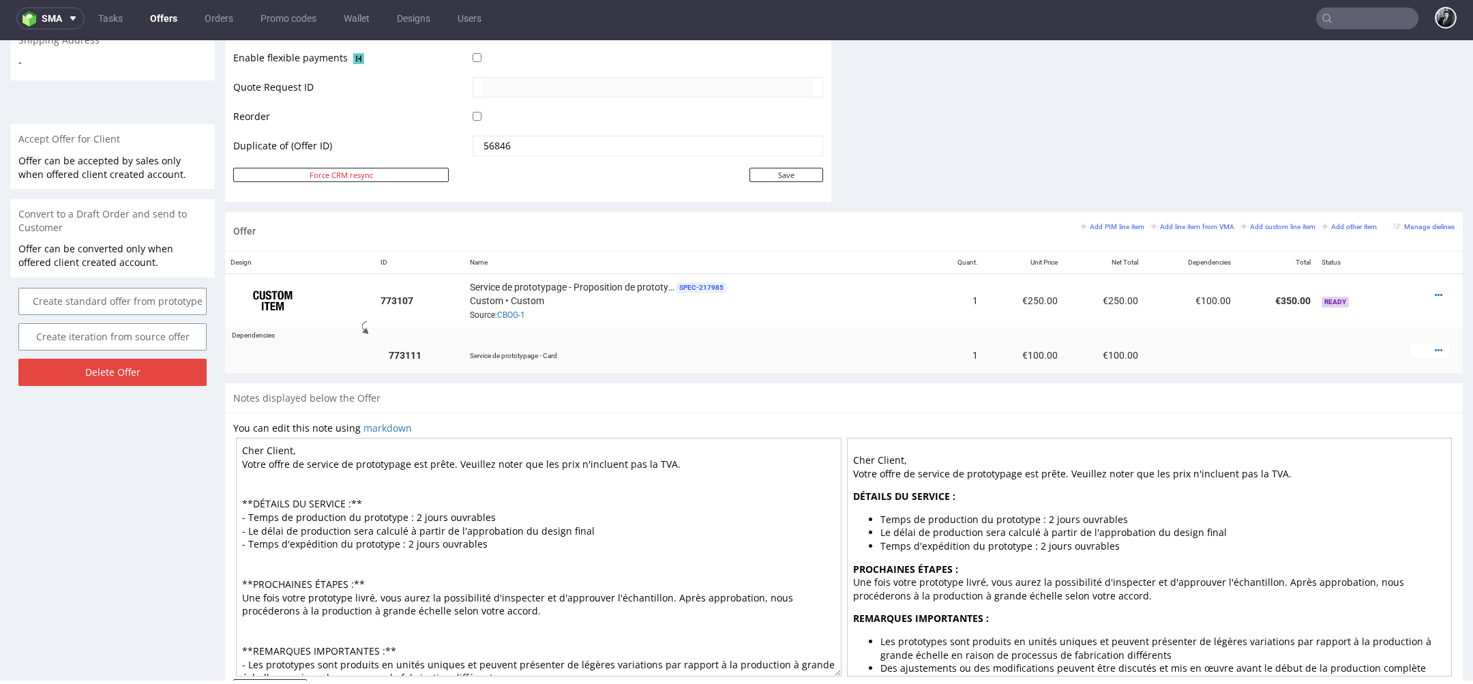
scroll to position [714, 0]
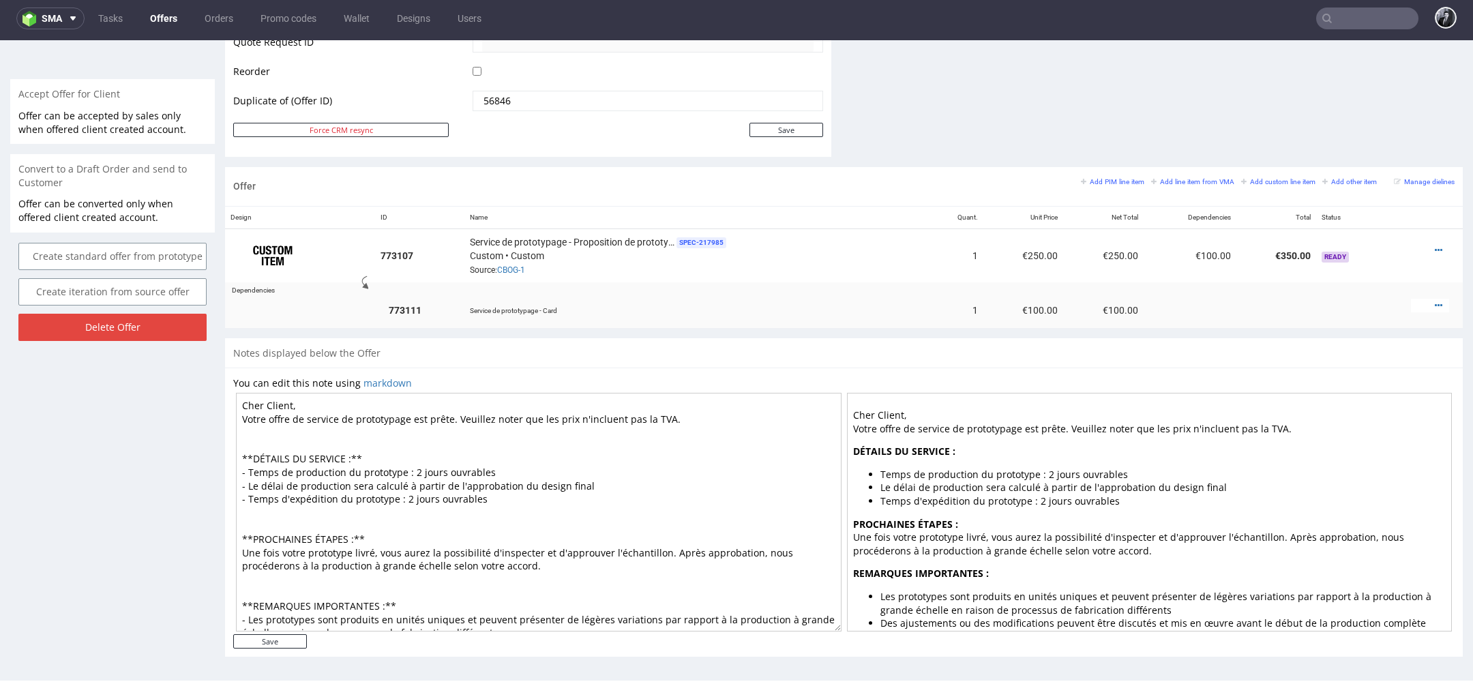
click at [646, 446] on textarea "Cher Client, Votre offre de service de prototypage est prête. Veuillez noter qu…" at bounding box center [539, 512] width 606 height 239
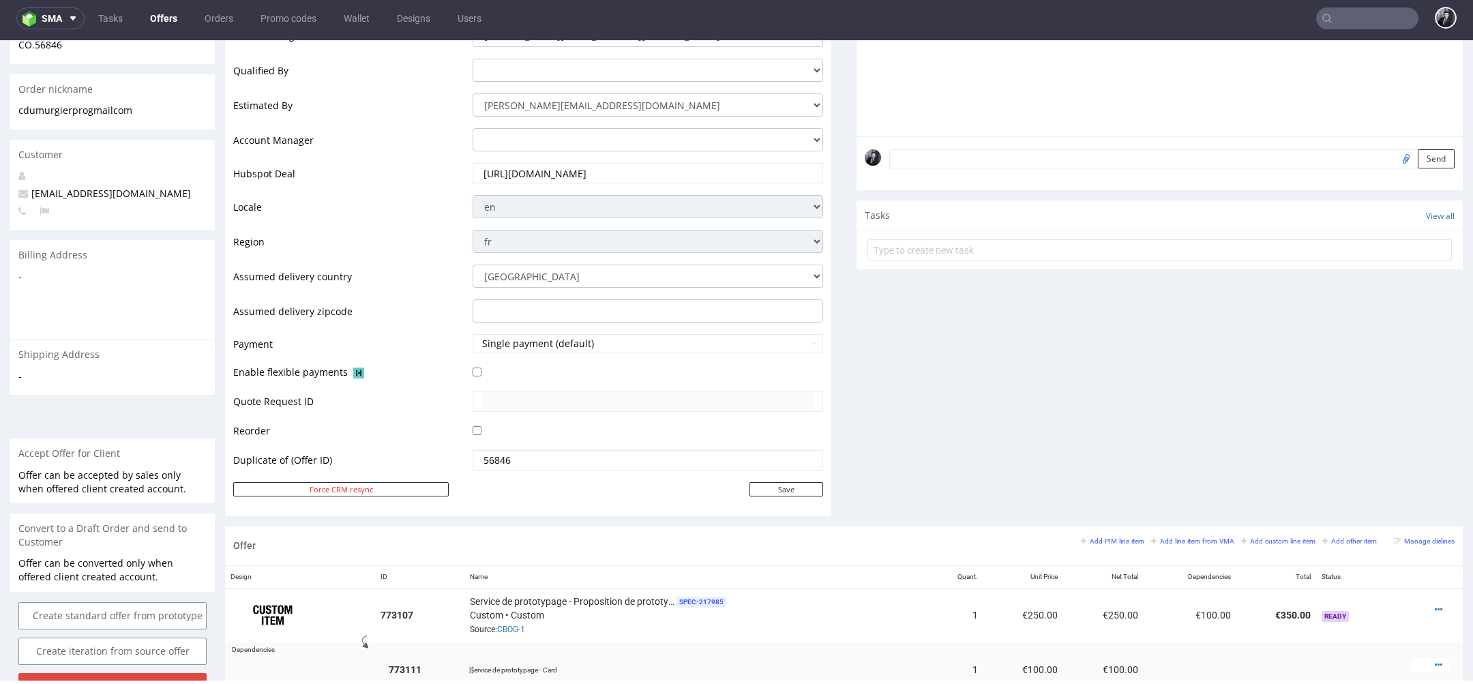
scroll to position [0, 0]
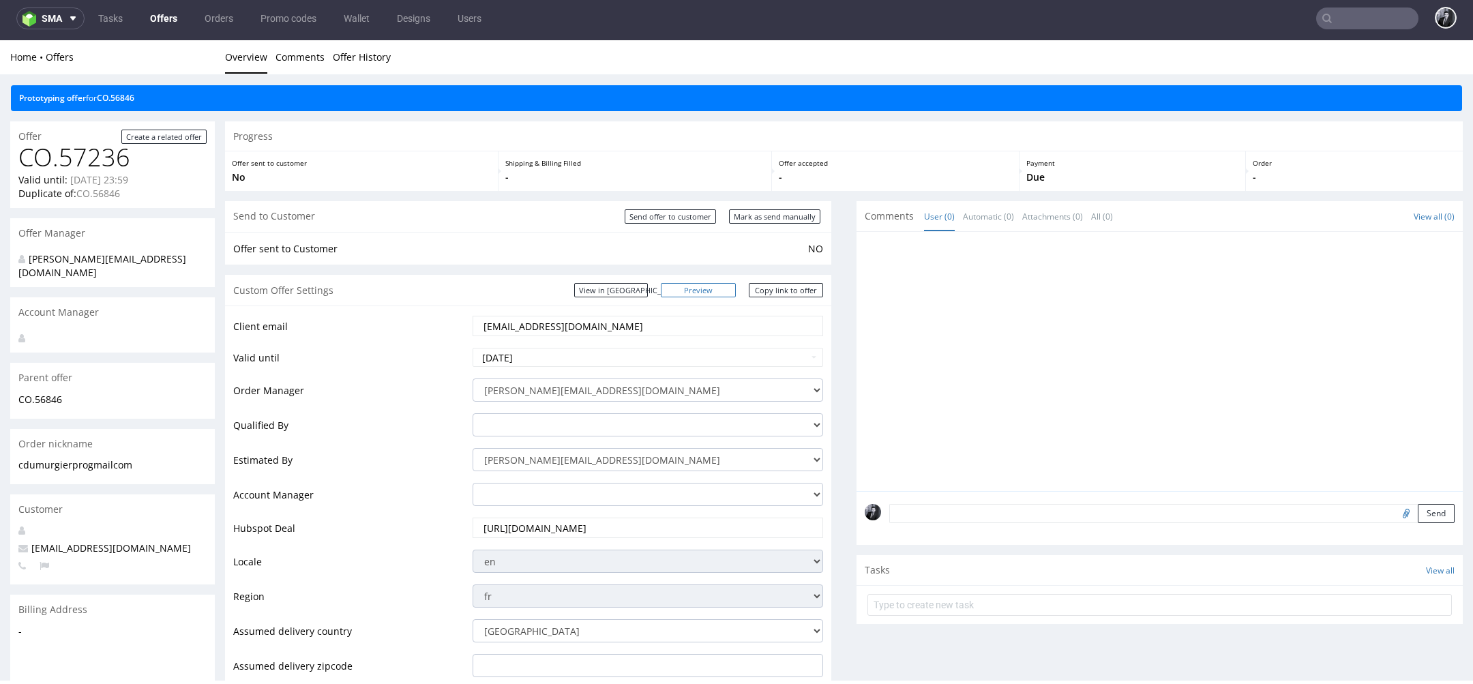
click at [715, 293] on link "Preview" at bounding box center [698, 290] width 75 height 14
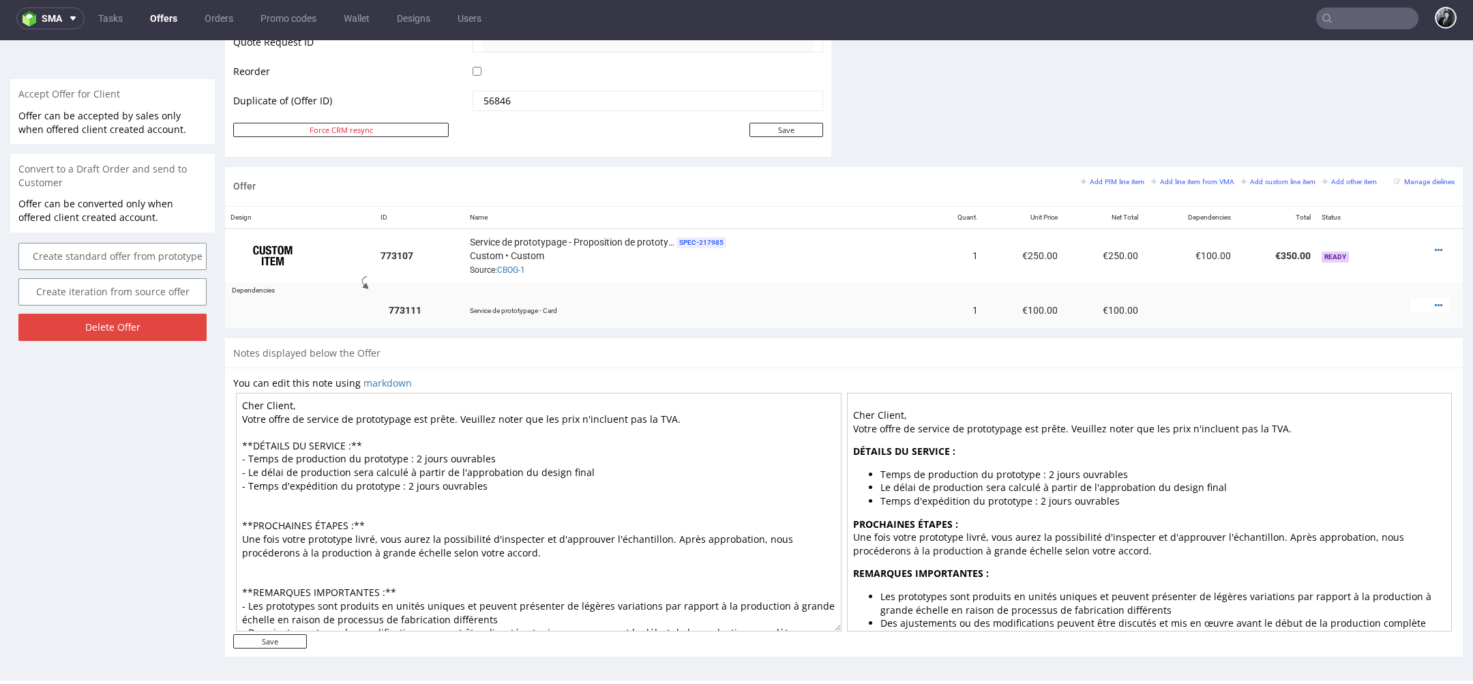
drag, startPoint x: 333, startPoint y: 405, endPoint x: 256, endPoint y: 404, distance: 77.1
click at [255, 404] on textarea "Cher Client, Votre offre de service de prototypage est prête. Veuillez noter qu…" at bounding box center [539, 512] width 606 height 239
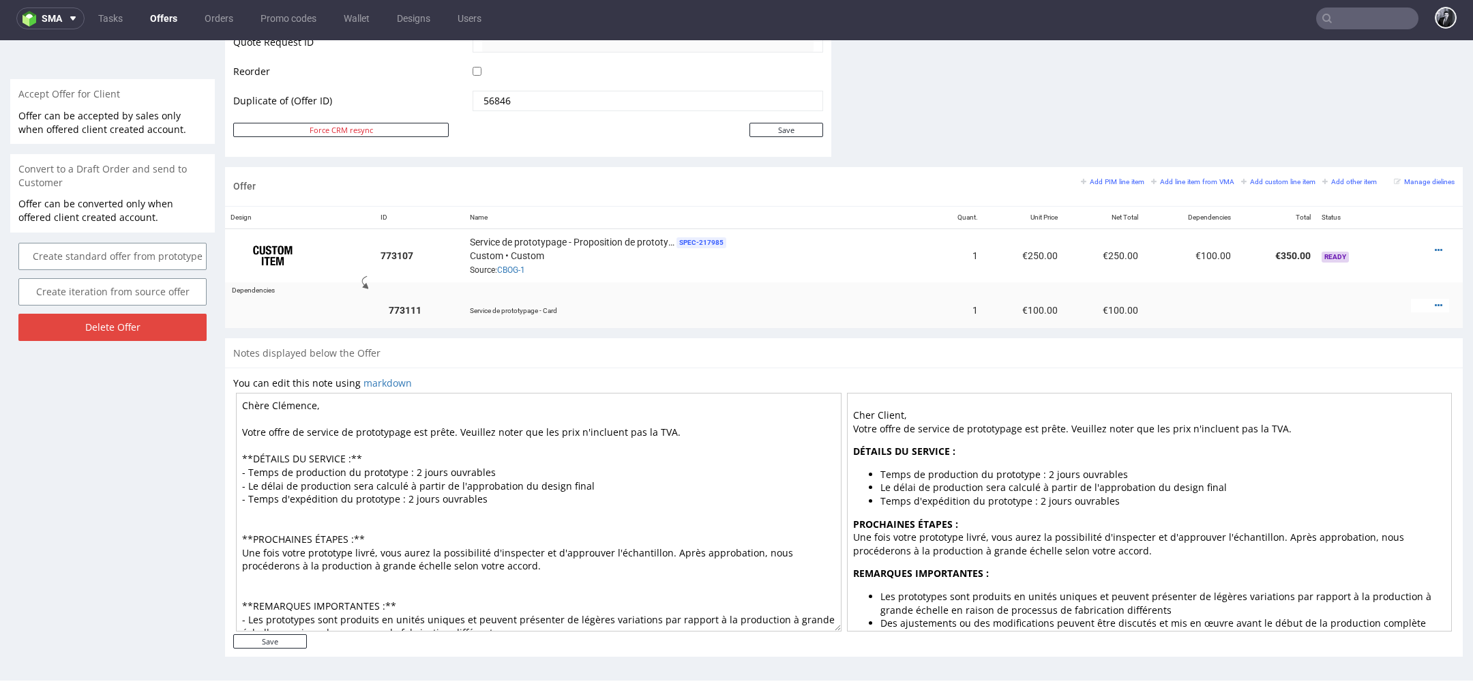
scroll to position [40, 0]
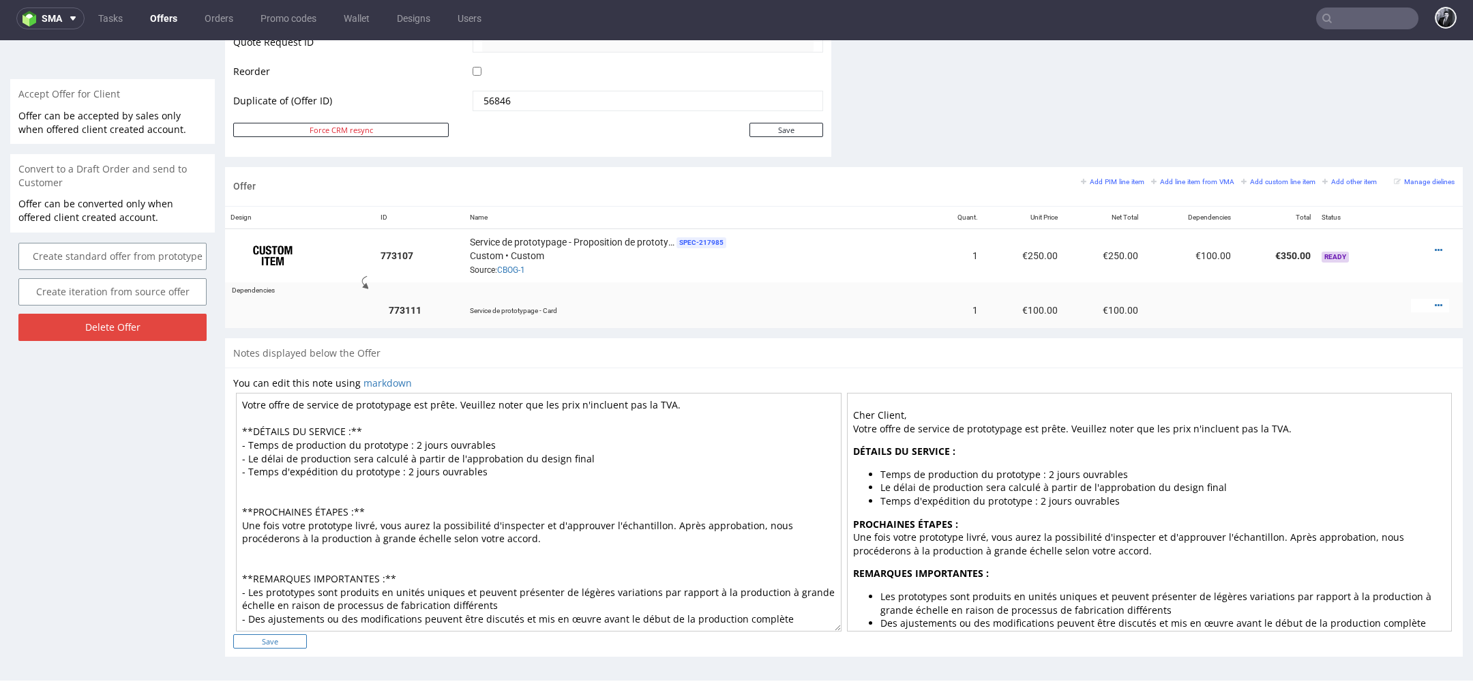
type textarea "Chère Clémence, Votre offre de service de prototypage est prête. Veuillez noter…"
click at [276, 638] on input "Save" at bounding box center [270, 641] width 74 height 14
type input "In progress..."
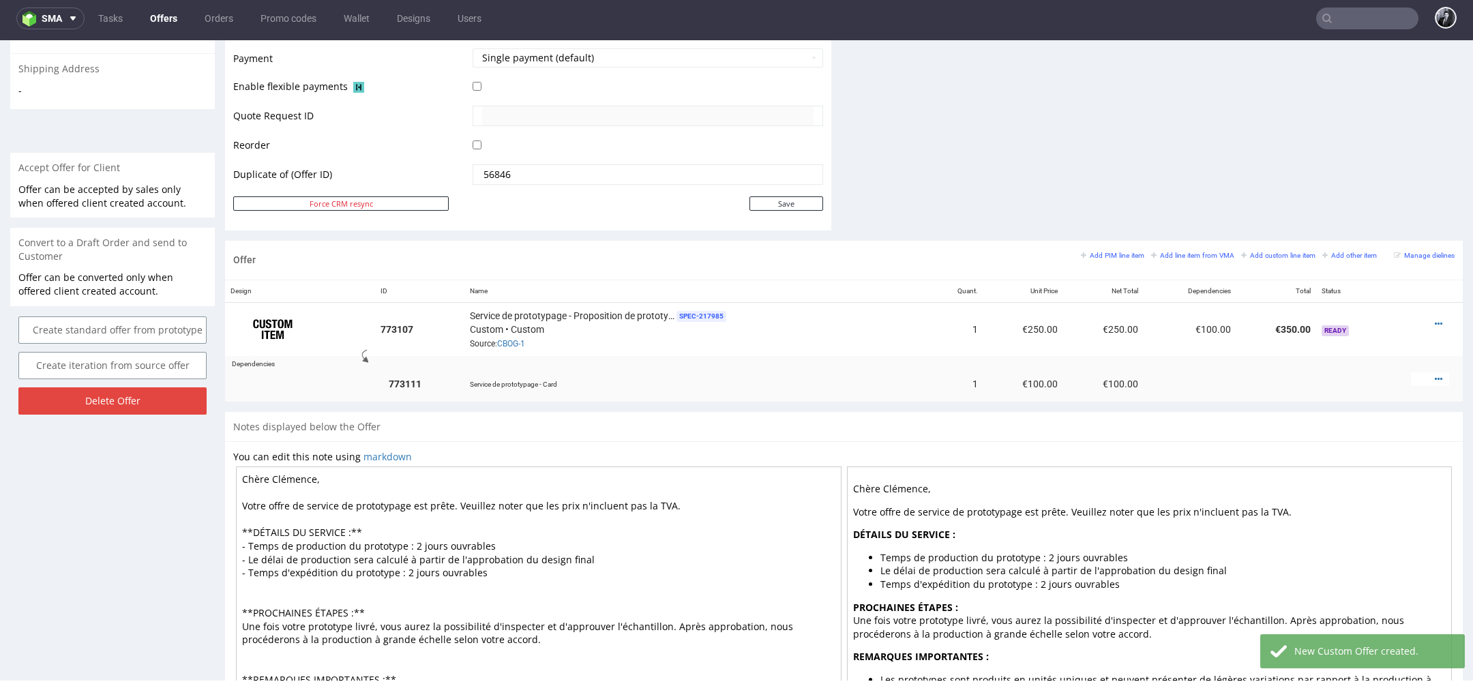
scroll to position [661, 0]
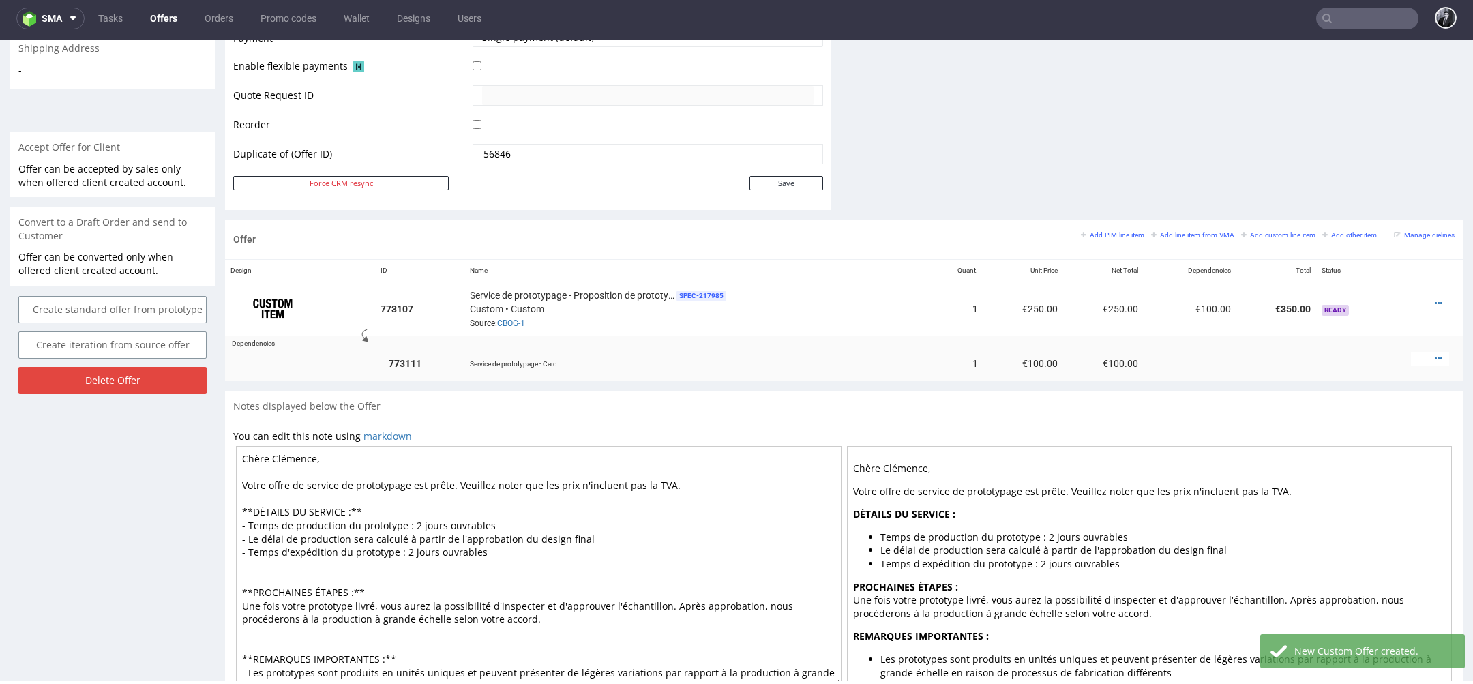
click at [413, 522] on textarea "Chère Clémence, Votre offre de service de prototypage est prête. Veuillez noter…" at bounding box center [539, 565] width 606 height 239
click at [466, 568] on textarea "Chère Clémence, Votre offre de service de prototypage est prête. Veuillez noter…" at bounding box center [539, 565] width 606 height 239
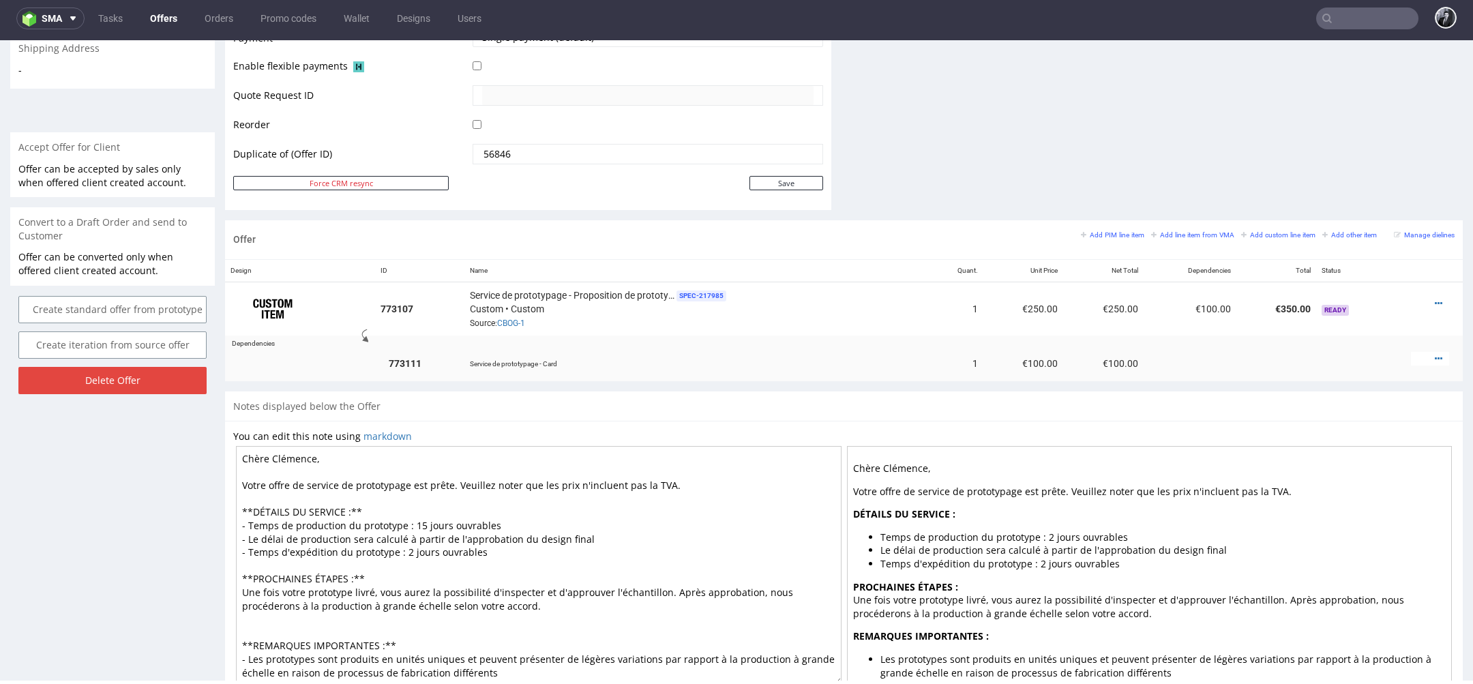
click at [333, 634] on textarea "Chère Clémence, Votre offre de service de prototypage est prête. Veuillez noter…" at bounding box center [539, 565] width 606 height 239
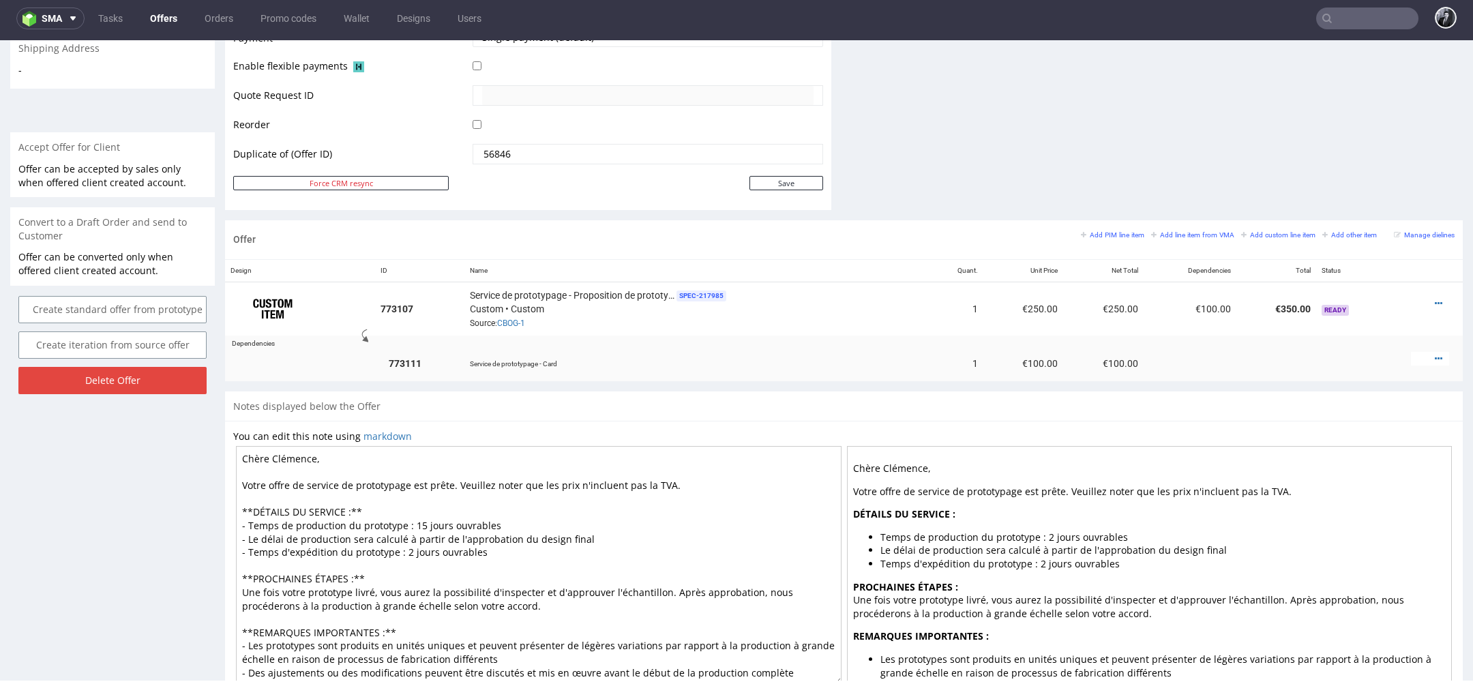
click at [408, 553] on textarea "Chère Clémence, Votre offre de service de prototypage est prête. Veuillez noter…" at bounding box center [539, 565] width 606 height 239
click at [472, 559] on textarea "Chère Clémence, Votre offre de service de prototypage est prête. Veuillez noter…" at bounding box center [539, 565] width 606 height 239
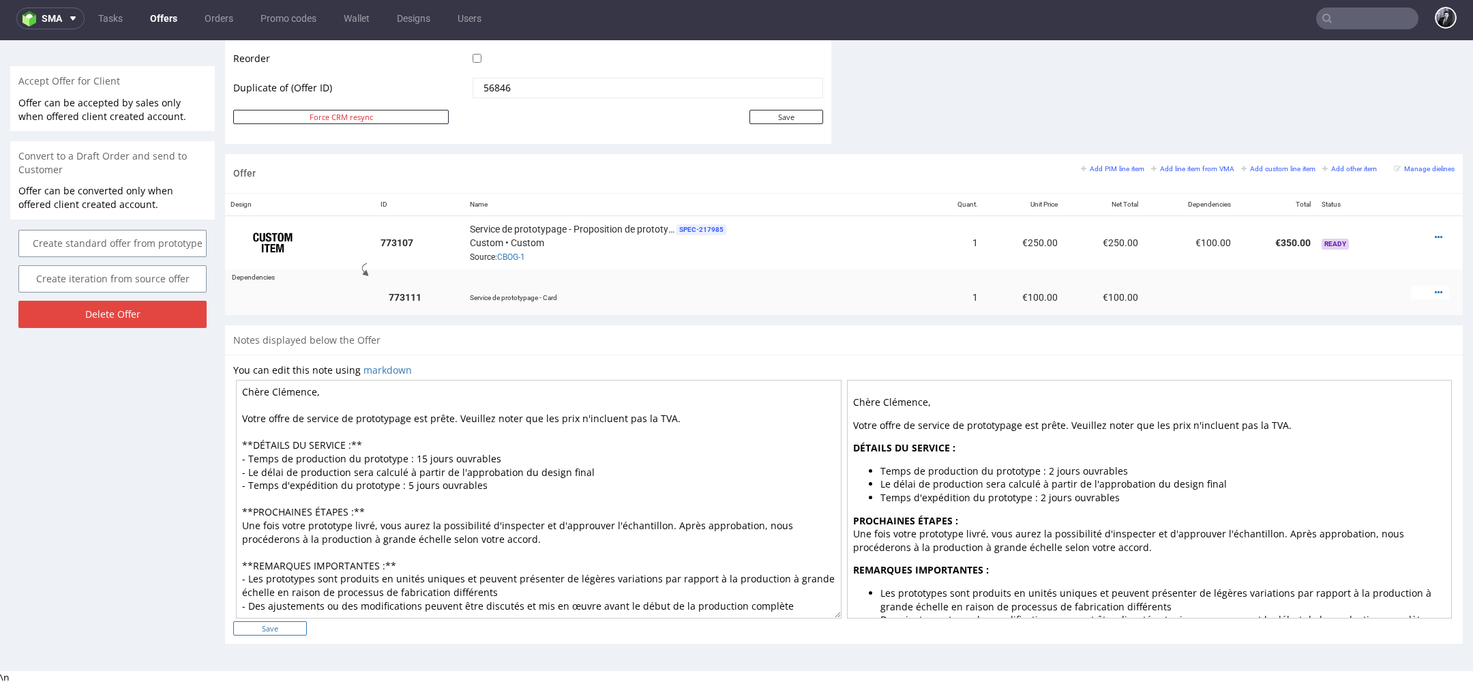
type textarea "Chère Clémence, Votre offre de service de prototypage est prête. Veuillez noter…"
click at [281, 626] on input "Save" at bounding box center [270, 628] width 74 height 14
type input "In progress..."
click at [1435, 288] on icon at bounding box center [1439, 293] width 8 height 10
click at [1376, 167] on span "Edit prototyping cost" at bounding box center [1377, 164] width 110 height 14
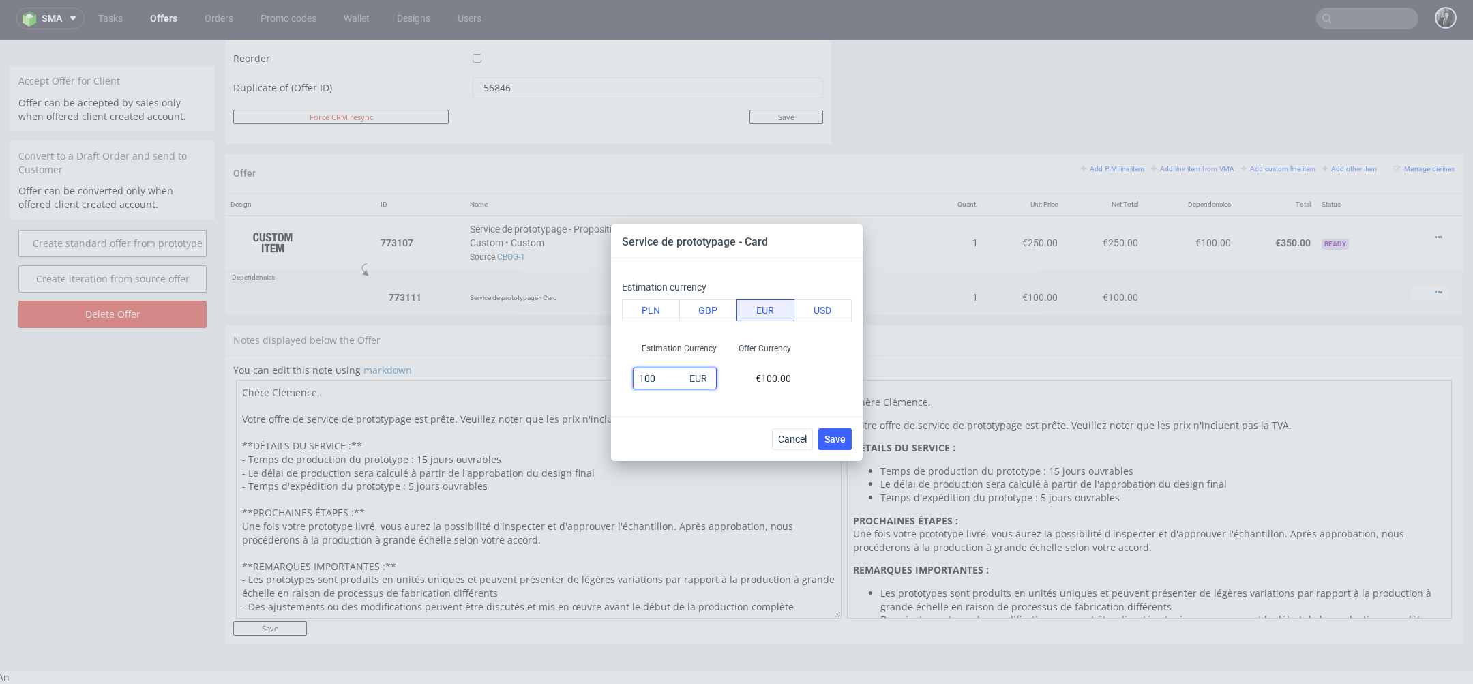
click at [683, 373] on input "100" at bounding box center [675, 379] width 84 height 22
type input "1"
type input "0"
click at [840, 443] on span "Save" at bounding box center [834, 439] width 21 height 10
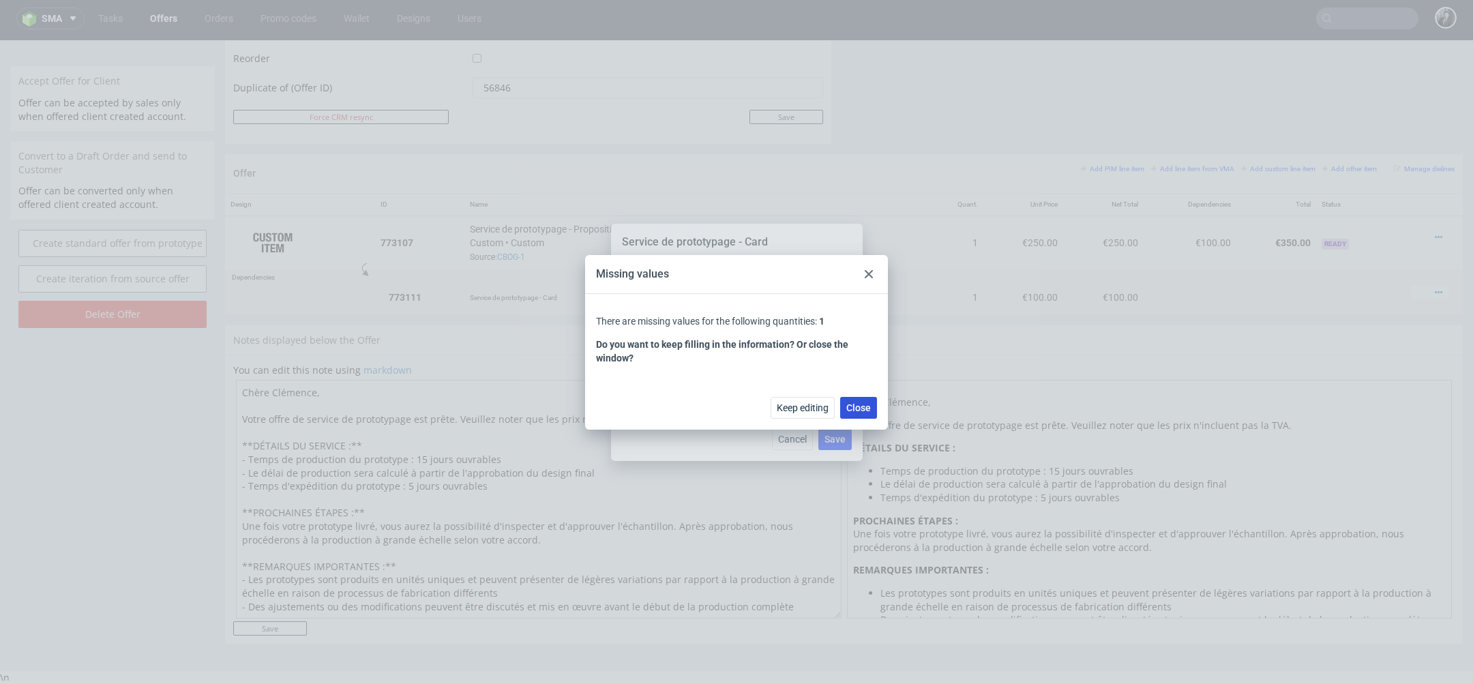
click at [858, 413] on button "Close" at bounding box center [858, 408] width 37 height 22
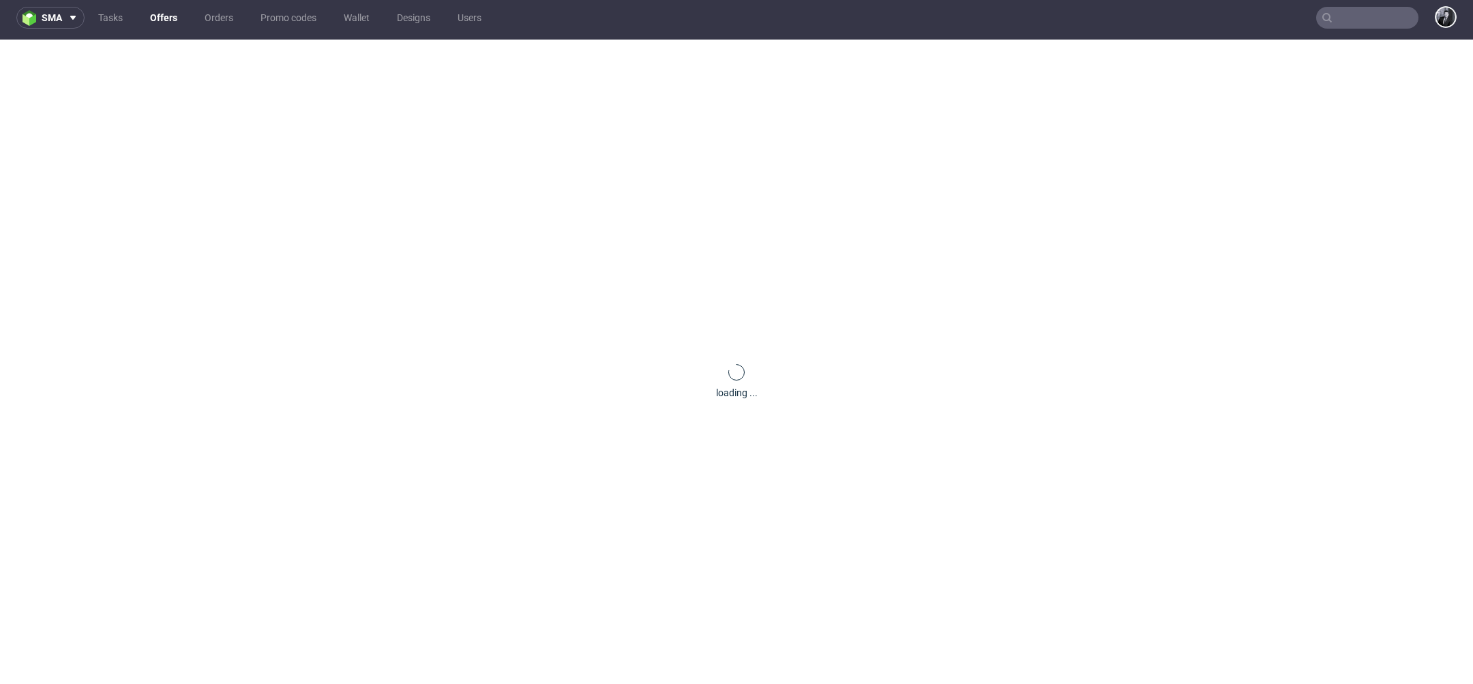
click at [681, 376] on div "loading ..." at bounding box center [736, 382] width 1473 height 684
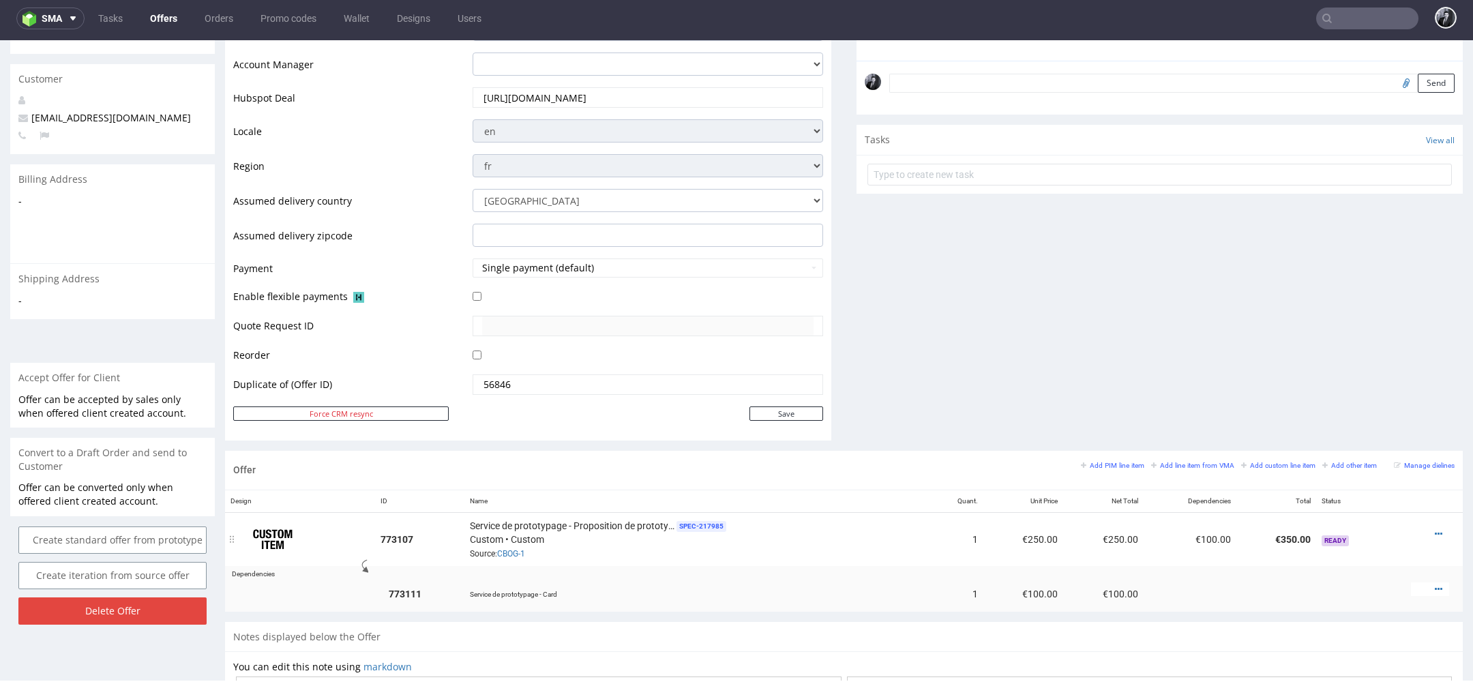
scroll to position [475, 0]
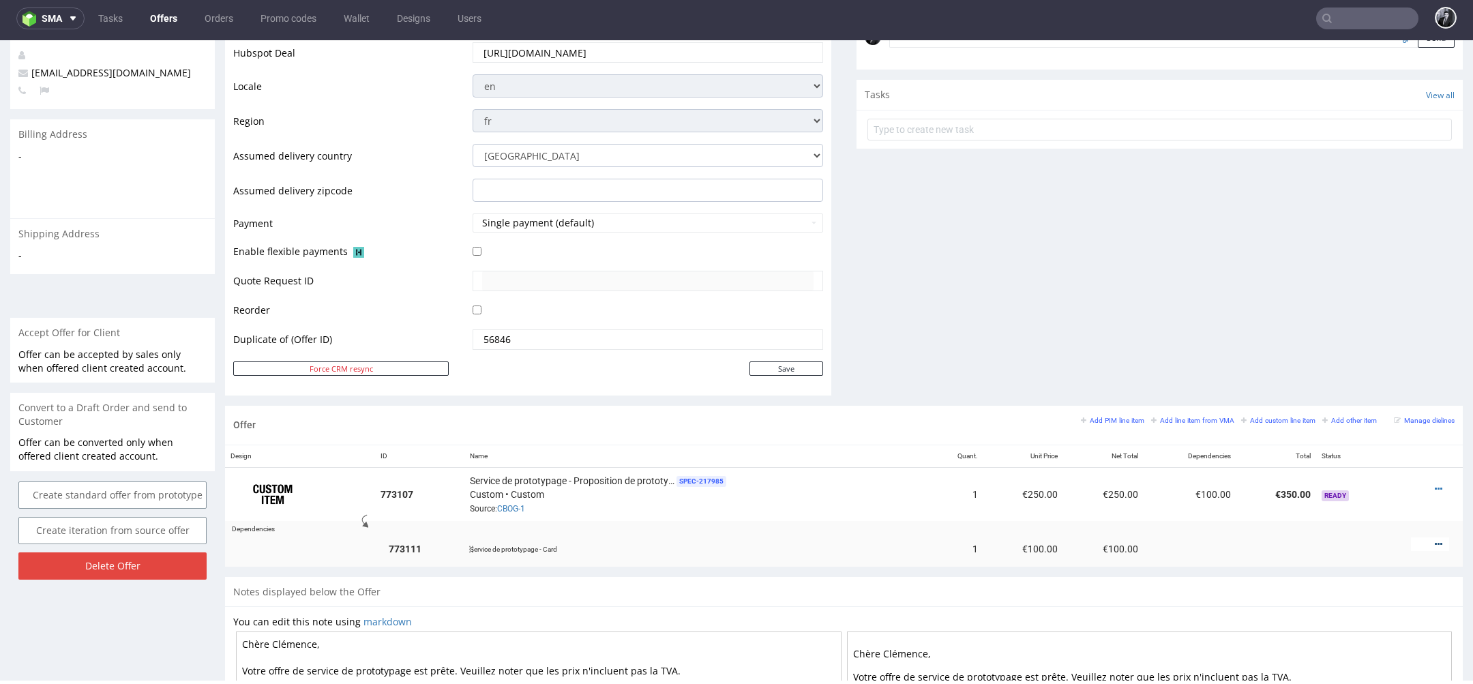
click at [1435, 540] on icon at bounding box center [1439, 544] width 8 height 10
click at [1372, 511] on span "Delete Item" at bounding box center [1377, 514] width 110 height 14
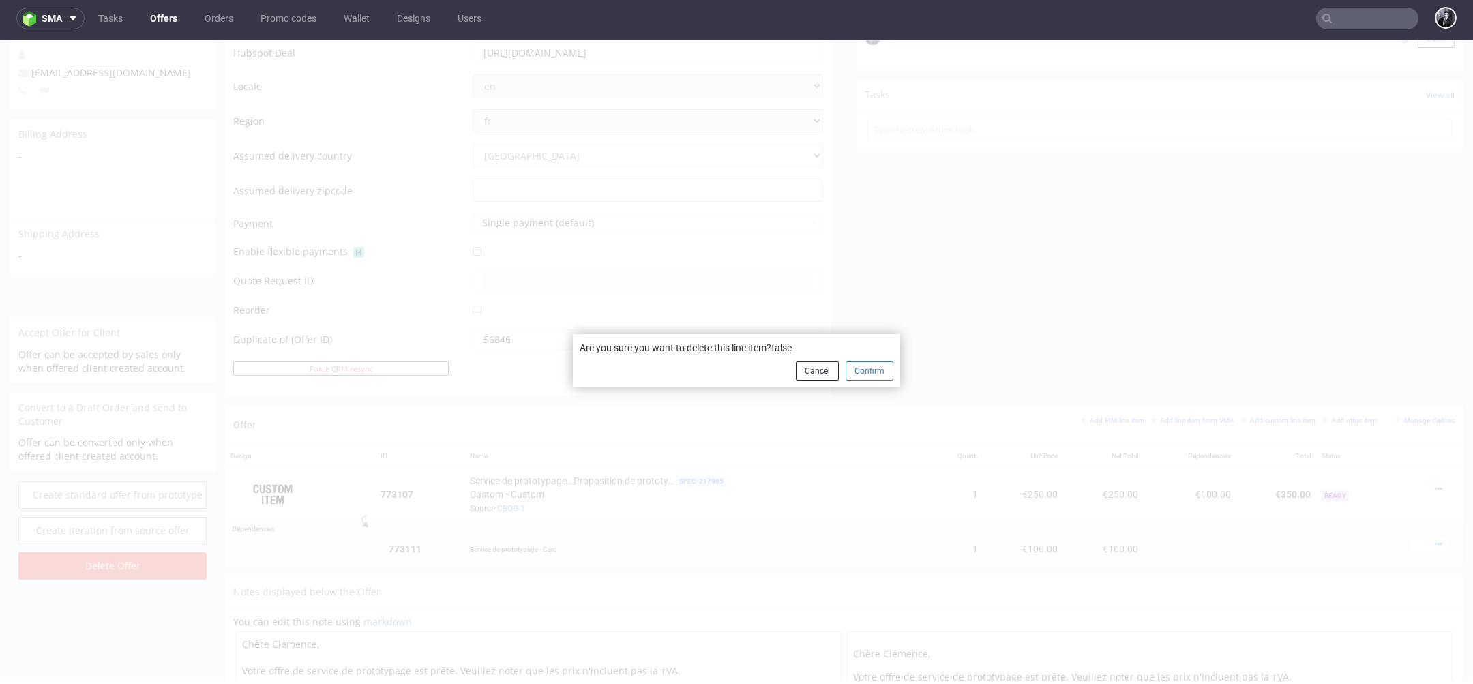
click at [869, 371] on button "Confirm" at bounding box center [870, 370] width 48 height 19
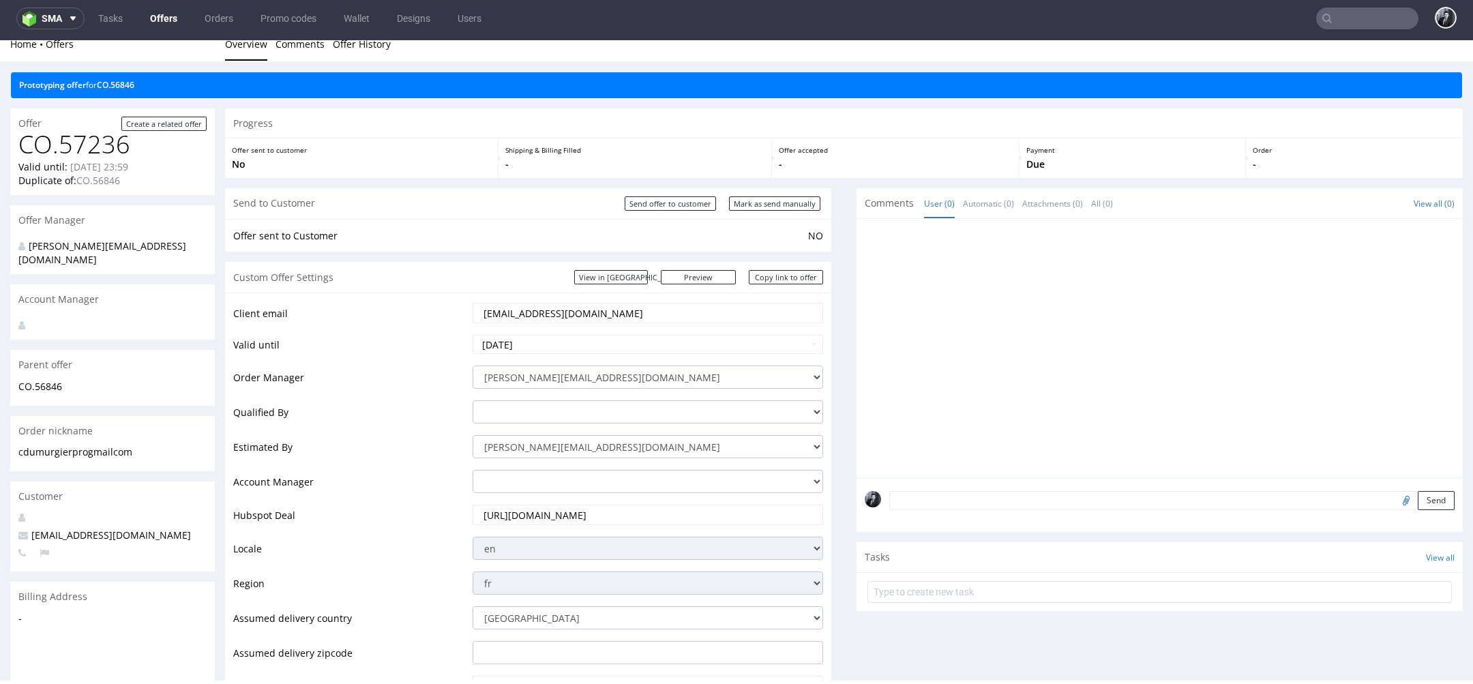
scroll to position [0, 0]
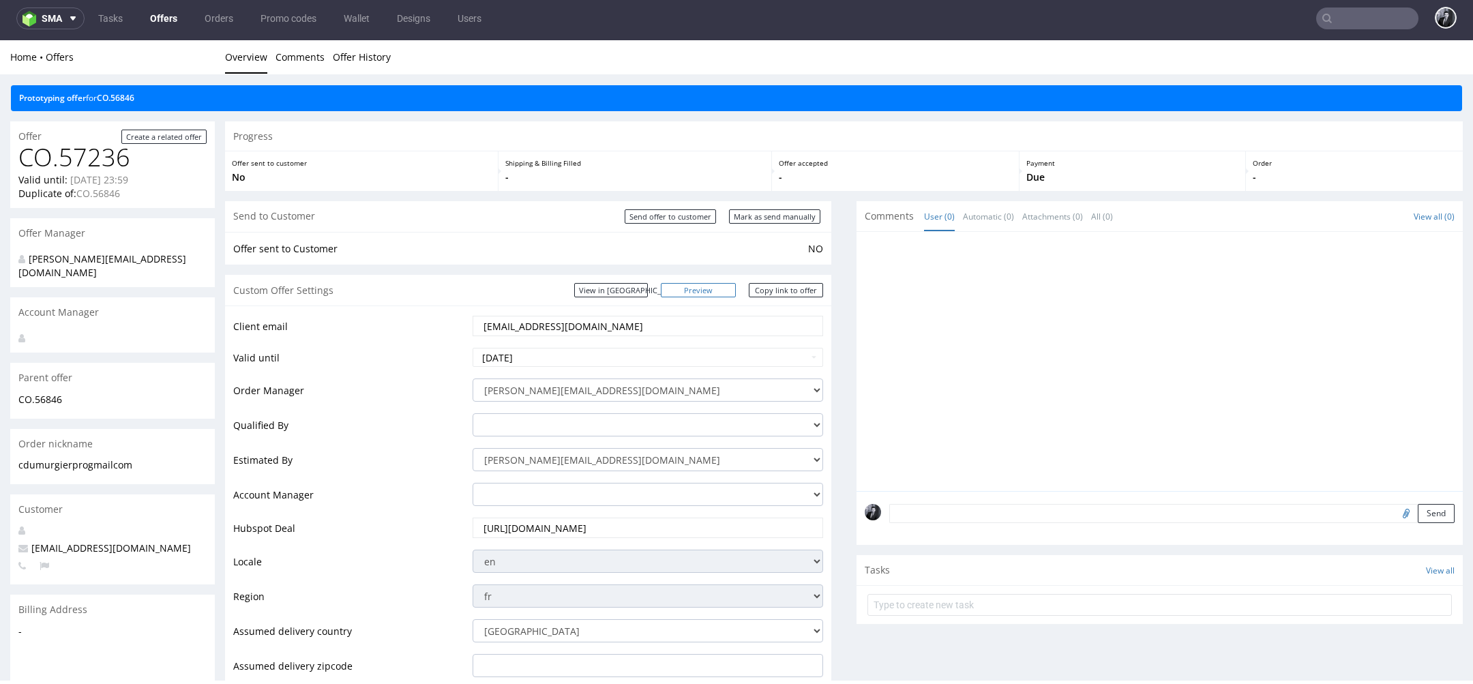
click at [714, 289] on link "Preview" at bounding box center [698, 290] width 75 height 14
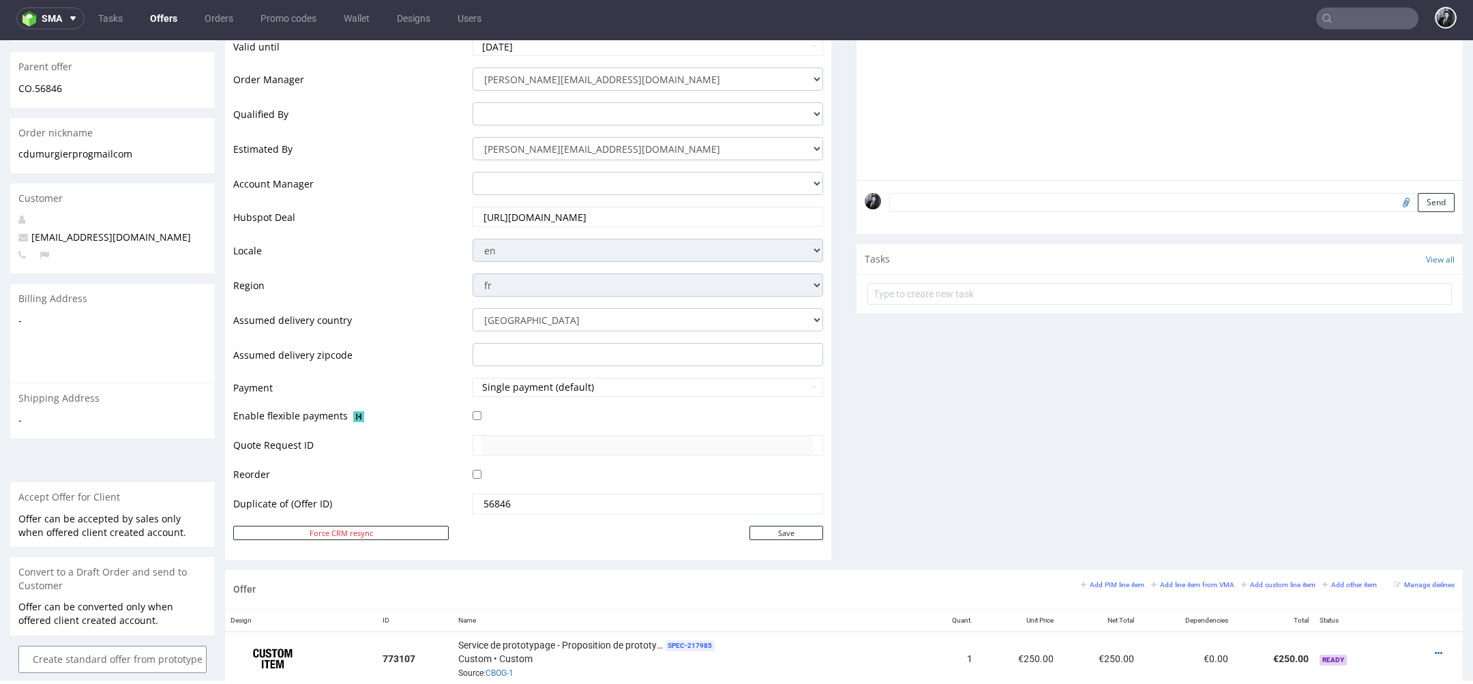
scroll to position [668, 0]
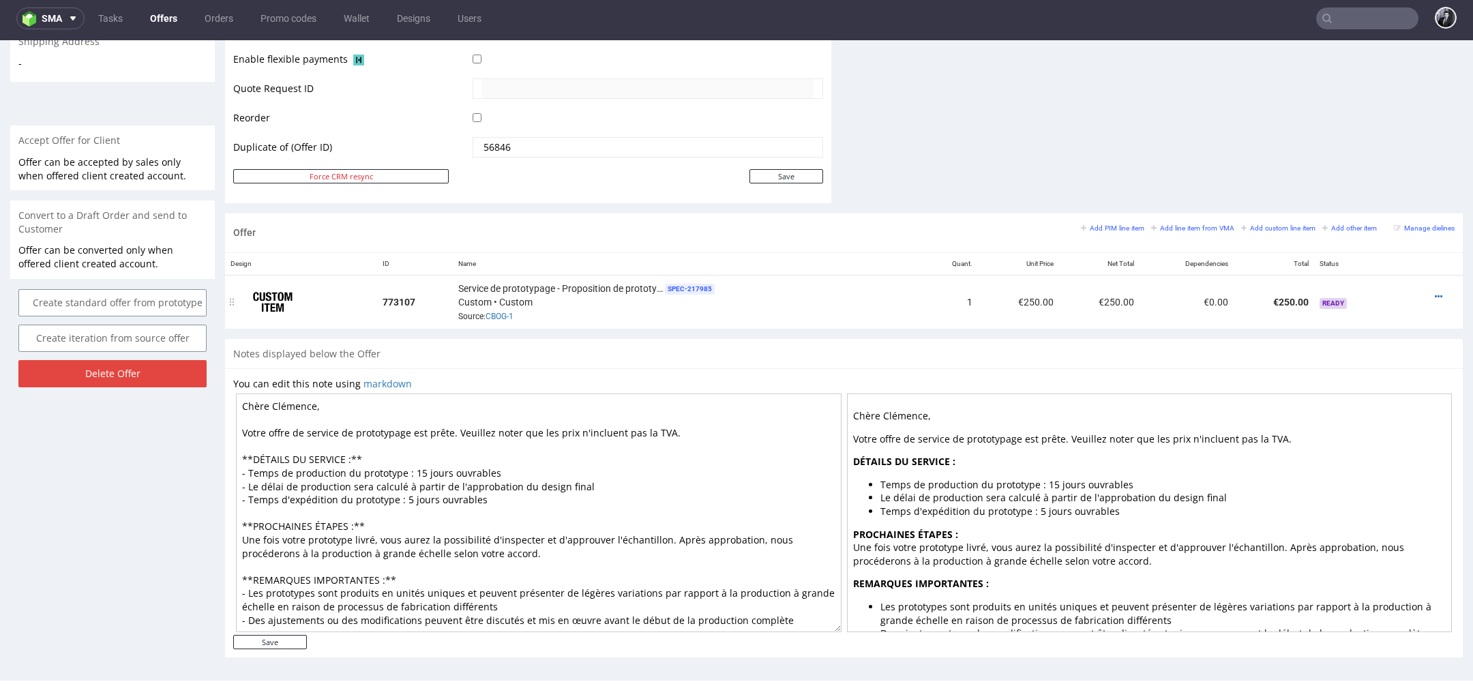
click at [1417, 291] on div at bounding box center [1429, 297] width 39 height 14
click at [1435, 292] on icon at bounding box center [1439, 297] width 8 height 10
click at [1367, 145] on span "Edit item specification" at bounding box center [1377, 143] width 110 height 14
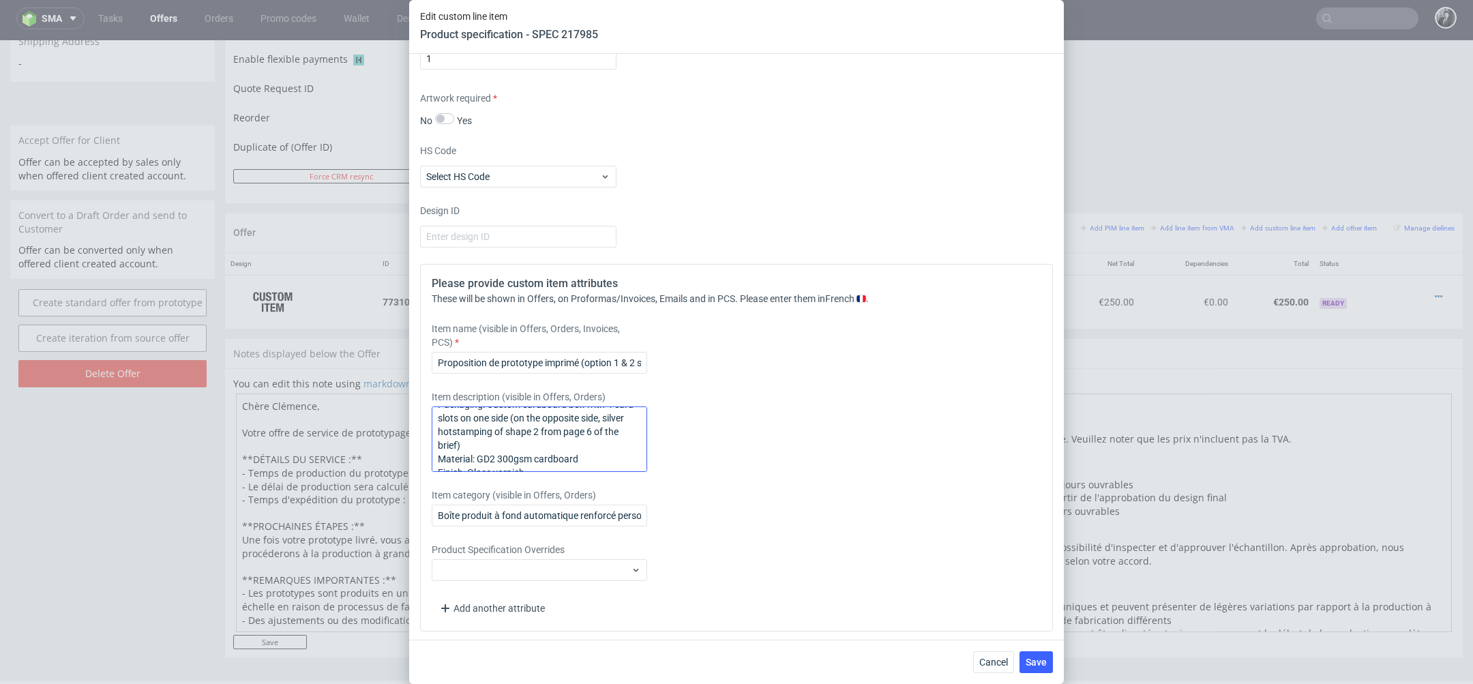
scroll to position [68, 0]
click at [491, 462] on textarea "Custom Product Box Packhelp Reference: Custom reinforced auto-lock bottom produ…" at bounding box center [539, 438] width 215 height 65
click at [492, 454] on textarea "Custom Product Box Packhelp Reference: Custom reinforced auto-lock bottom produ…" at bounding box center [539, 438] width 215 height 65
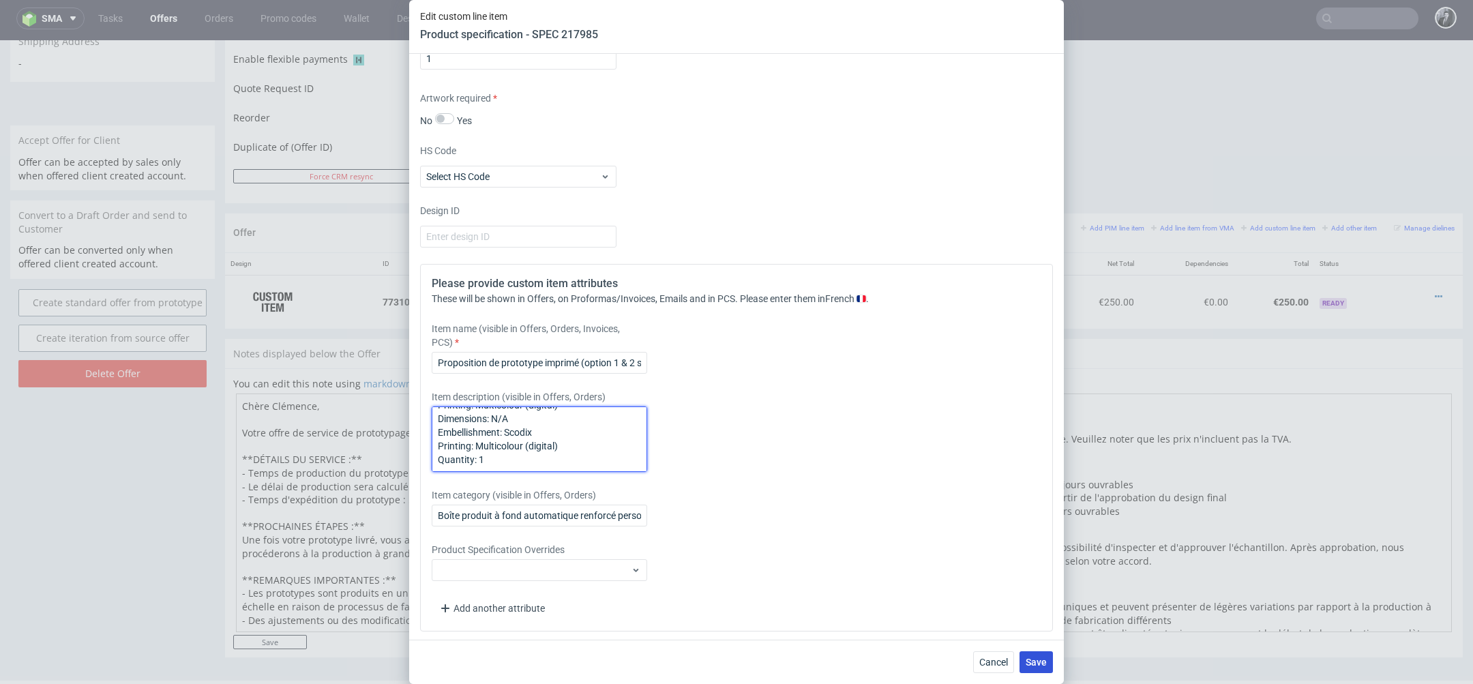
type textarea "Custom Product Box Packhelp Reference: Custom reinforced auto-lock bottom produ…"
click at [1040, 664] on span "Save" at bounding box center [1036, 662] width 21 height 10
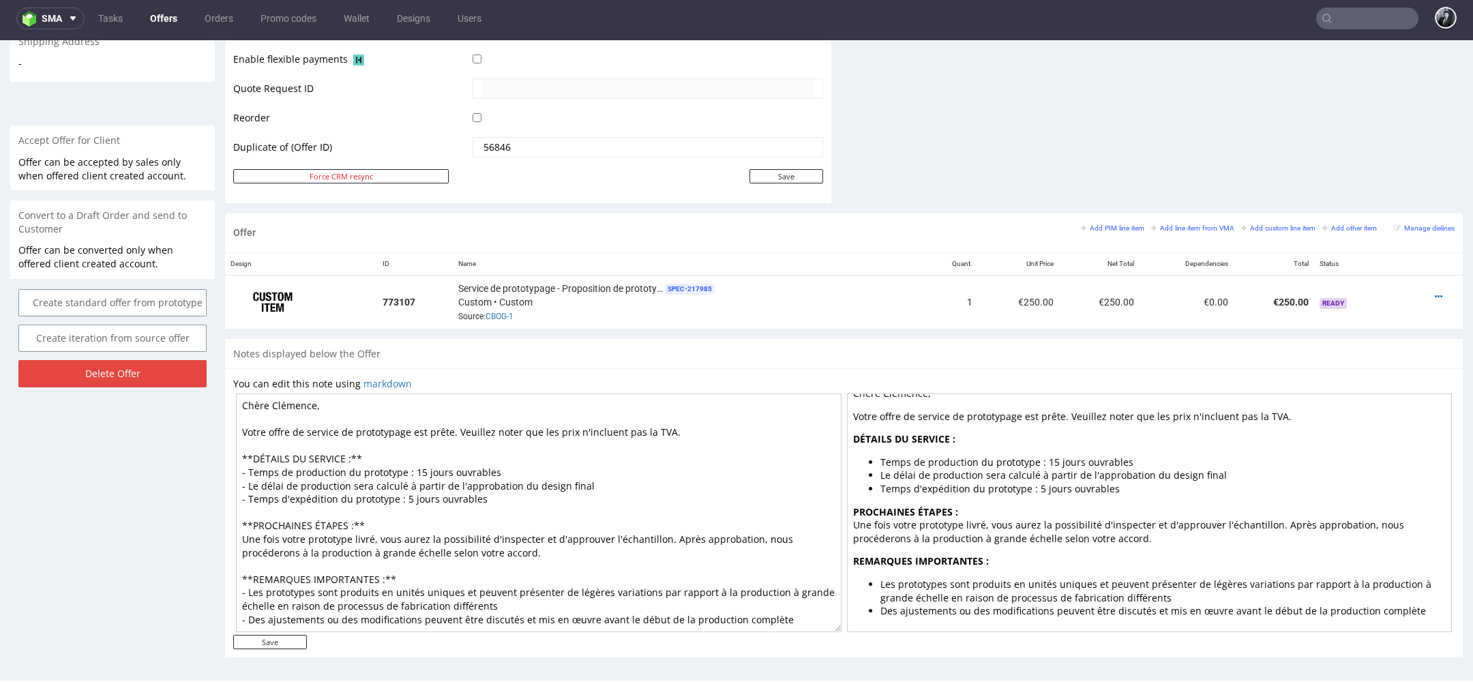
scroll to position [0, 0]
